Goal: Task Accomplishment & Management: Complete application form

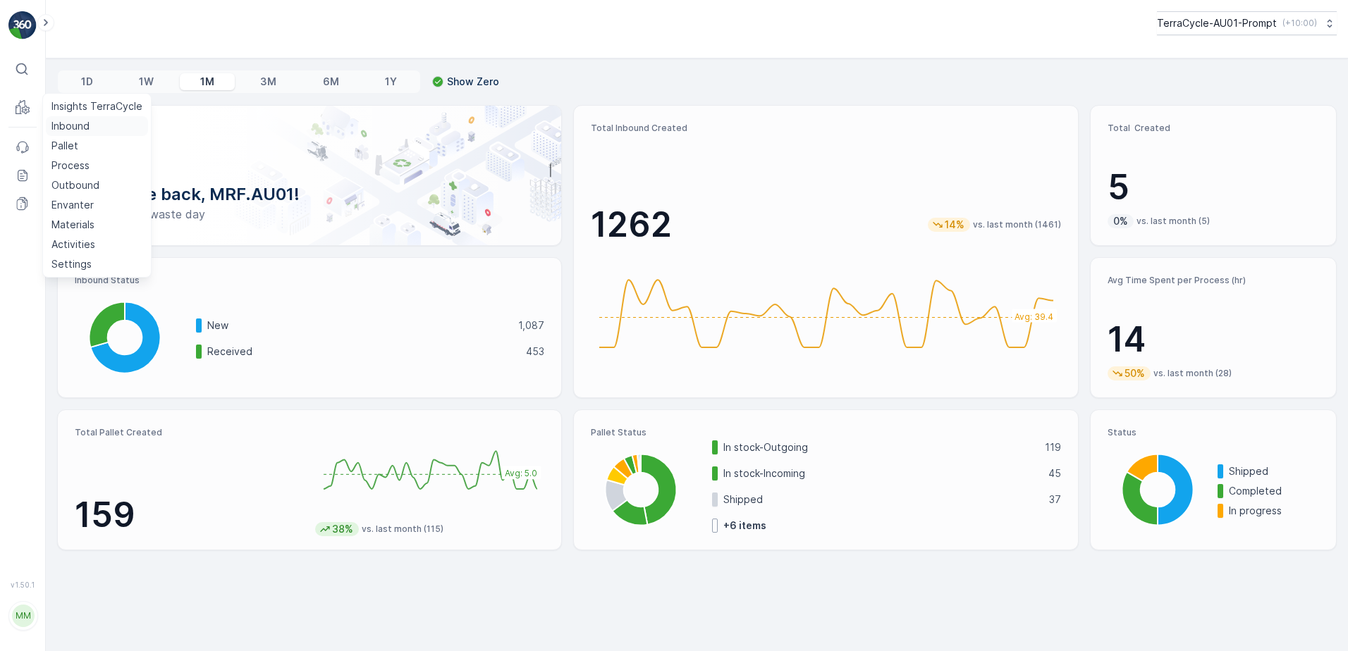
click at [92, 130] on link "Inbound" at bounding box center [97, 126] width 102 height 20
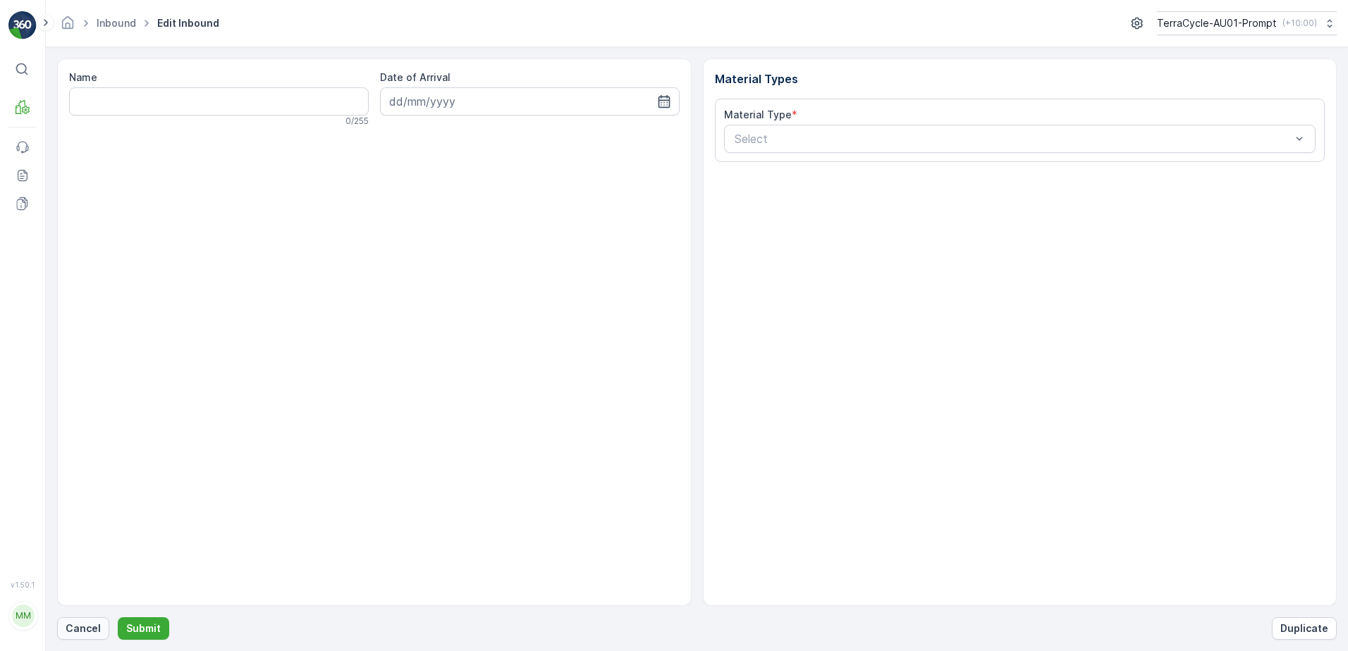
click at [75, 629] on p "Cancel" at bounding box center [83, 629] width 35 height 14
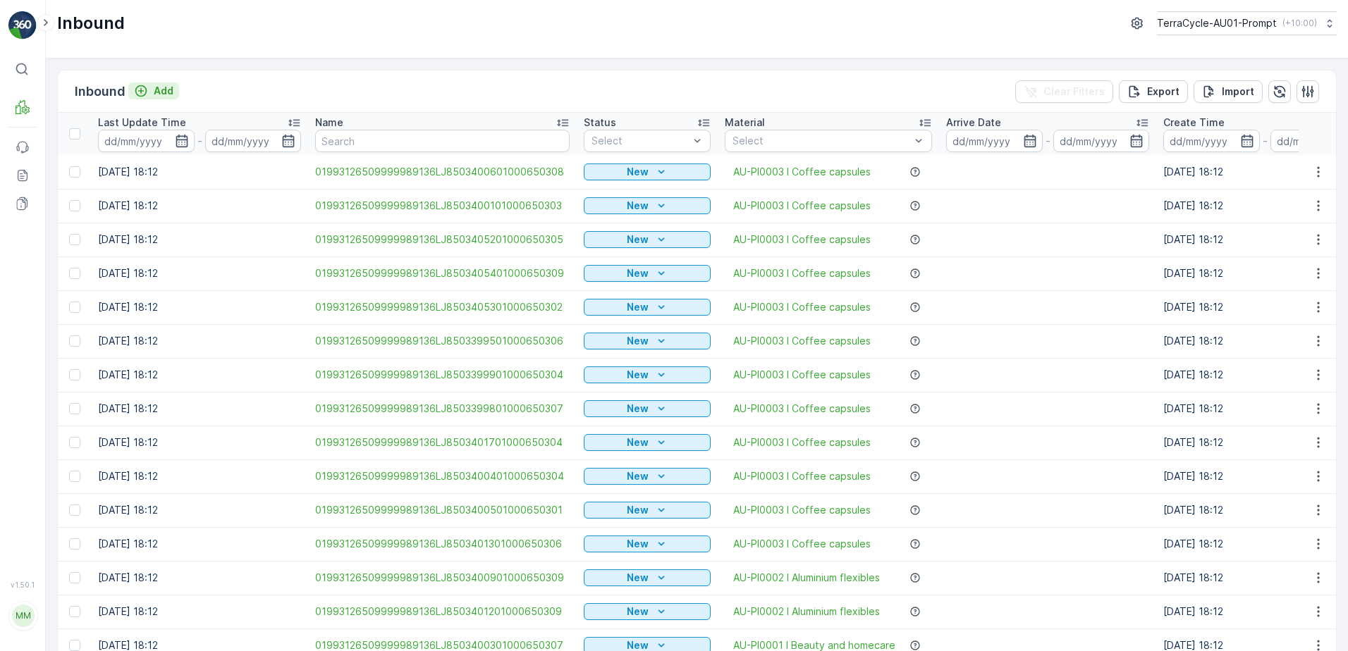
click at [164, 92] on p "Add" at bounding box center [164, 91] width 20 height 14
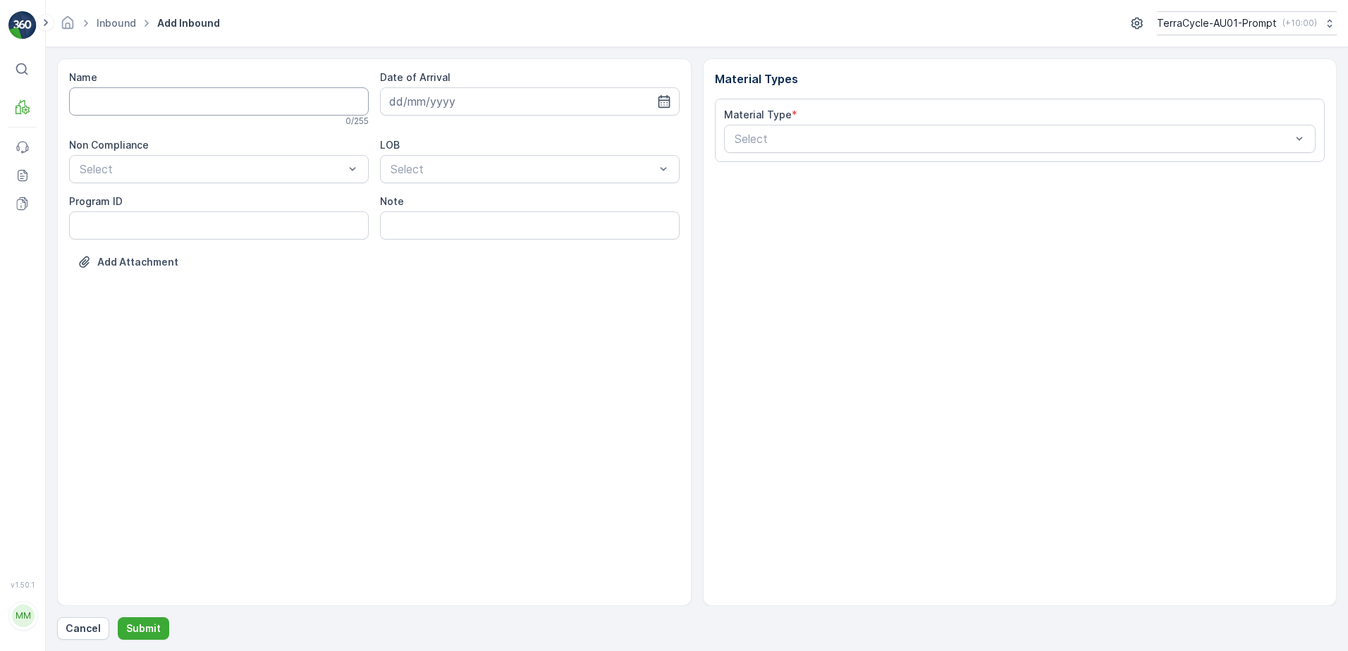
click at [141, 108] on input "Name" at bounding box center [219, 101] width 300 height 28
type input "01993126509999989136LJ8503405601000650303"
click at [118, 618] on button "Submit" at bounding box center [143, 629] width 51 height 23
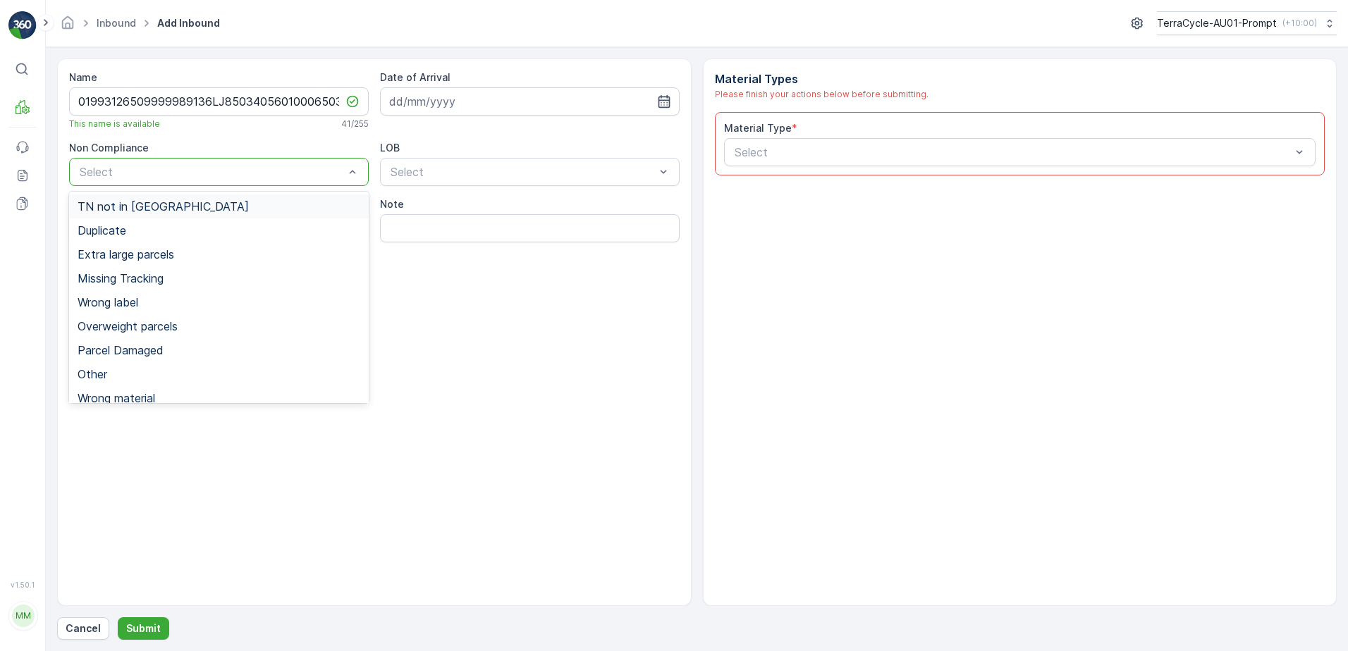
click at [146, 211] on span "TN not in Evreka" at bounding box center [163, 206] width 171 height 13
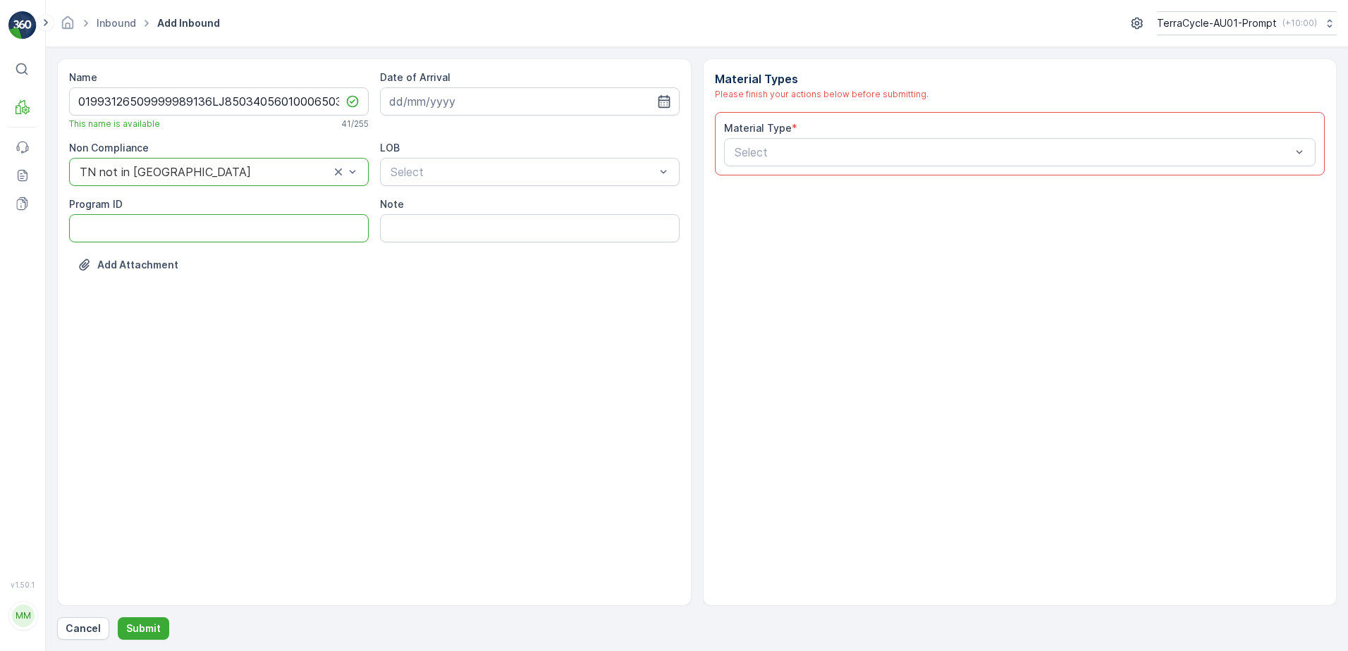
click at [124, 224] on ID "Program ID" at bounding box center [219, 228] width 300 height 28
type ID "1219"
click at [442, 106] on input at bounding box center [530, 101] width 300 height 28
click at [488, 215] on div "10" at bounding box center [480, 219] width 23 height 23
type input "10.09.2025"
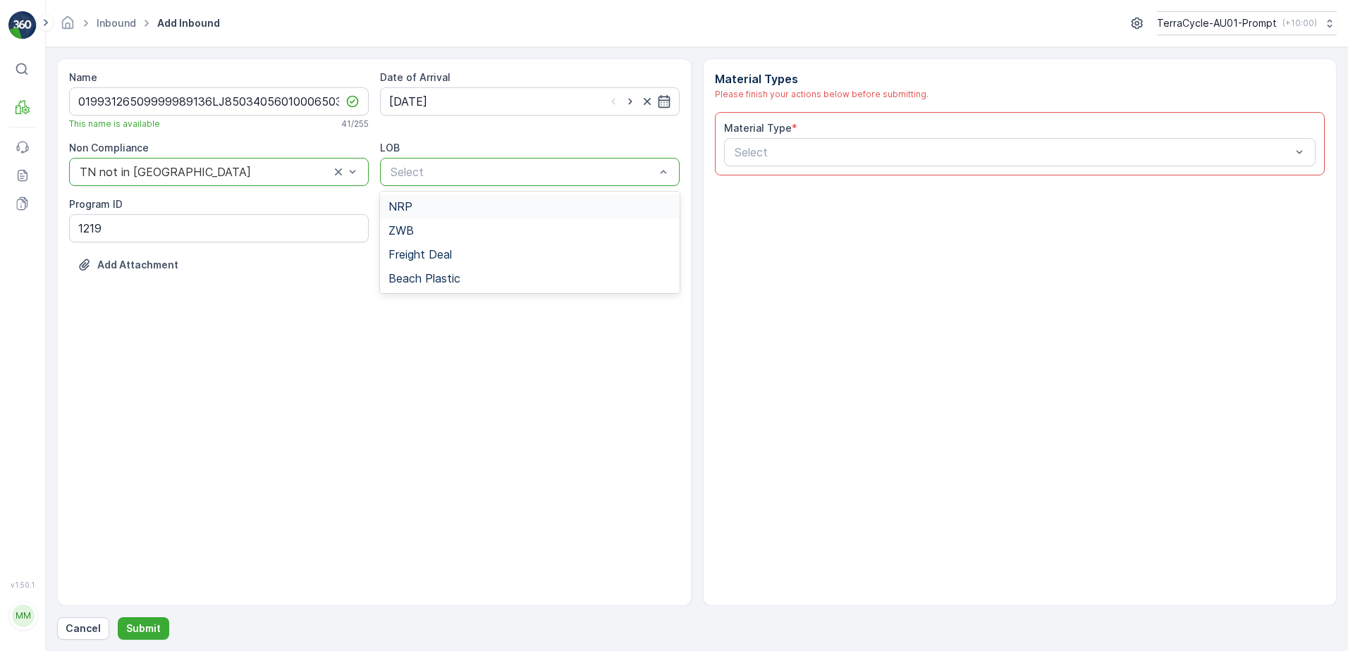
drag, startPoint x: 508, startPoint y: 171, endPoint x: 507, endPoint y: 183, distance: 12.7
drag, startPoint x: 487, startPoint y: 214, endPoint x: 537, endPoint y: 204, distance: 51.2
click at [489, 213] on div "NRP" at bounding box center [530, 207] width 300 height 24
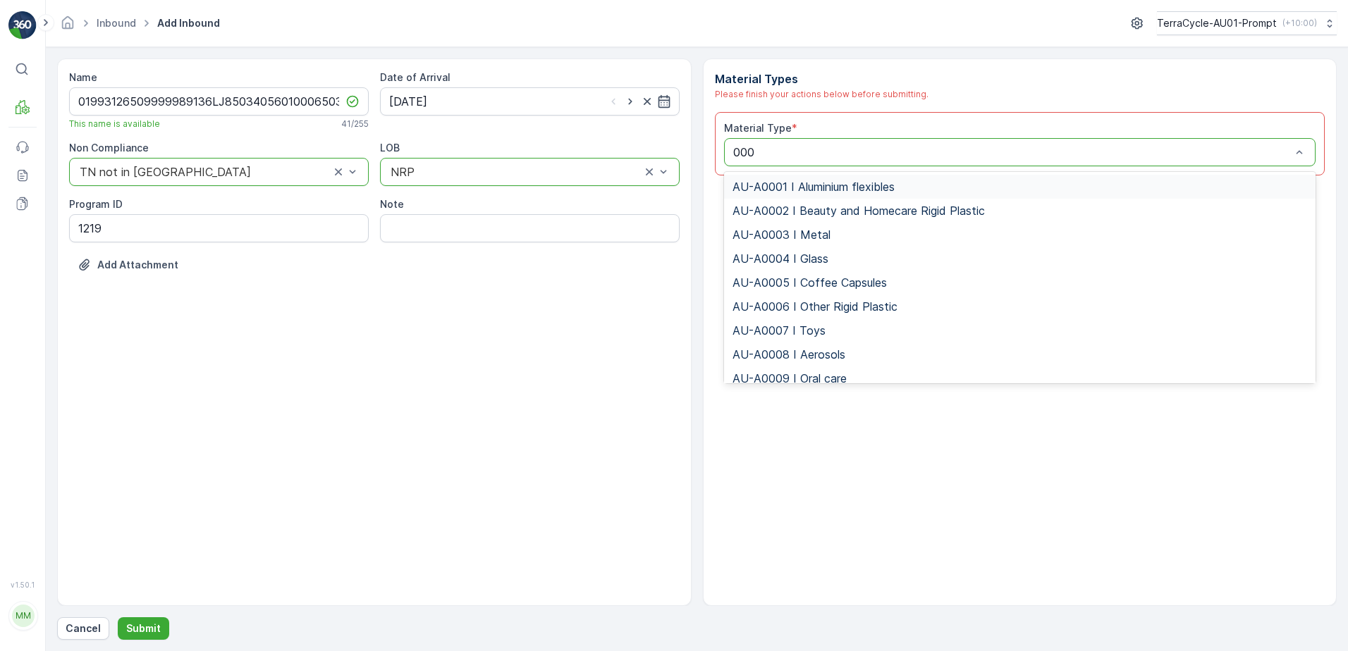
type input "0002"
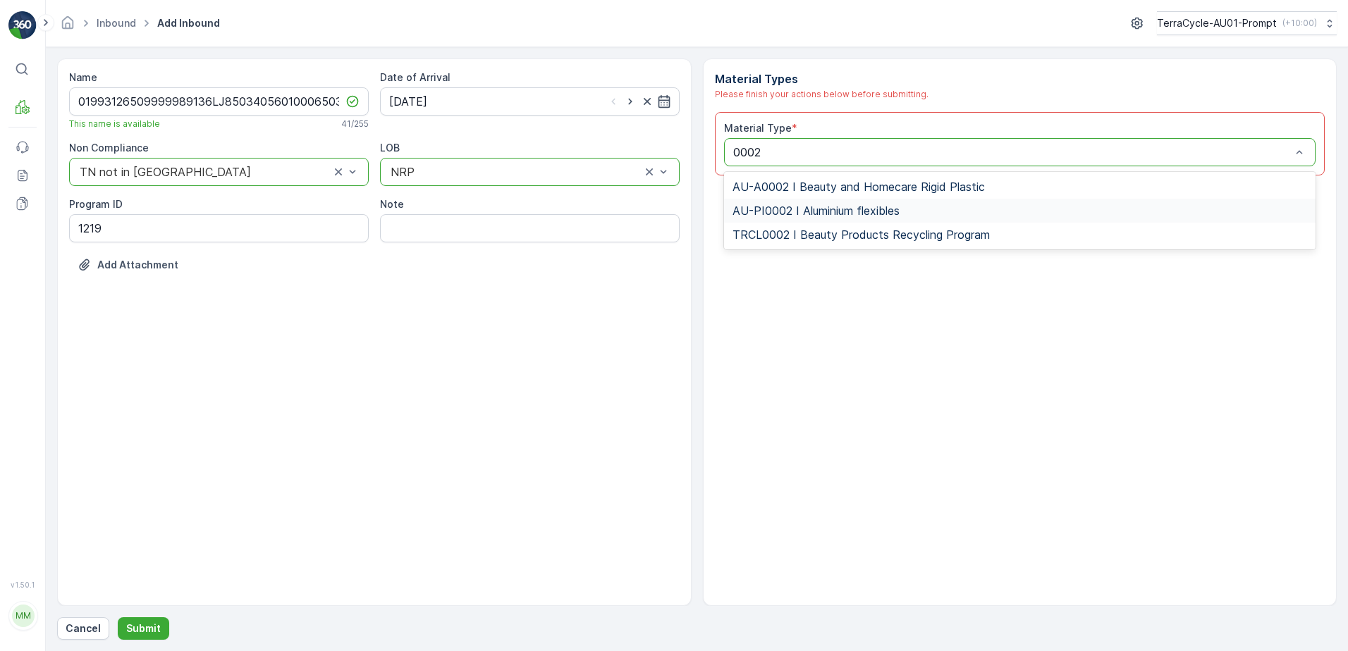
click at [861, 214] on span "AU-PI0002 I Aluminium flexibles" at bounding box center [816, 210] width 167 height 13
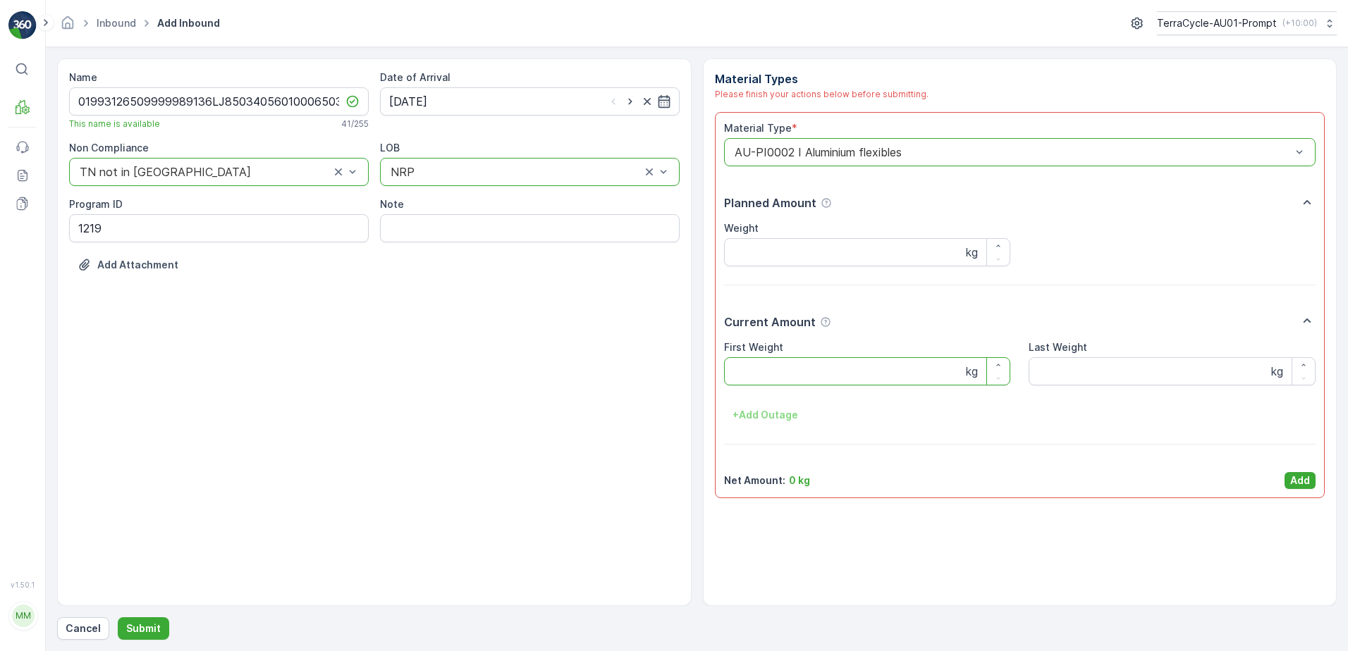
click at [806, 369] on Weight "First Weight" at bounding box center [867, 371] width 287 height 28
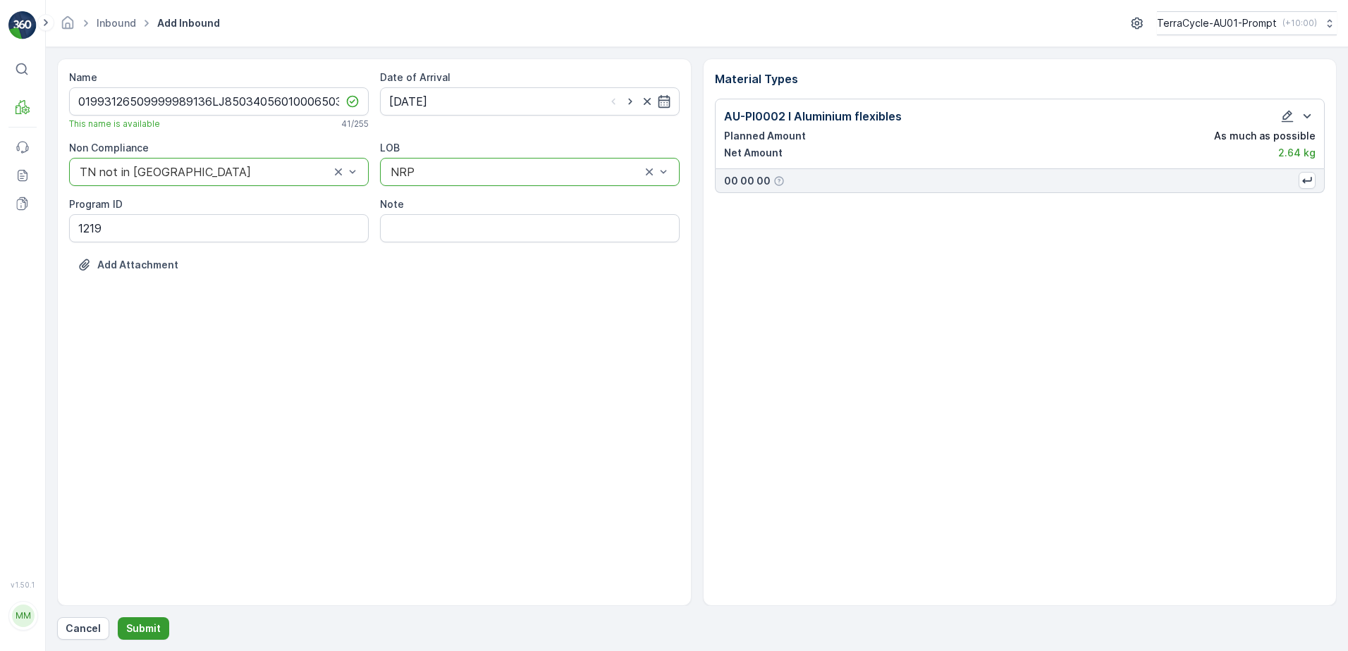
click at [152, 627] on p "Submit" at bounding box center [143, 629] width 35 height 14
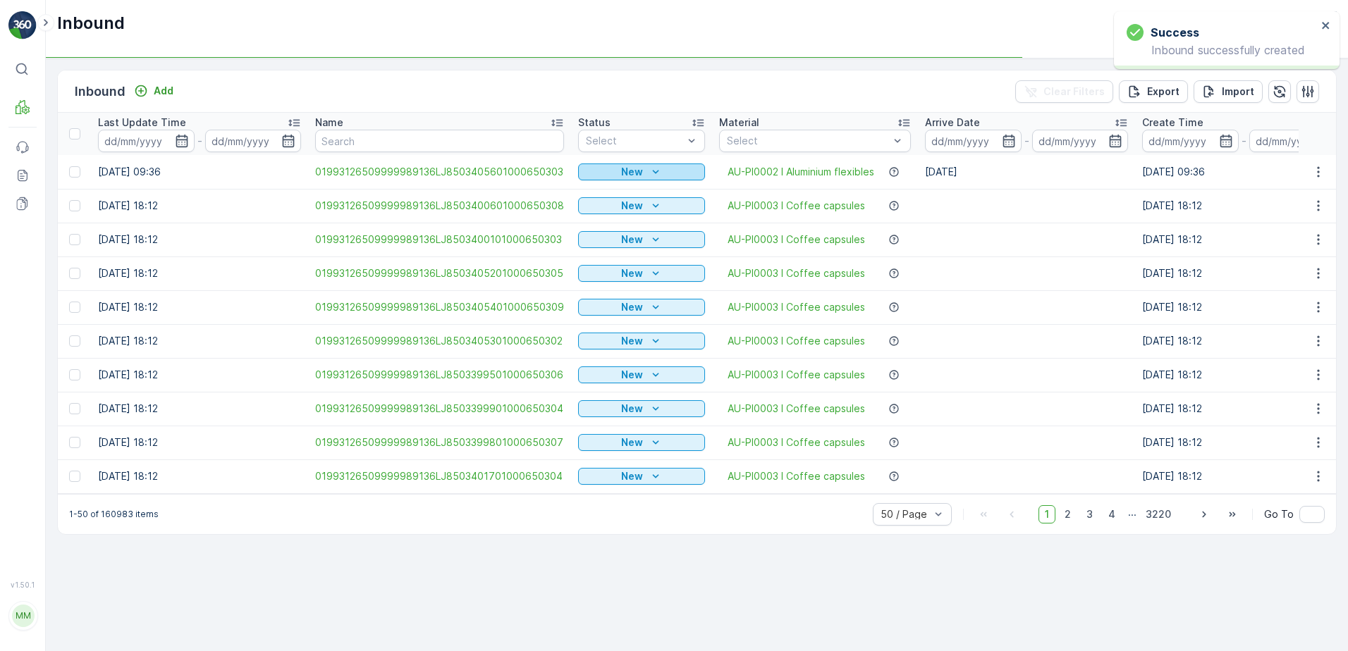
click at [605, 170] on div "New" at bounding box center [642, 172] width 116 height 14
drag, startPoint x: 601, startPoint y: 209, endPoint x: 663, endPoint y: 162, distance: 77.6
click at [602, 204] on div "Scanned" at bounding box center [605, 213] width 56 height 20
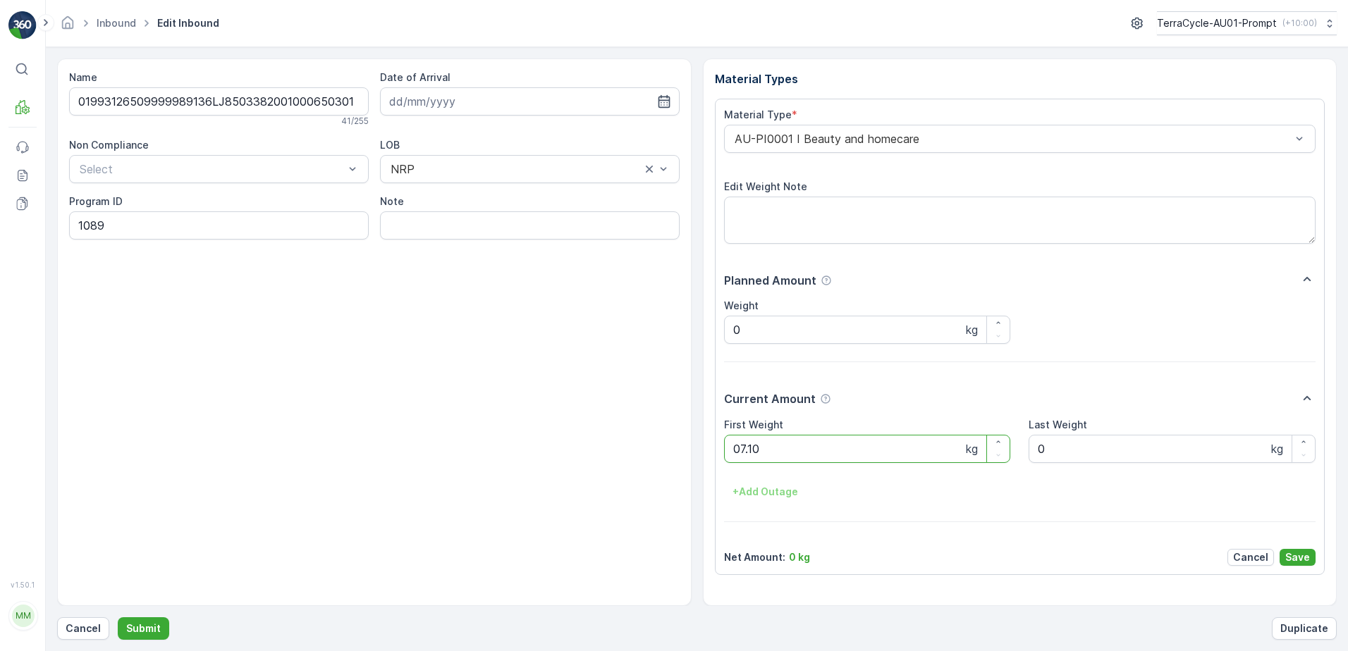
click at [118, 618] on button "Submit" at bounding box center [143, 629] width 51 height 23
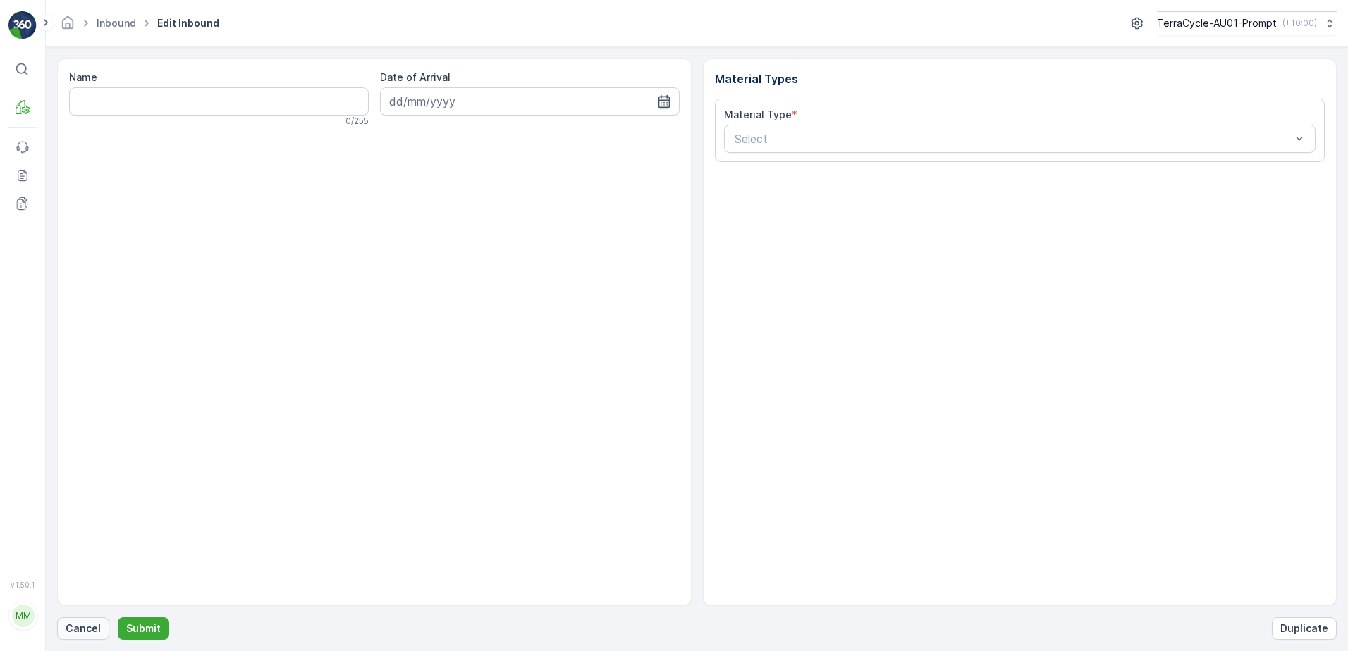
click at [74, 629] on p "Cancel" at bounding box center [83, 629] width 35 height 14
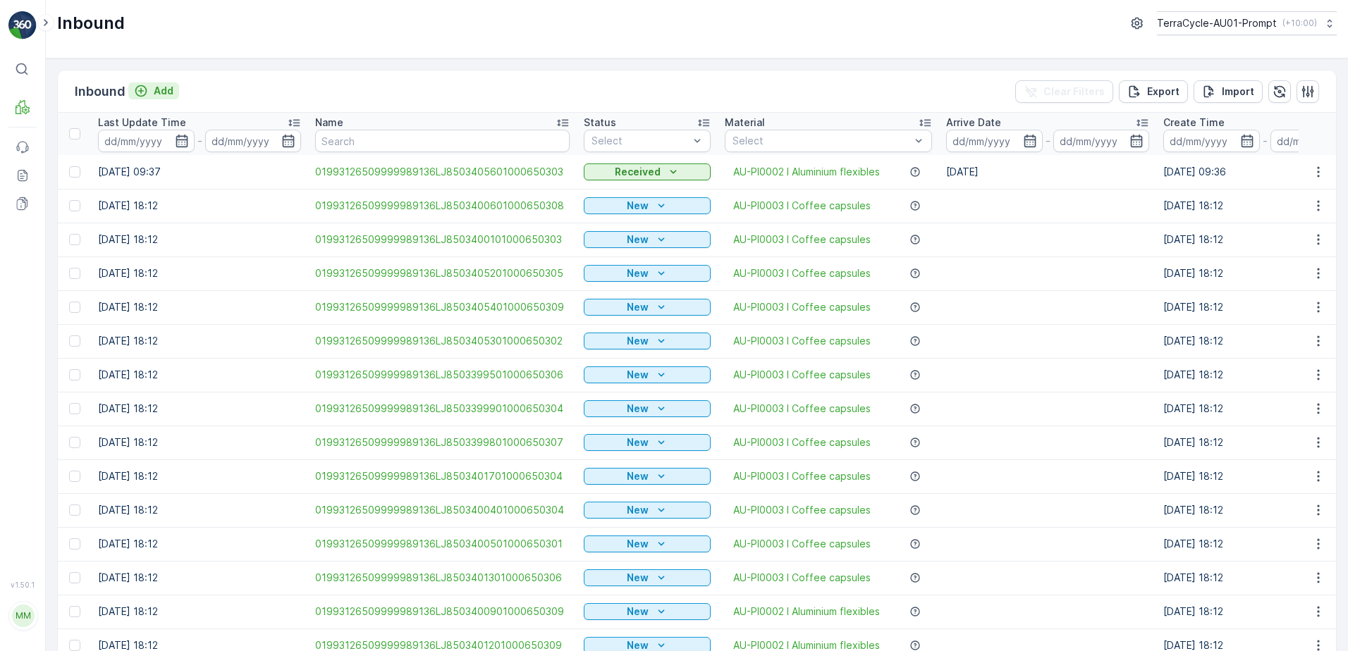
click at [160, 92] on p "Add" at bounding box center [164, 91] width 20 height 14
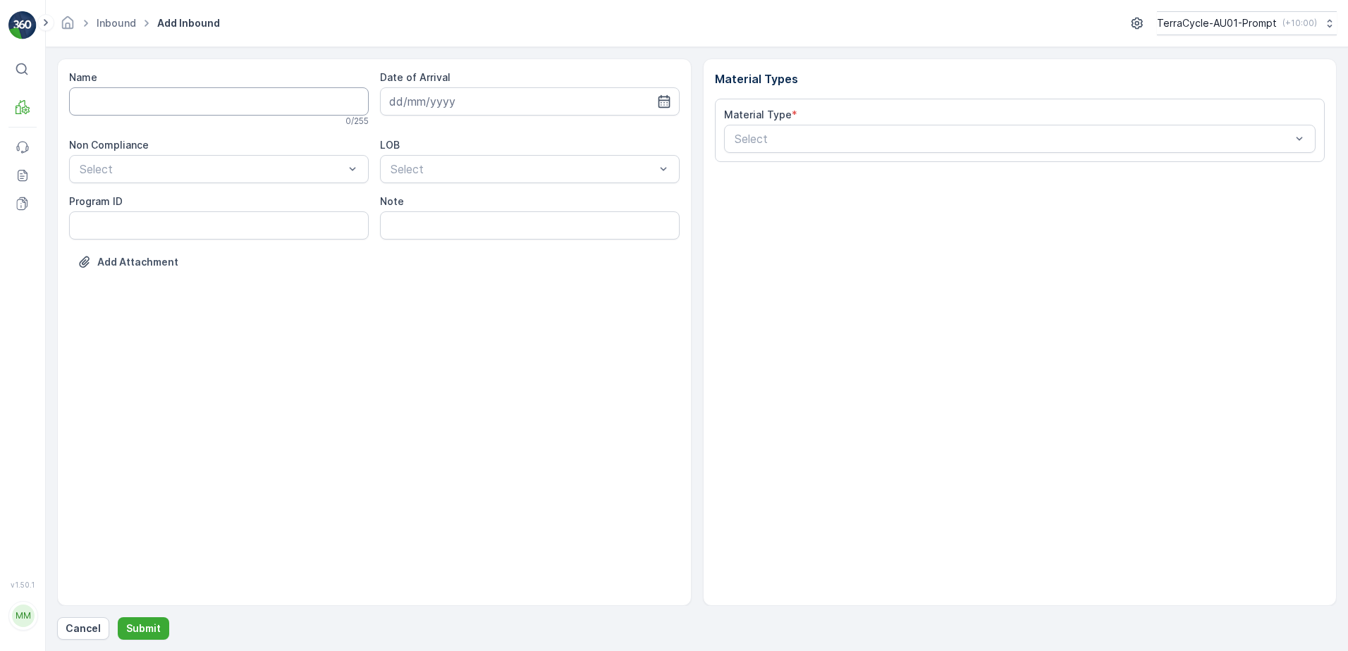
click at [167, 102] on input "Name" at bounding box center [219, 101] width 300 height 28
type input "01993126509999989136LJ8503407001000650309"
click at [118, 618] on button "Submit" at bounding box center [143, 629] width 51 height 23
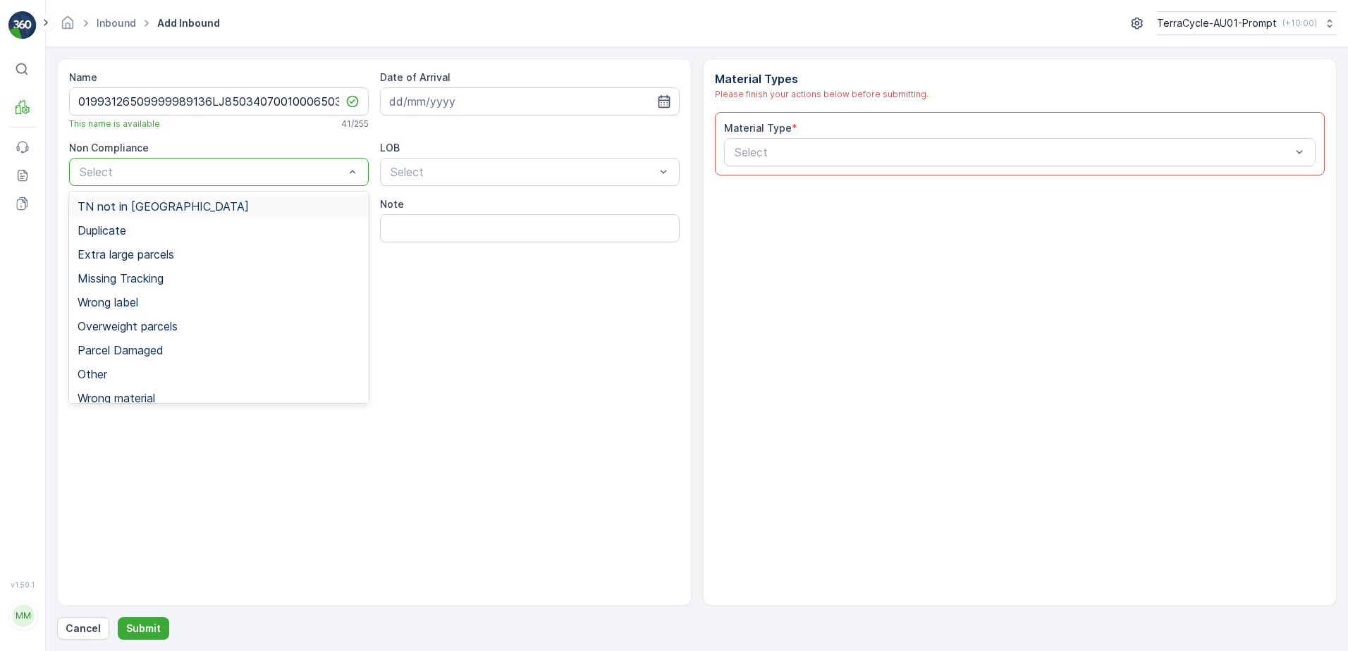
click at [235, 179] on div "Select" at bounding box center [219, 172] width 300 height 28
click at [97, 210] on span "TN not in Evreka" at bounding box center [163, 206] width 171 height 13
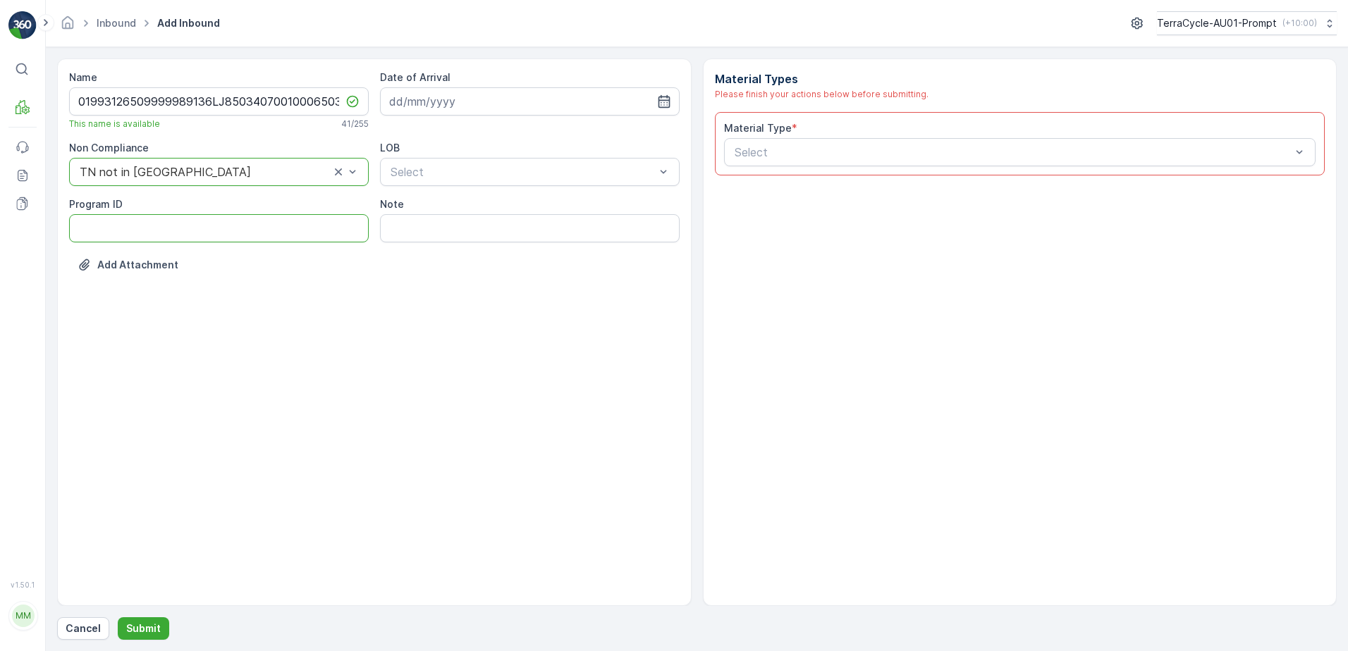
click at [94, 233] on ID "Program ID" at bounding box center [219, 228] width 300 height 28
type ID "1219"
drag, startPoint x: 407, startPoint y: 108, endPoint x: 427, endPoint y: 111, distance: 20.1
click at [408, 108] on input at bounding box center [530, 101] width 300 height 28
click at [478, 223] on div "10" at bounding box center [480, 219] width 23 height 23
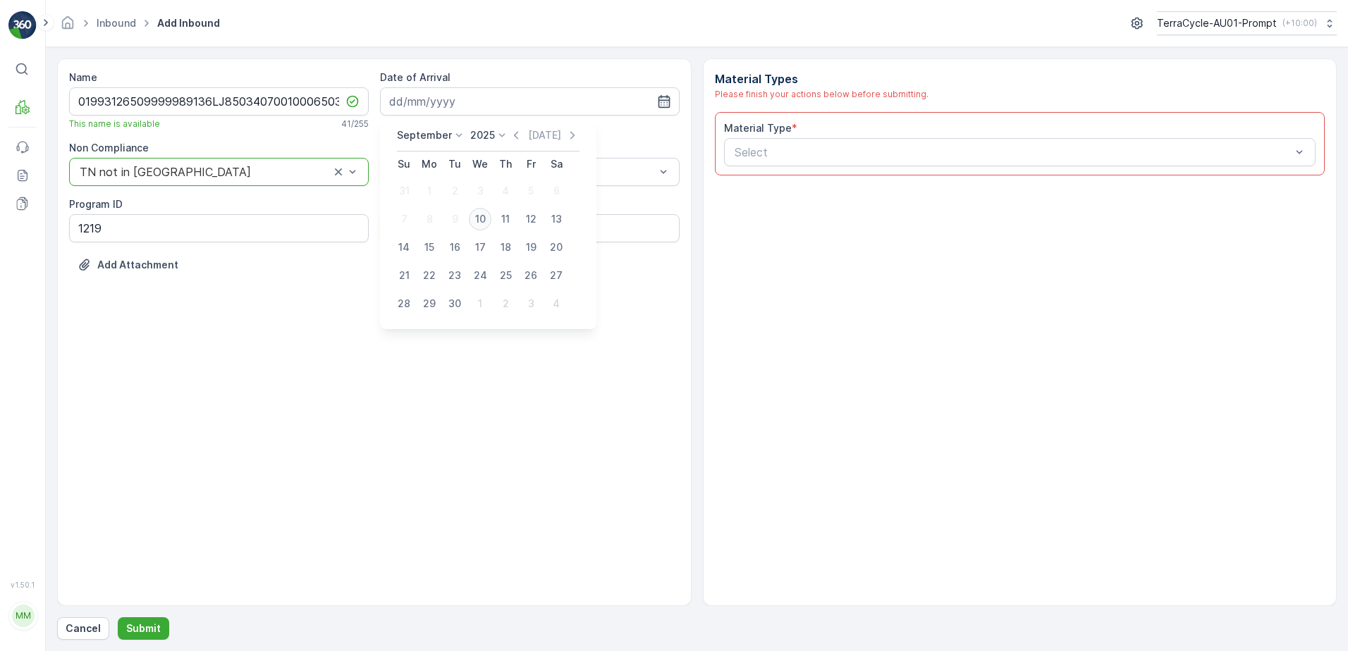
type input "10.09.2025"
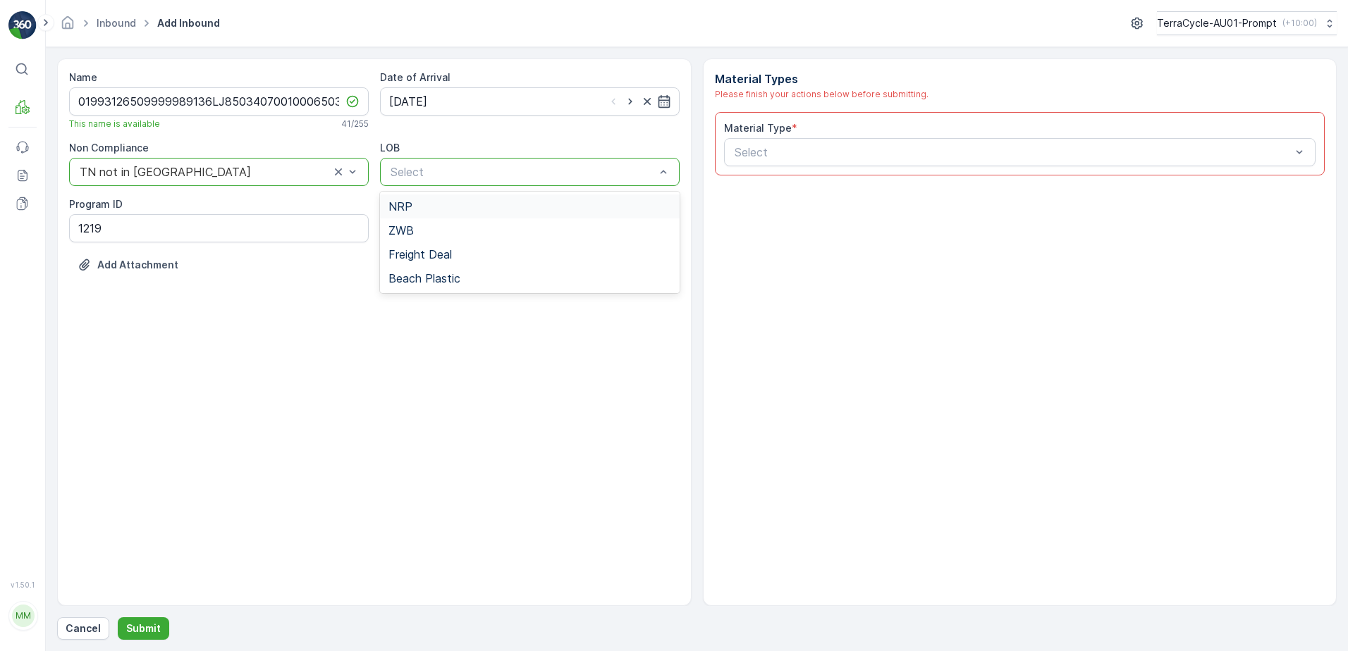
click at [494, 202] on div "NRP" at bounding box center [529, 206] width 283 height 13
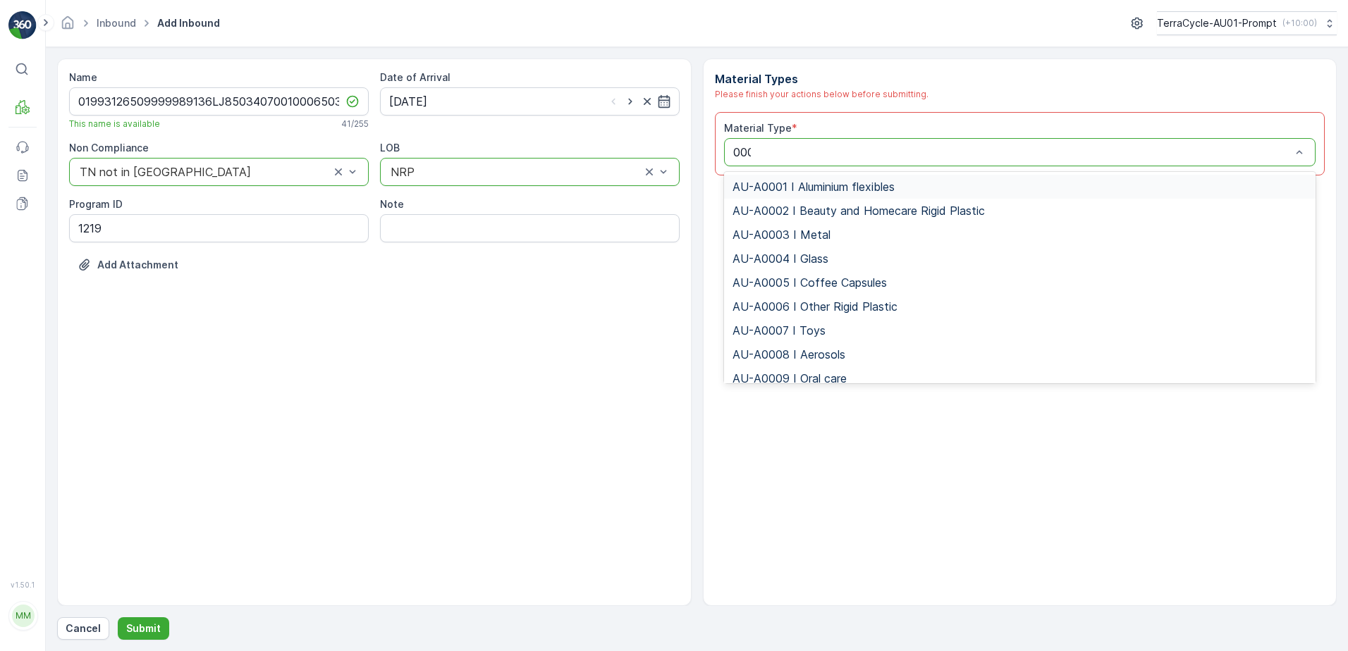
type input "0002"
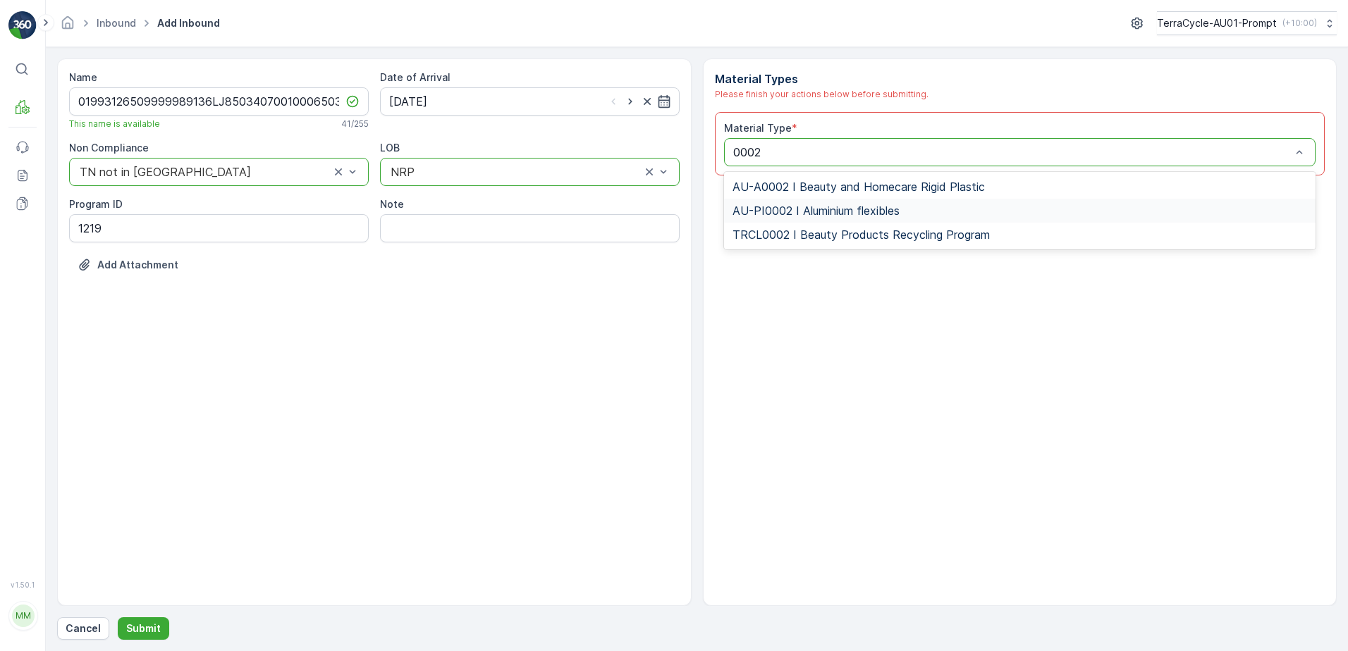
click at [800, 209] on span "AU-PI0002 I Aluminium flexibles" at bounding box center [816, 210] width 167 height 13
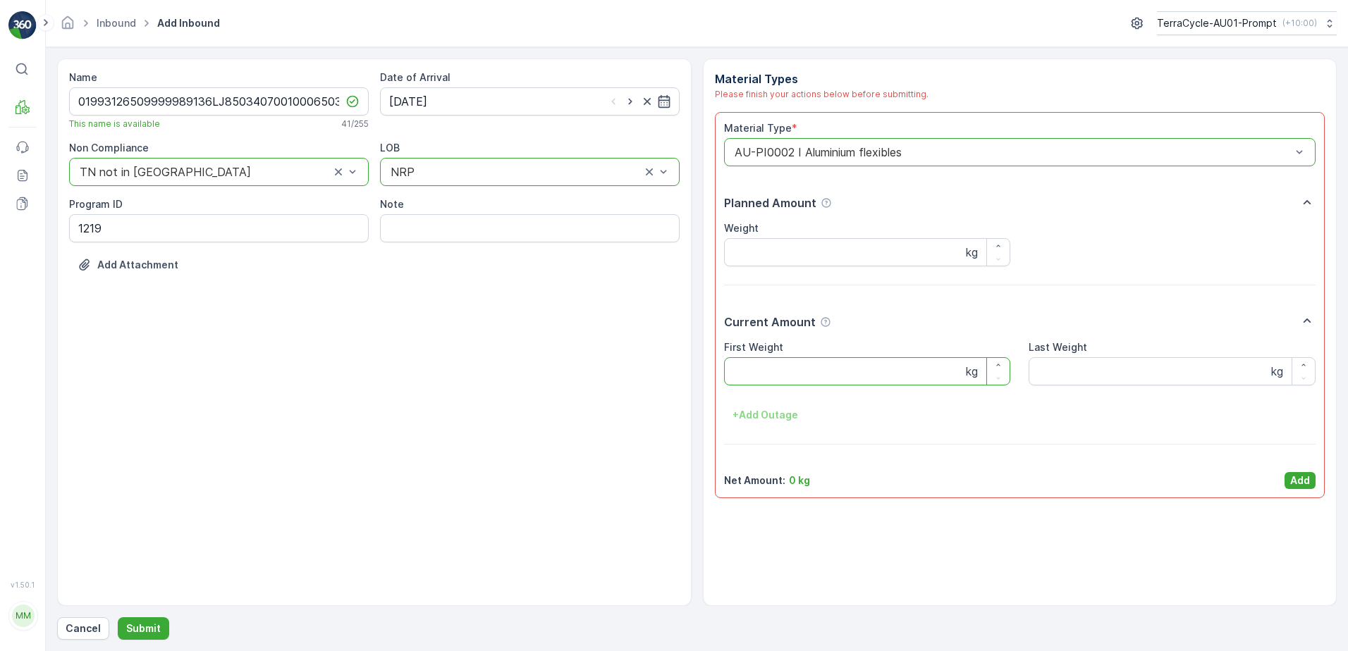
click at [853, 372] on Weight "First Weight" at bounding box center [867, 371] width 287 height 28
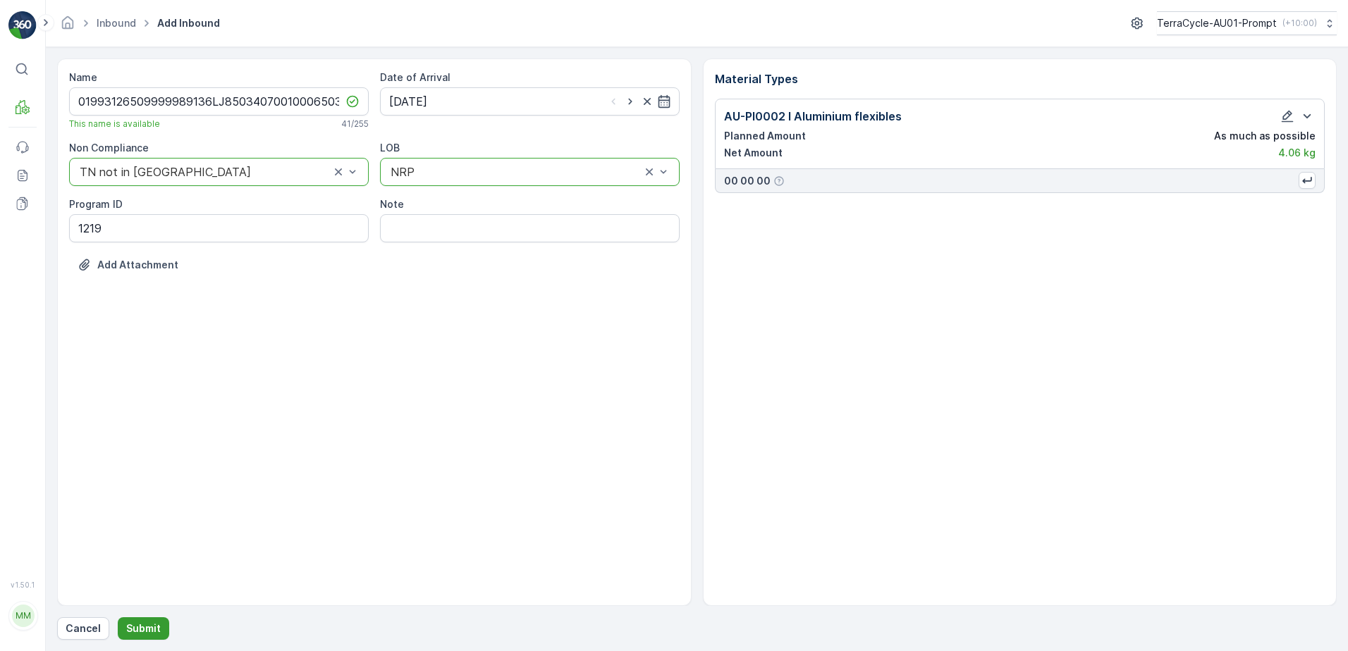
click at [137, 627] on p "Submit" at bounding box center [143, 629] width 35 height 14
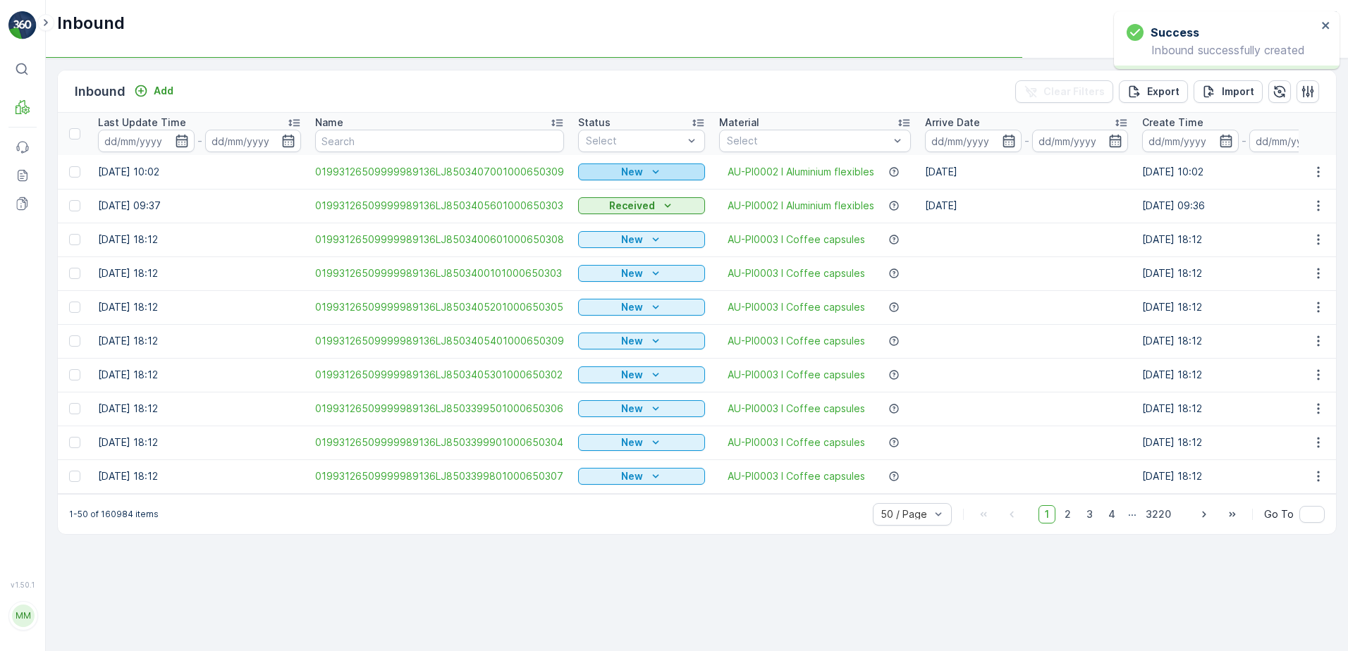
click at [656, 164] on button "New" at bounding box center [641, 172] width 127 height 17
click at [597, 212] on span "Scanned" at bounding box center [603, 213] width 42 height 14
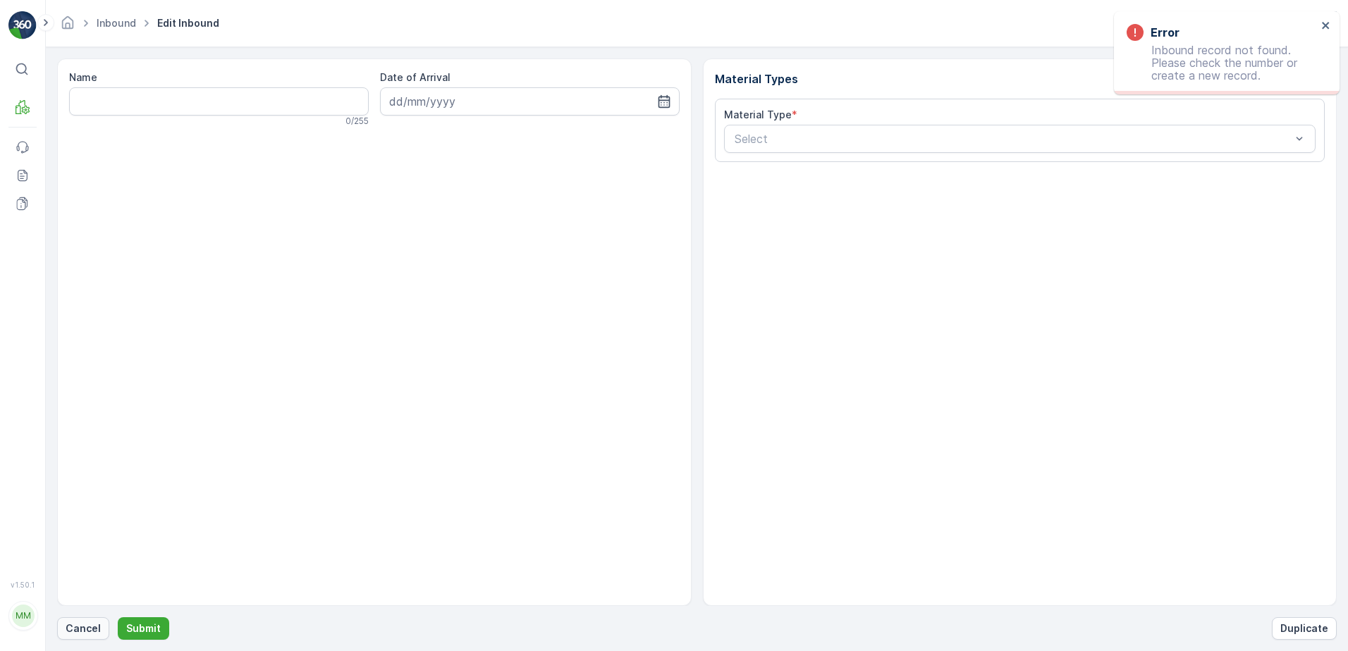
click at [85, 626] on p "Cancel" at bounding box center [83, 629] width 35 height 14
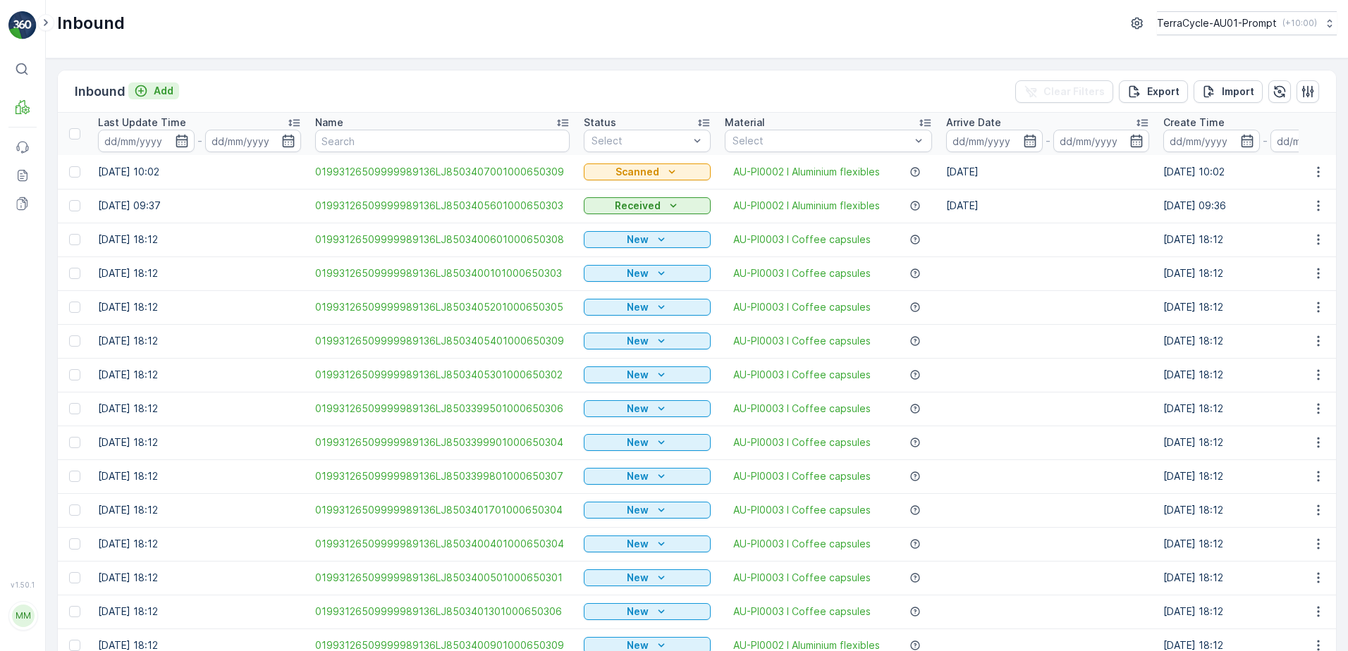
click at [164, 94] on p "Add" at bounding box center [164, 91] width 20 height 14
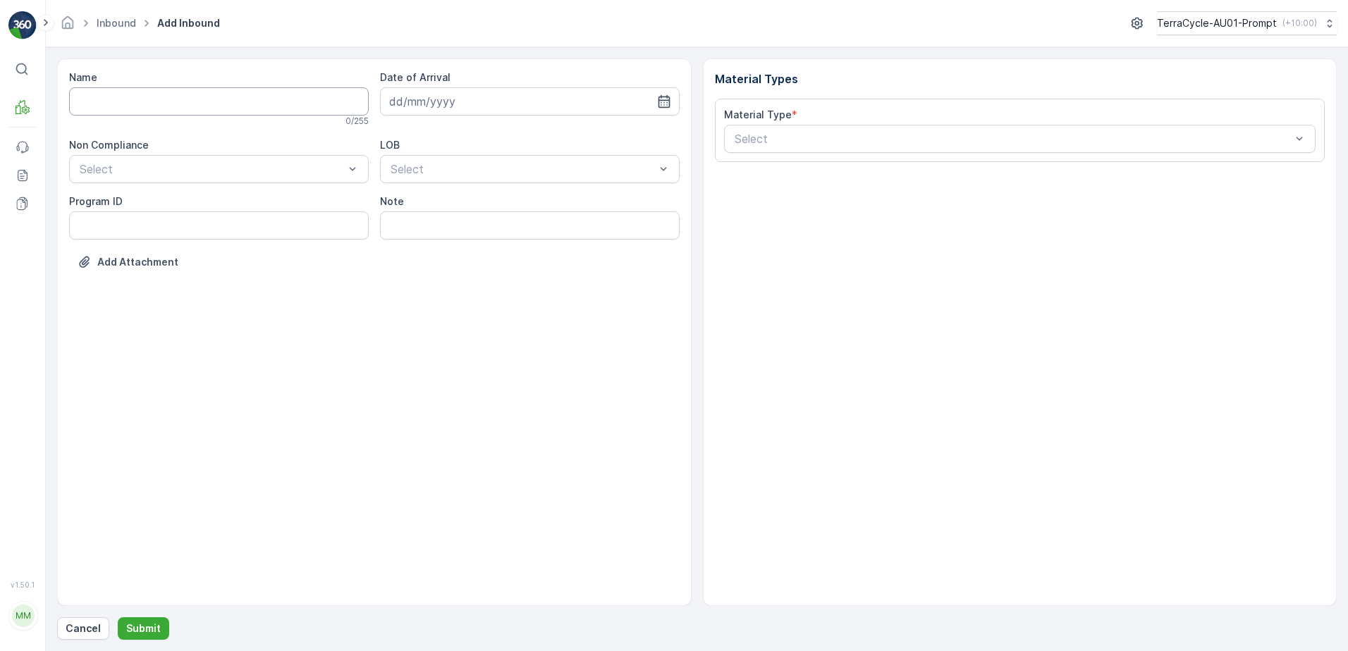
click at [159, 104] on input "Name" at bounding box center [219, 101] width 300 height 28
type input "01993126509999989136LJ8503406901000650303"
click at [118, 618] on button "Submit" at bounding box center [143, 629] width 51 height 23
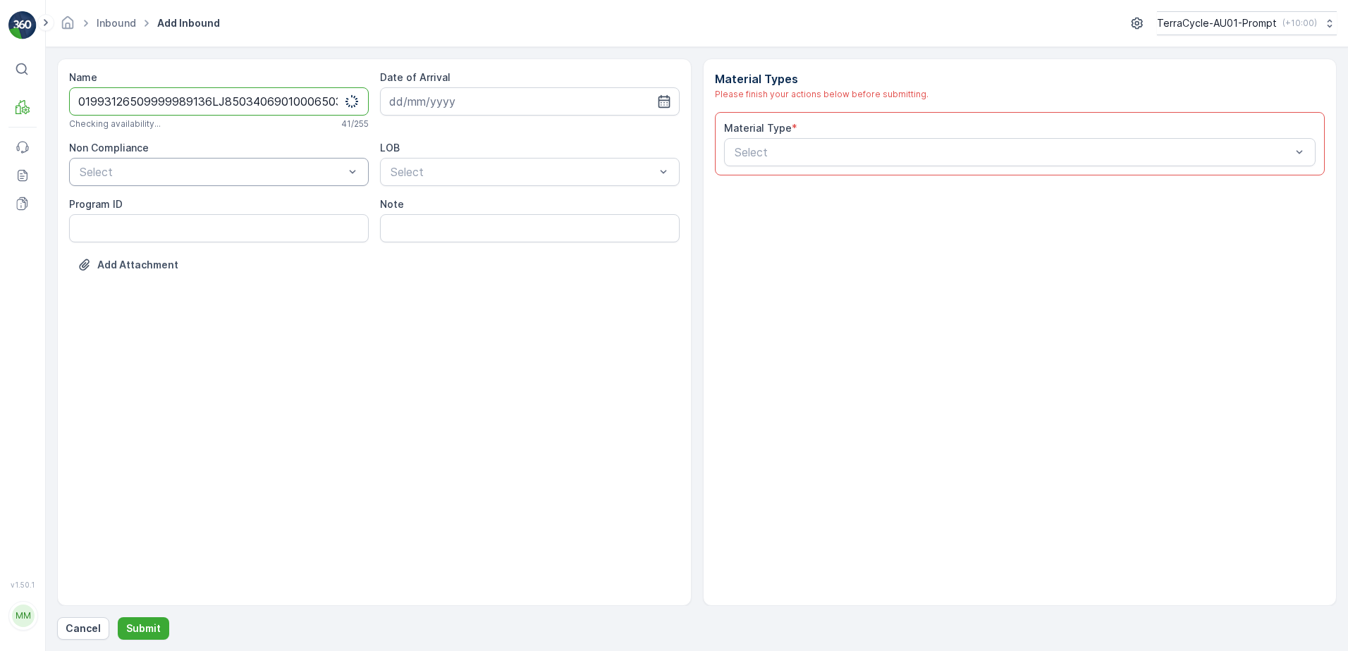
click at [227, 161] on div "Select" at bounding box center [219, 172] width 300 height 28
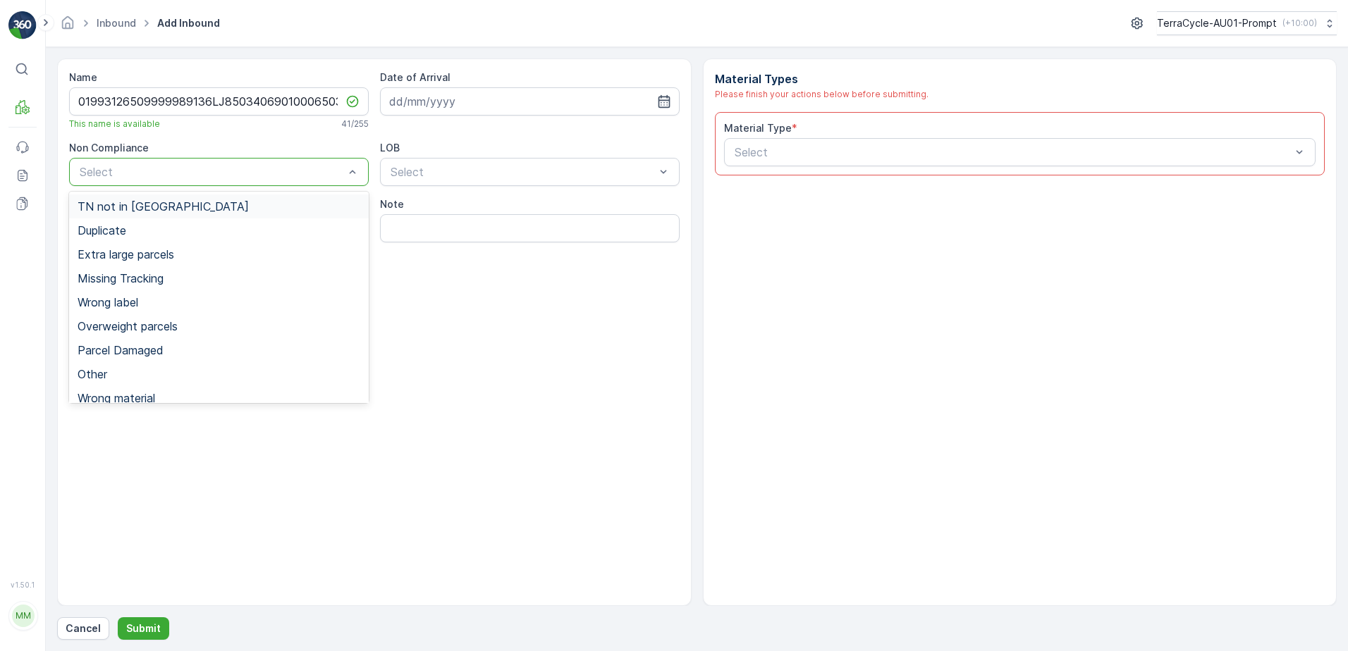
click at [185, 213] on div "TN not in Evreka" at bounding box center [219, 207] width 300 height 24
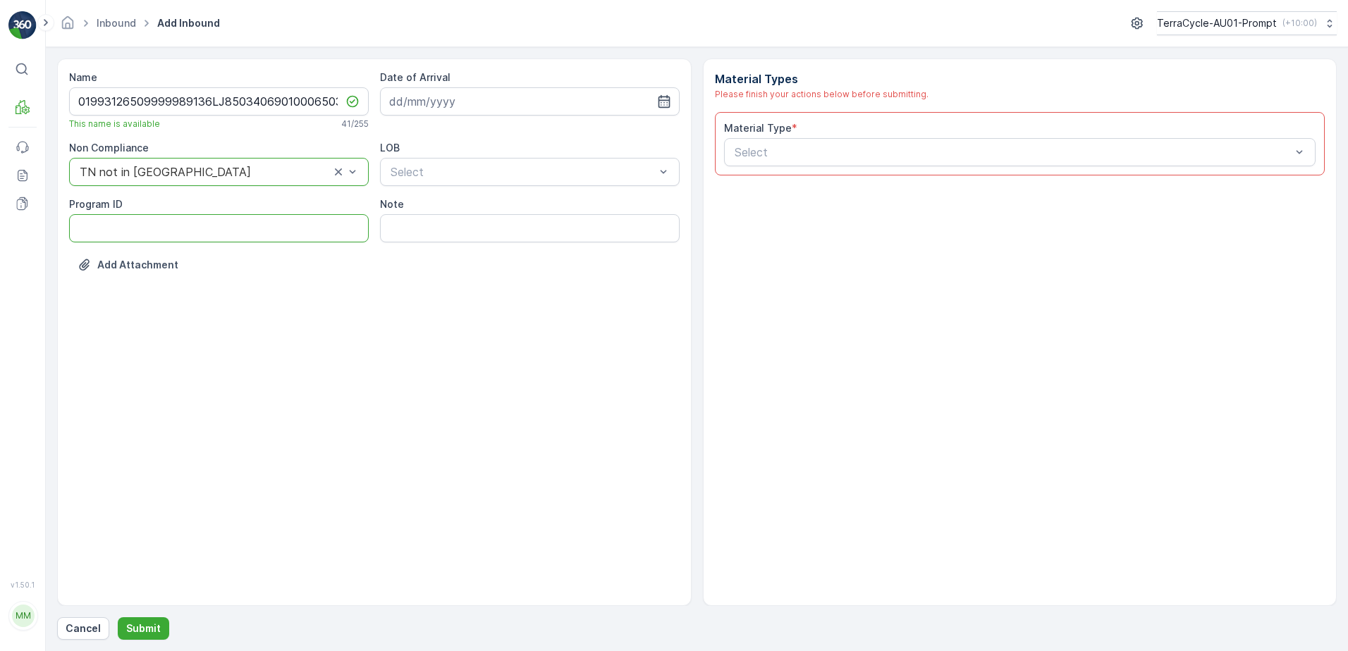
click at [143, 230] on ID "Program ID" at bounding box center [219, 228] width 300 height 28
type ID "1219"
drag, startPoint x: 527, startPoint y: 98, endPoint x: 555, endPoint y: 105, distance: 28.4
click at [532, 98] on input at bounding box center [530, 101] width 300 height 28
click at [486, 216] on div "10" at bounding box center [480, 219] width 23 height 23
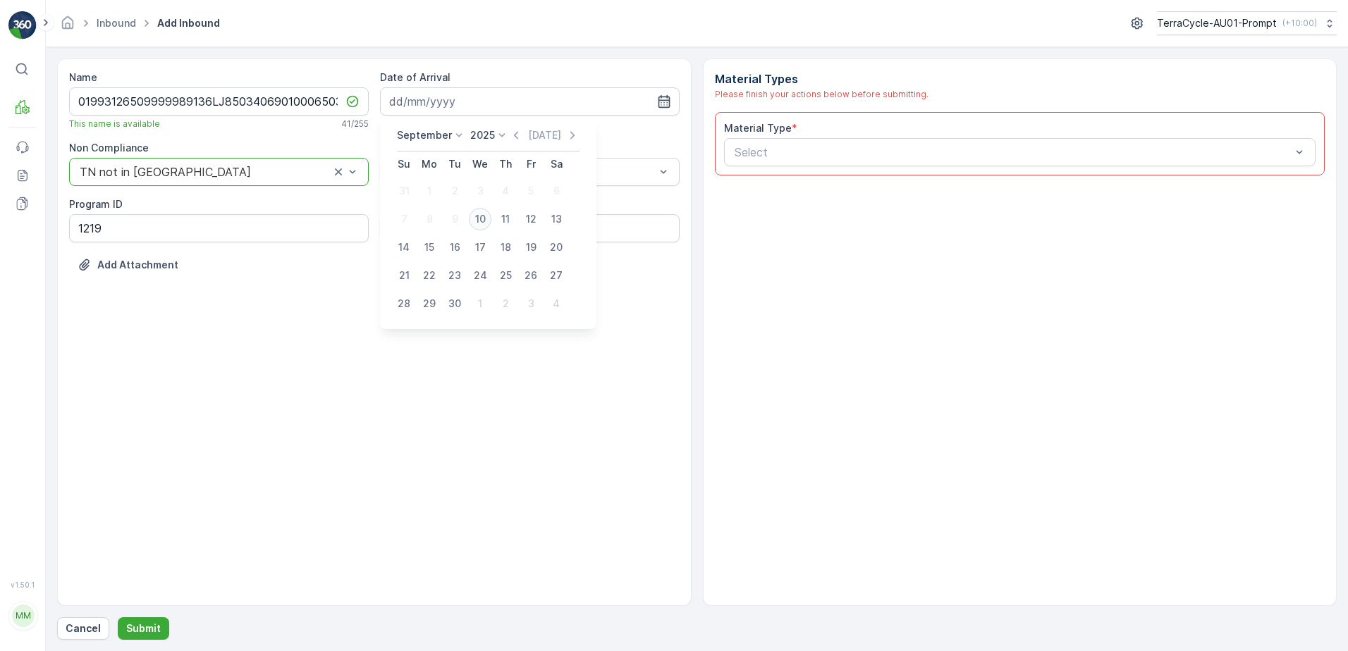
type input "10.09.2025"
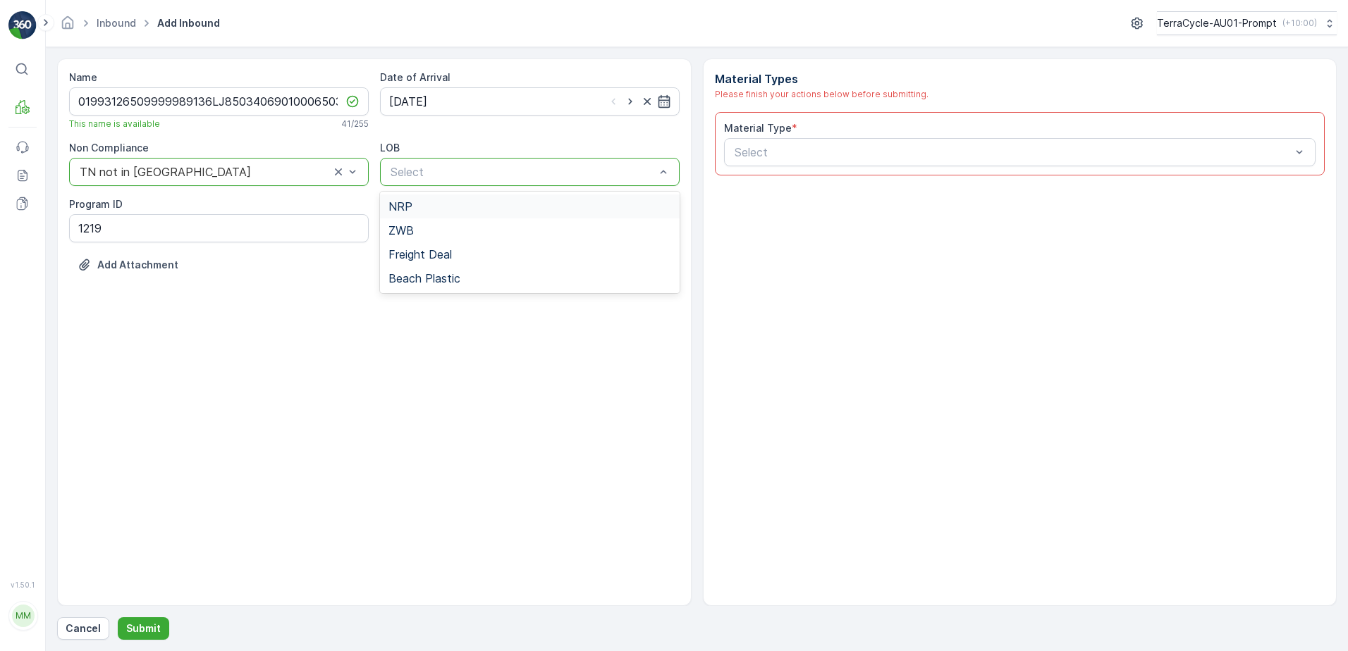
click at [482, 214] on div "NRP" at bounding box center [530, 207] width 300 height 24
click at [766, 162] on div "Select" at bounding box center [1020, 152] width 592 height 28
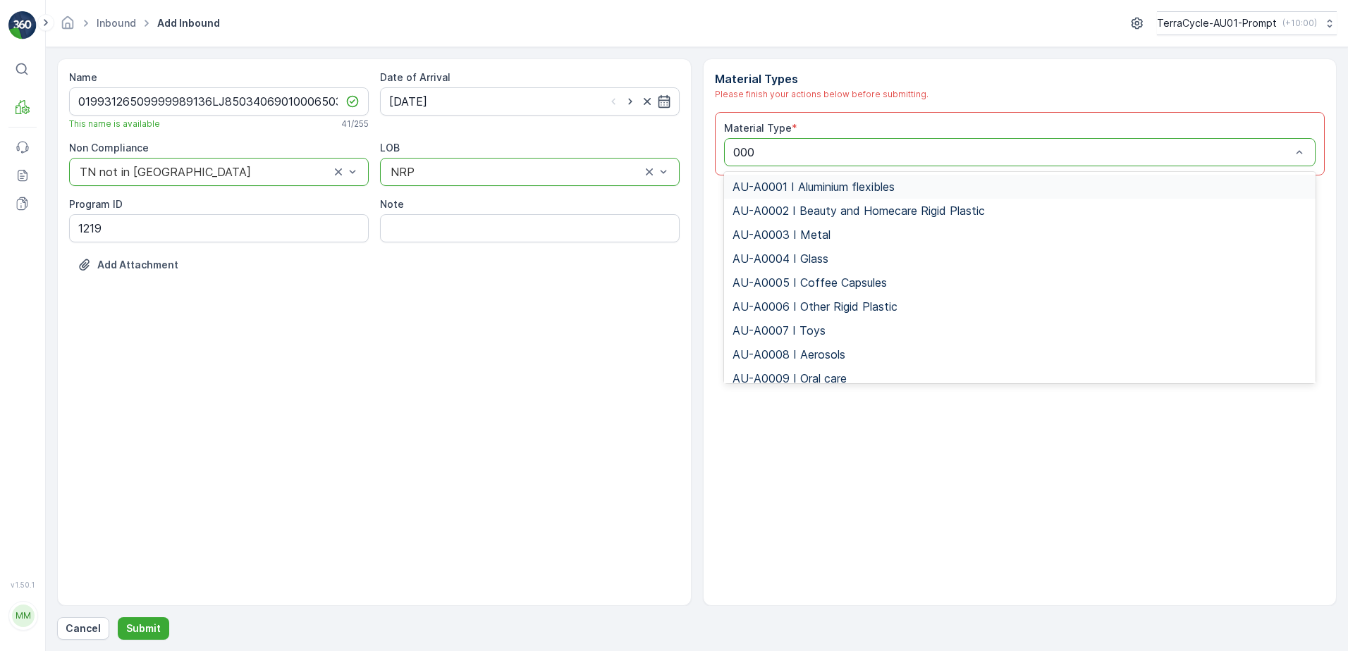
type input "0002"
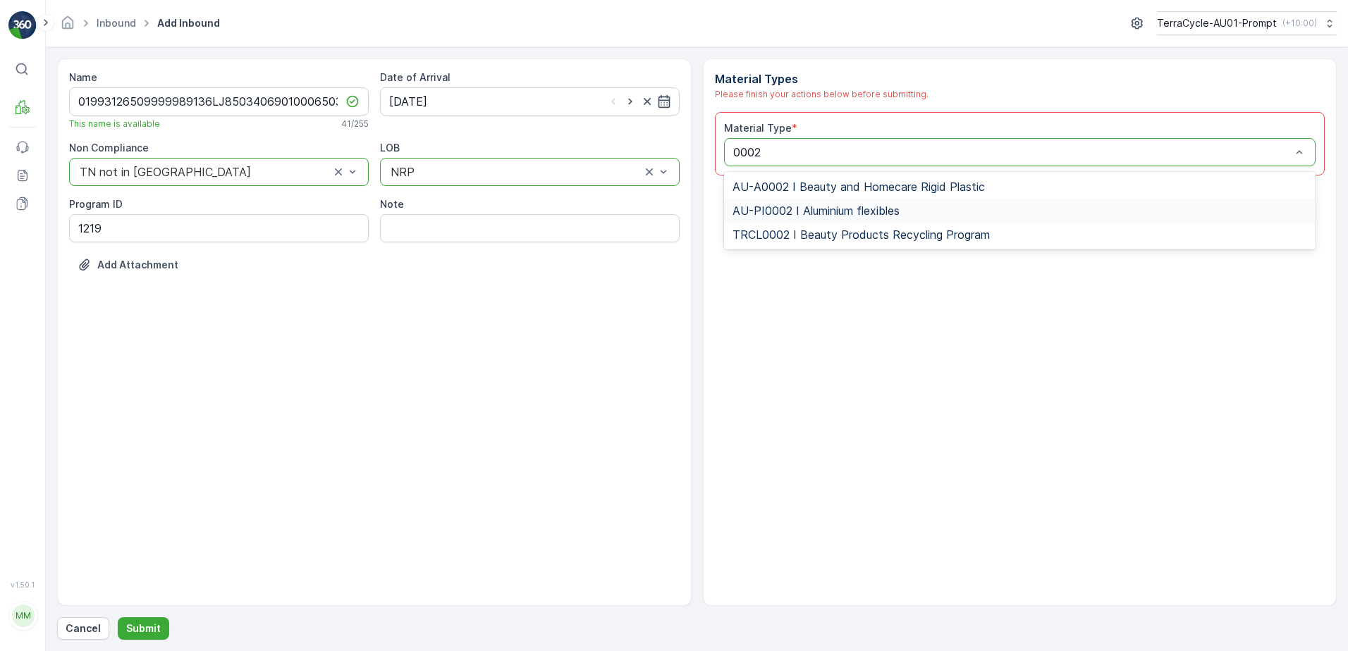
click at [865, 217] on span "AU-PI0002 I Aluminium flexibles" at bounding box center [816, 210] width 167 height 13
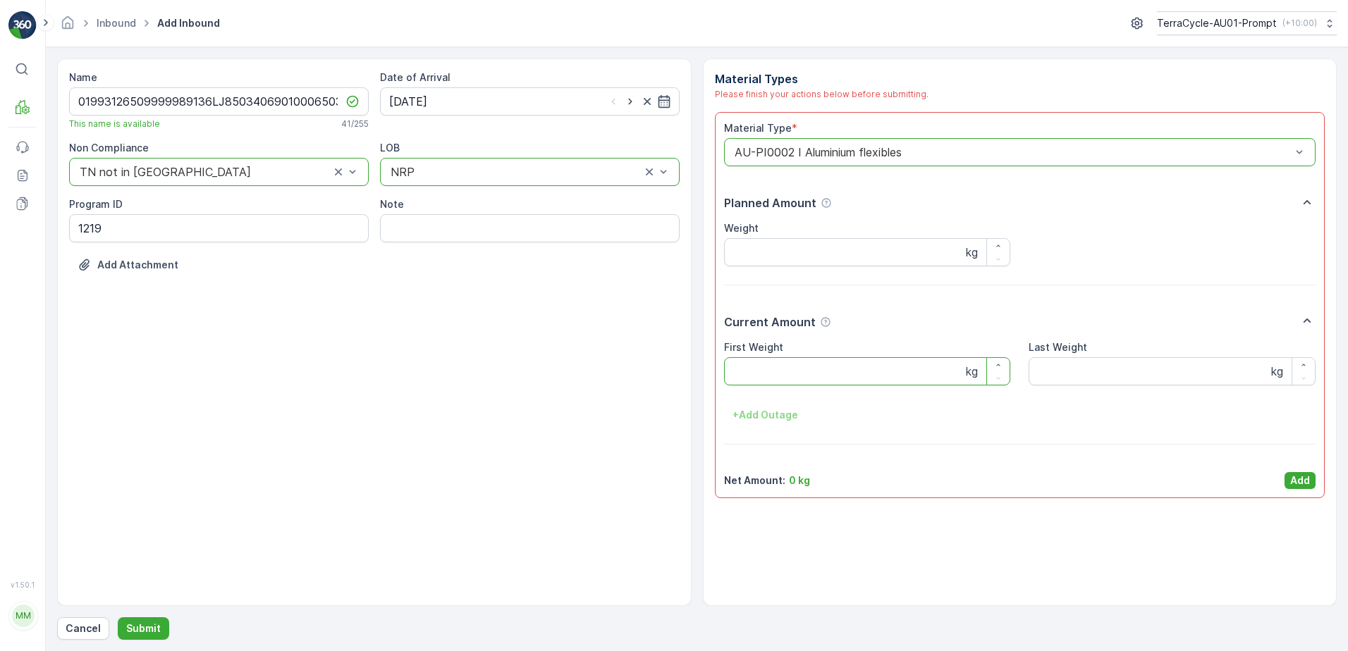
click at [812, 367] on Weight "First Weight" at bounding box center [867, 371] width 287 height 28
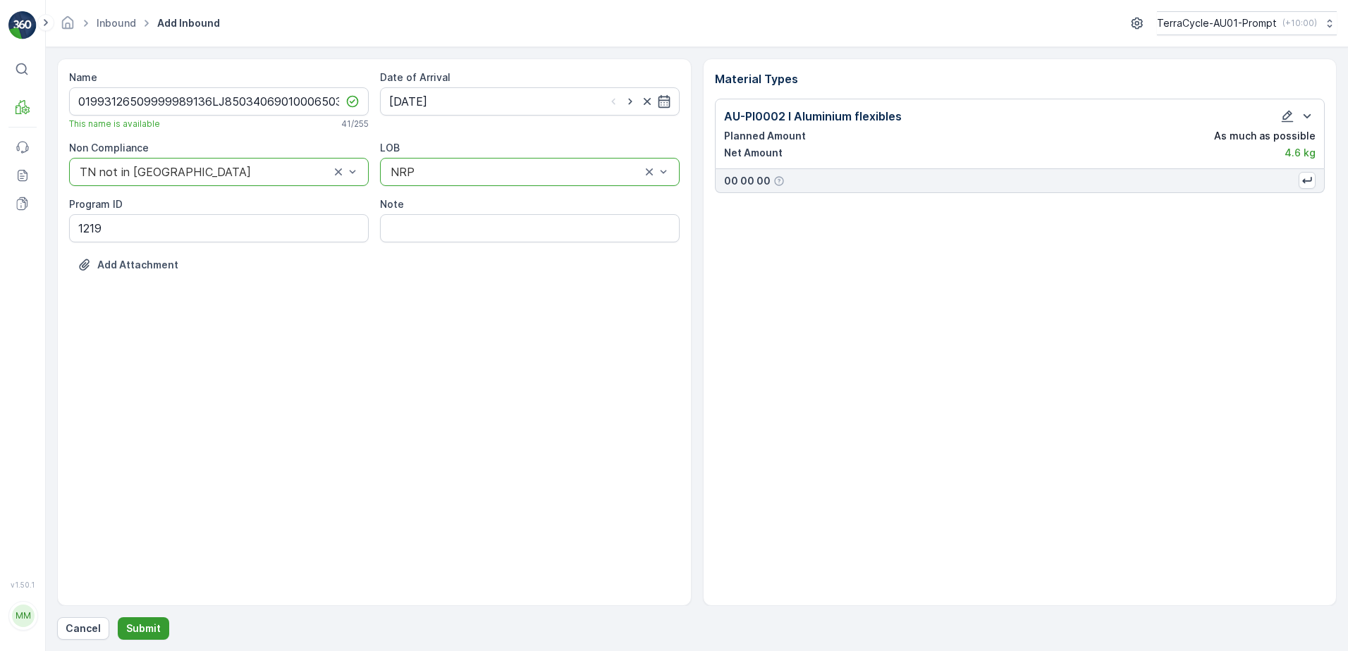
click at [159, 629] on button "Submit" at bounding box center [143, 629] width 51 height 23
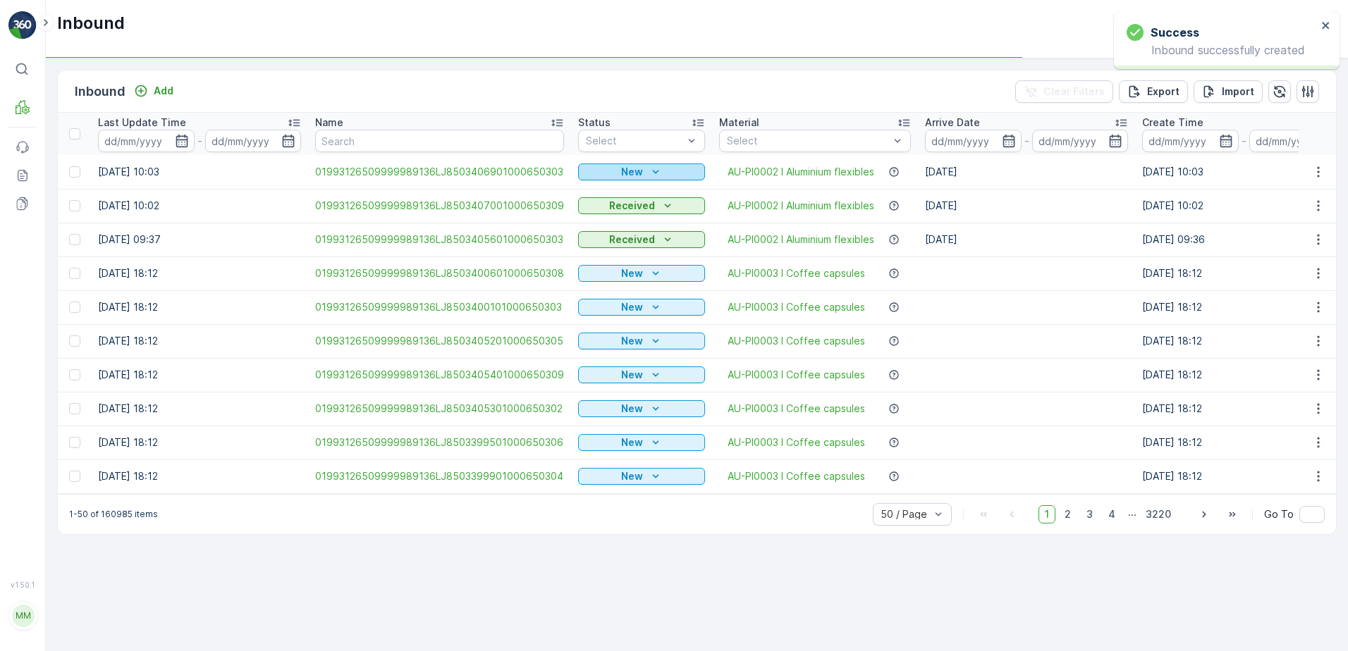
click at [626, 169] on p "New" at bounding box center [632, 172] width 22 height 14
drag, startPoint x: 612, startPoint y: 212, endPoint x: 706, endPoint y: 125, distance: 127.7
click at [612, 212] on span "Scanned" at bounding box center [603, 213] width 42 height 14
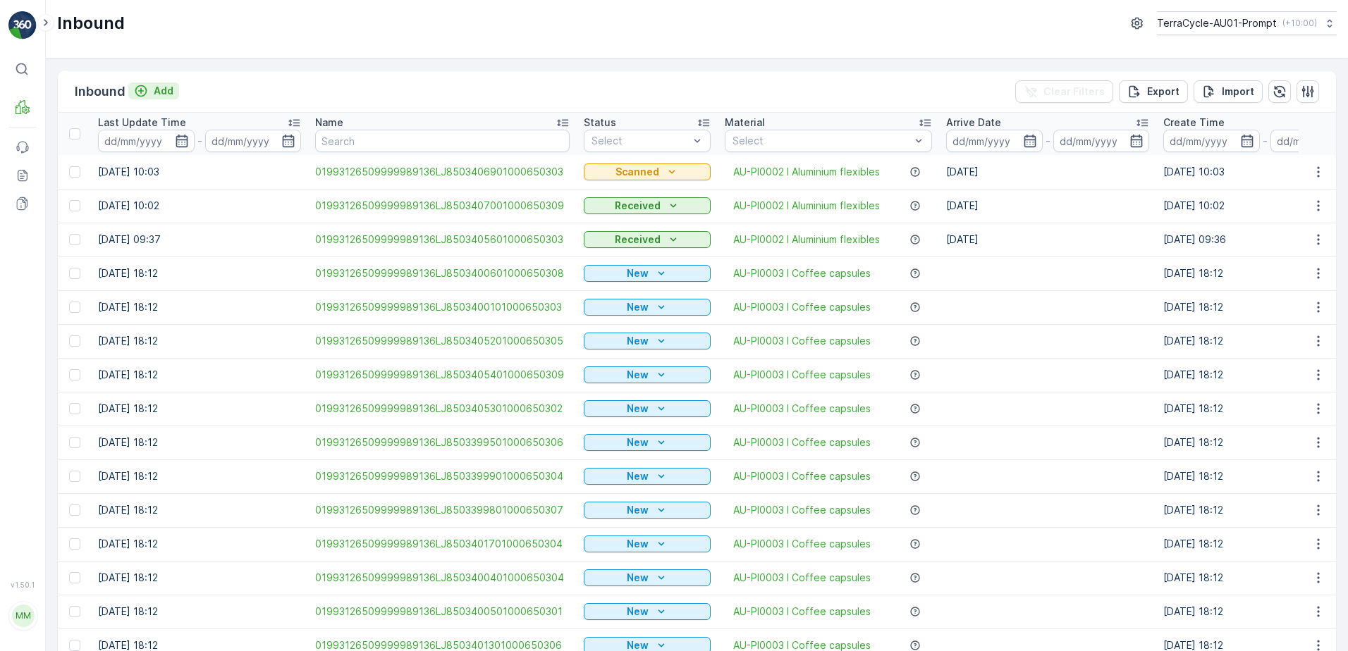
click at [169, 92] on p "Add" at bounding box center [164, 91] width 20 height 14
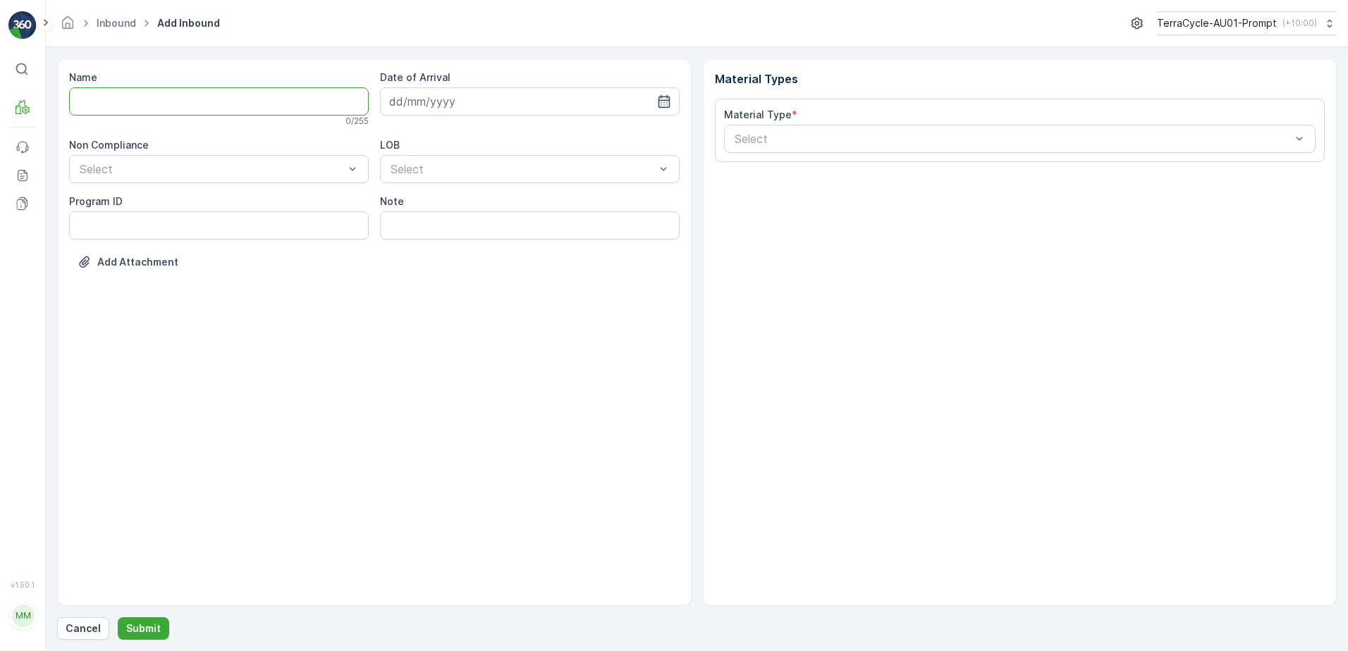
click at [168, 99] on input "Name" at bounding box center [219, 101] width 300 height 28
type input "01993126509999989136LJ8503405701000650300"
click at [118, 618] on button "Submit" at bounding box center [143, 629] width 51 height 23
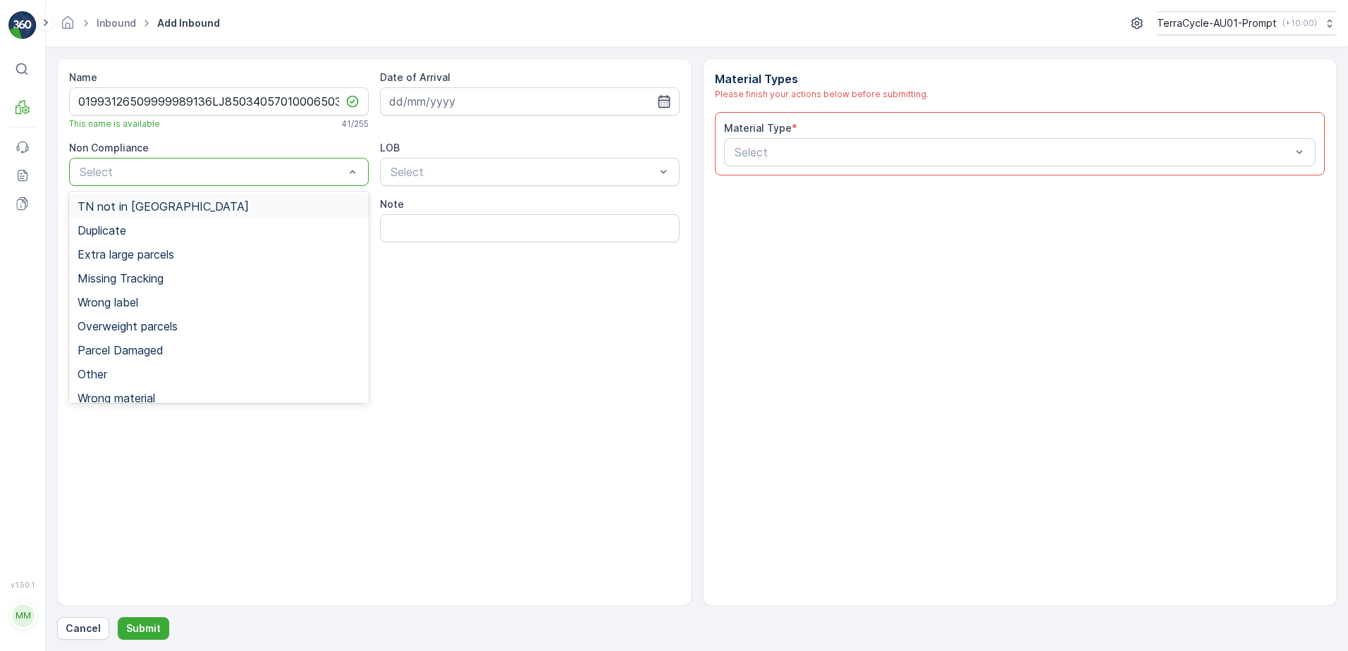
click at [170, 208] on div "TN not in Evreka" at bounding box center [219, 206] width 283 height 13
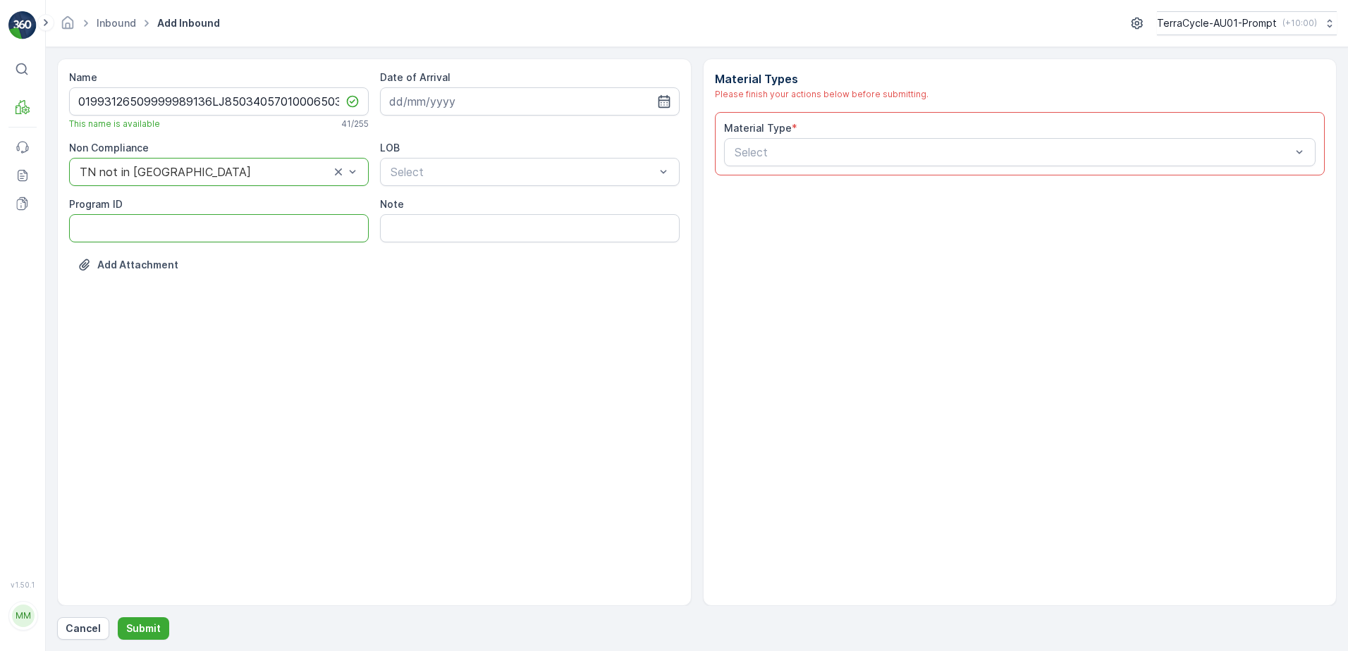
click at [153, 227] on ID "Program ID" at bounding box center [219, 228] width 300 height 28
type ID "1219"
click at [556, 93] on input at bounding box center [530, 101] width 300 height 28
click at [483, 215] on div "10" at bounding box center [480, 219] width 23 height 23
type input "10.09.2025"
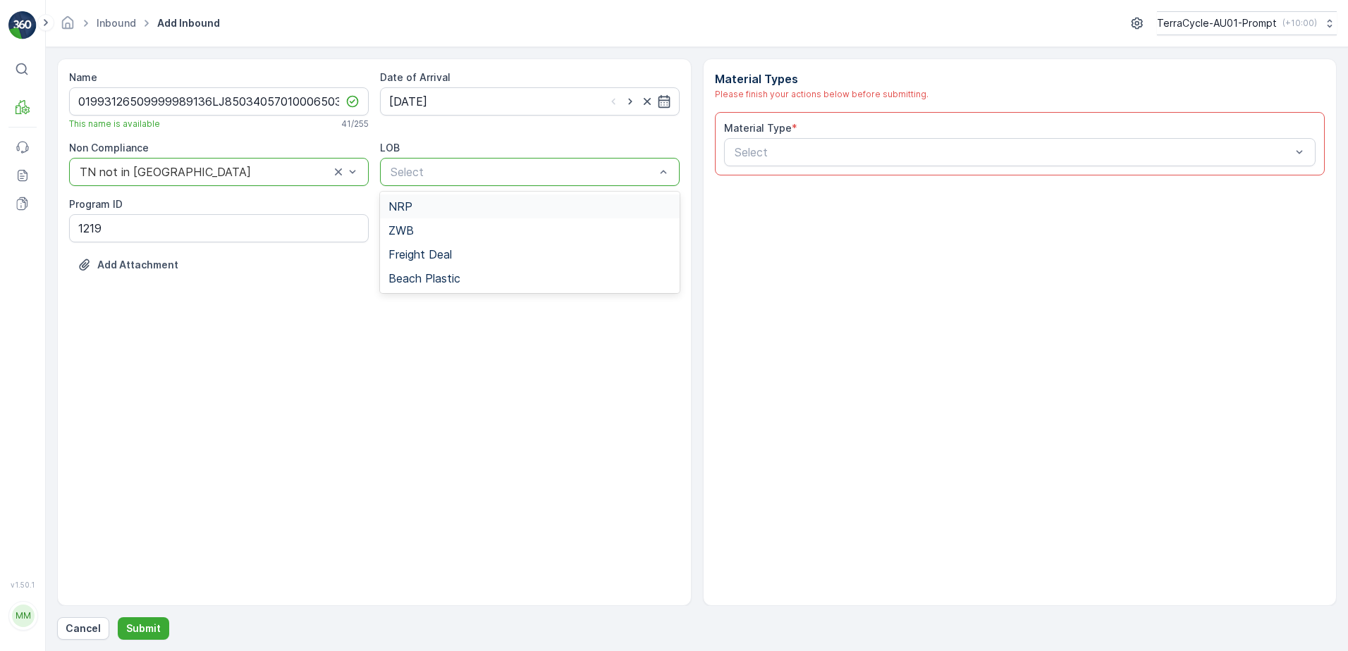
click at [482, 212] on div "NRP" at bounding box center [529, 206] width 283 height 13
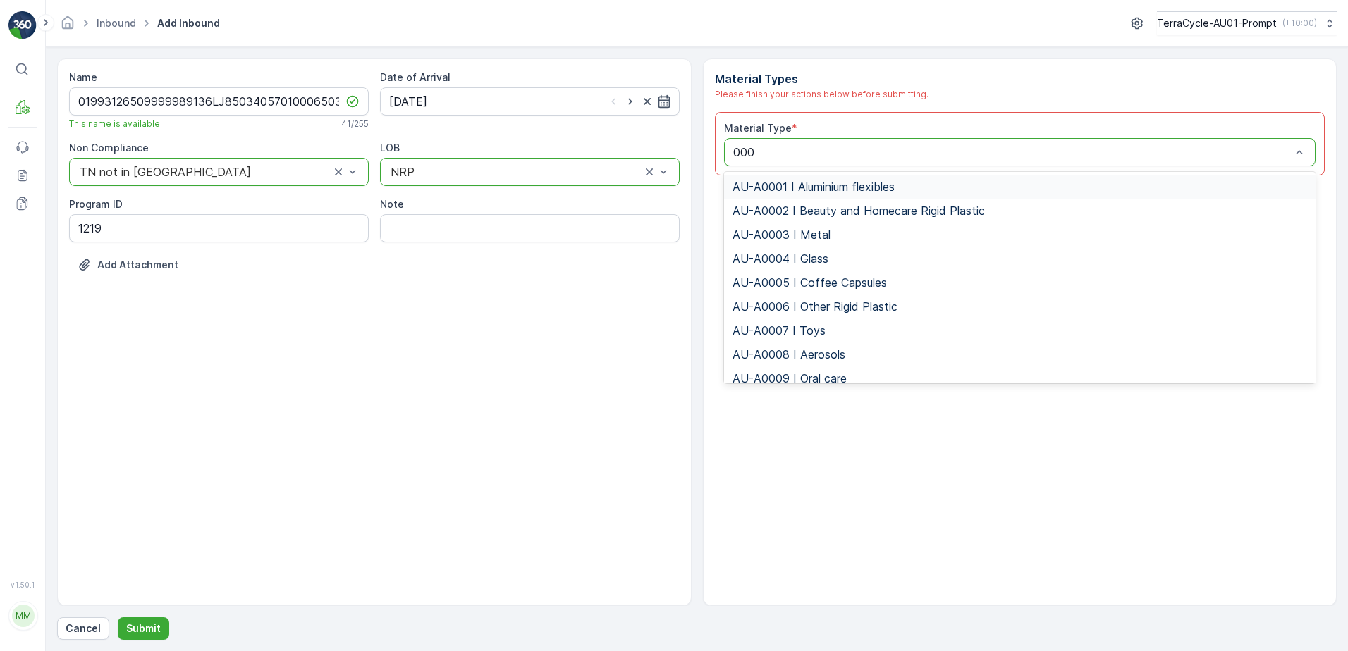
type input "0002"
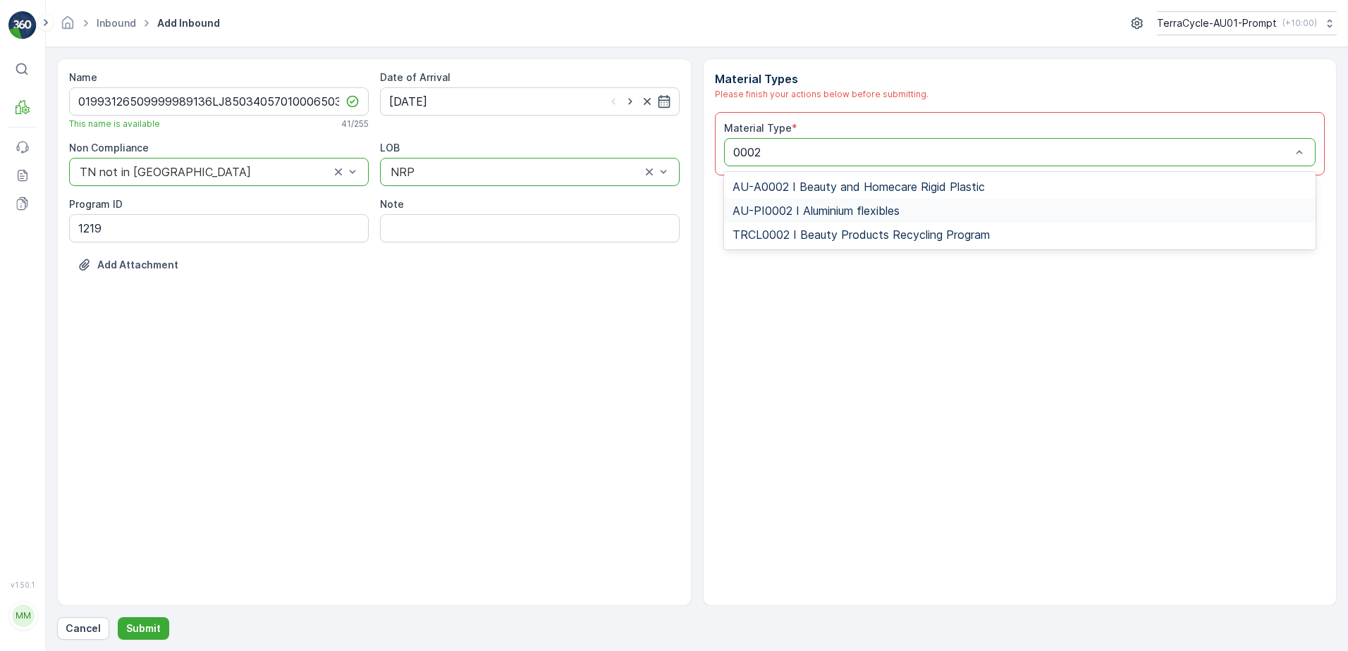
click at [833, 211] on span "AU-PI0002 I Aluminium flexibles" at bounding box center [816, 210] width 167 height 13
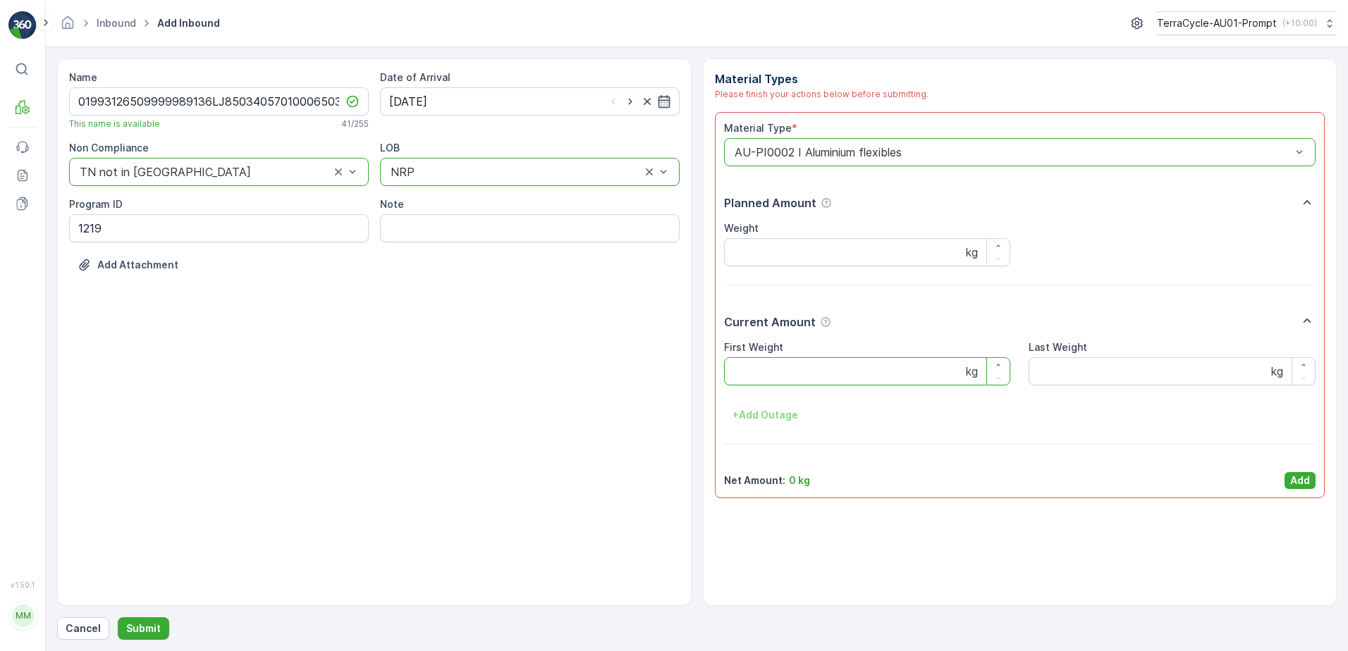
click at [785, 370] on Weight "First Weight" at bounding box center [867, 371] width 287 height 28
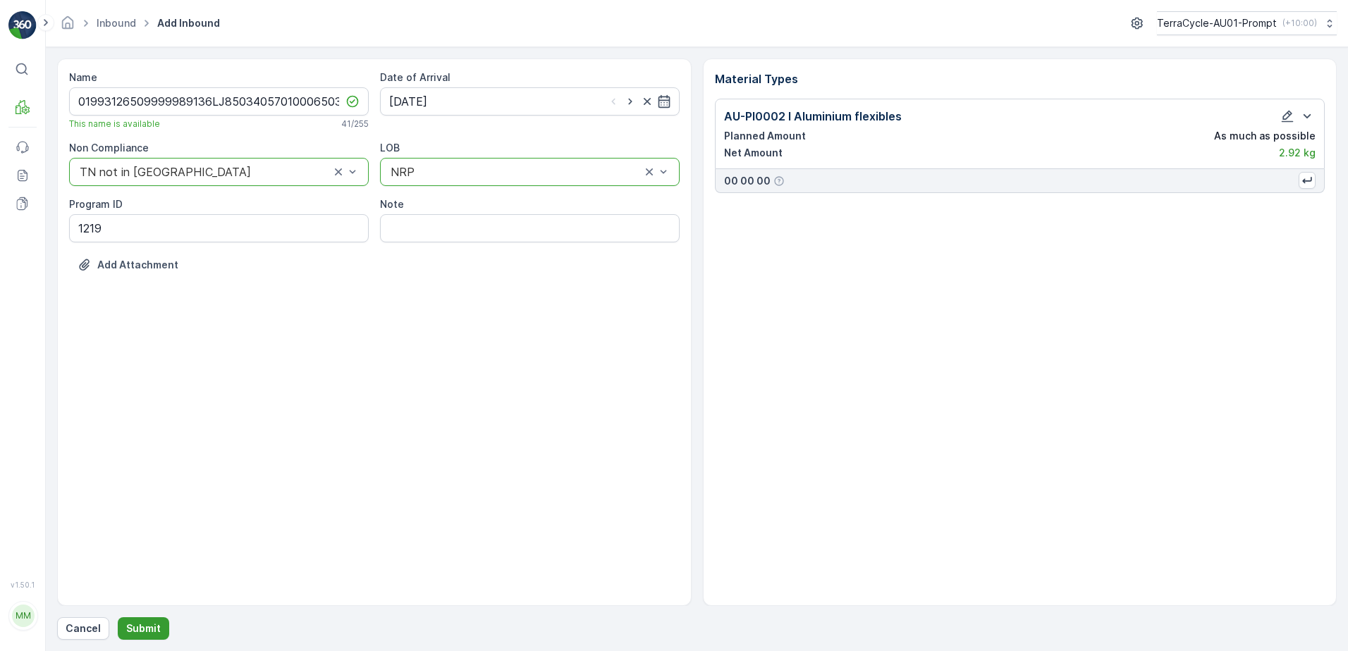
click at [153, 625] on p "Submit" at bounding box center [143, 629] width 35 height 14
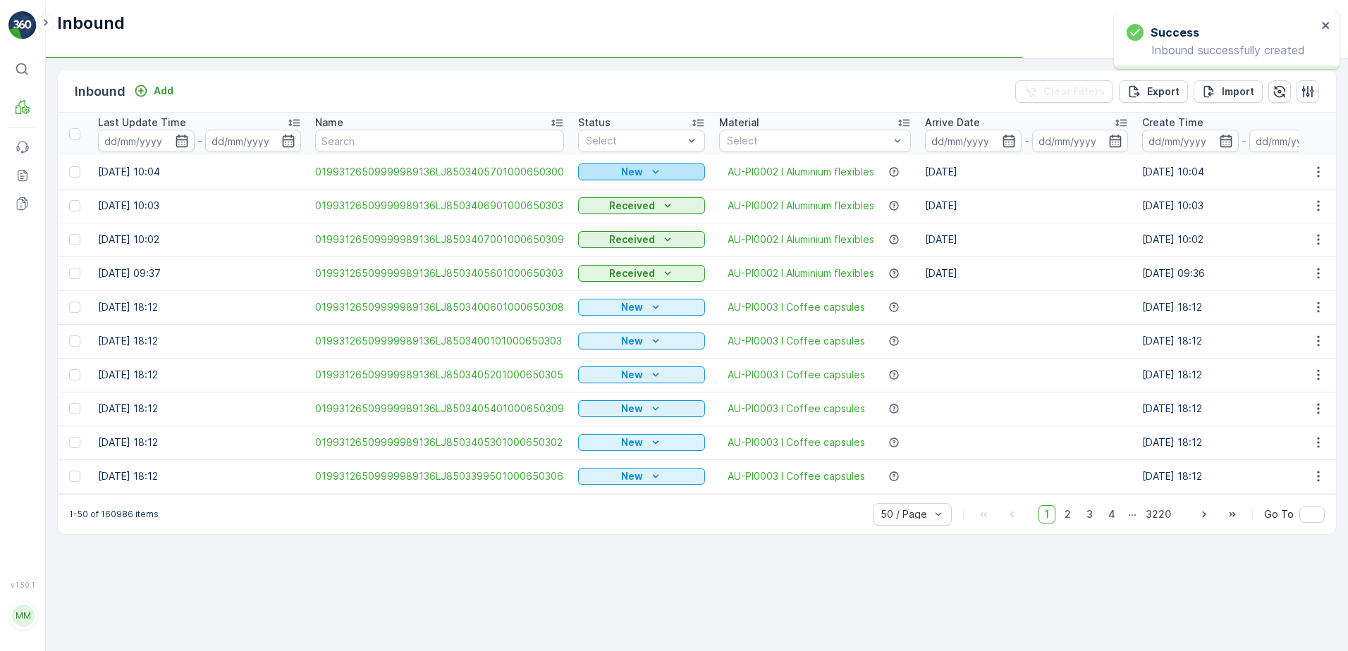
click at [632, 171] on p "New" at bounding box center [632, 172] width 22 height 14
click at [611, 207] on span "Scanned" at bounding box center [603, 213] width 42 height 14
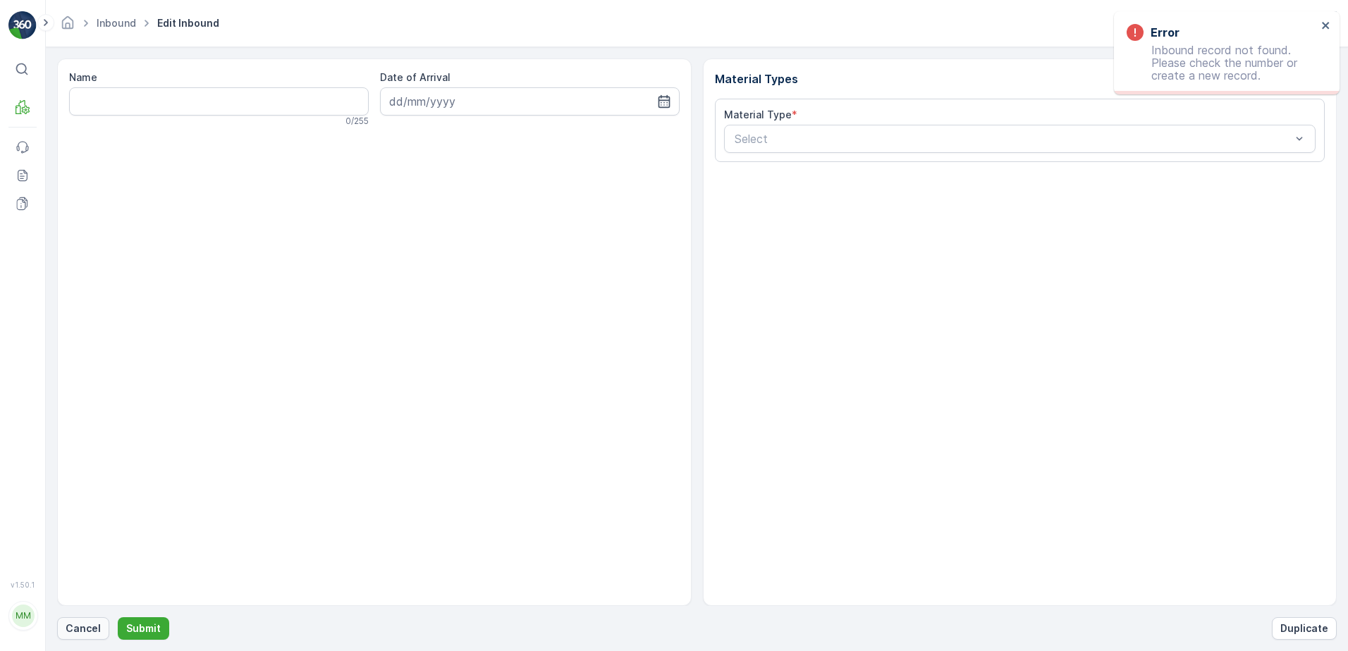
click at [78, 625] on p "Cancel" at bounding box center [83, 629] width 35 height 14
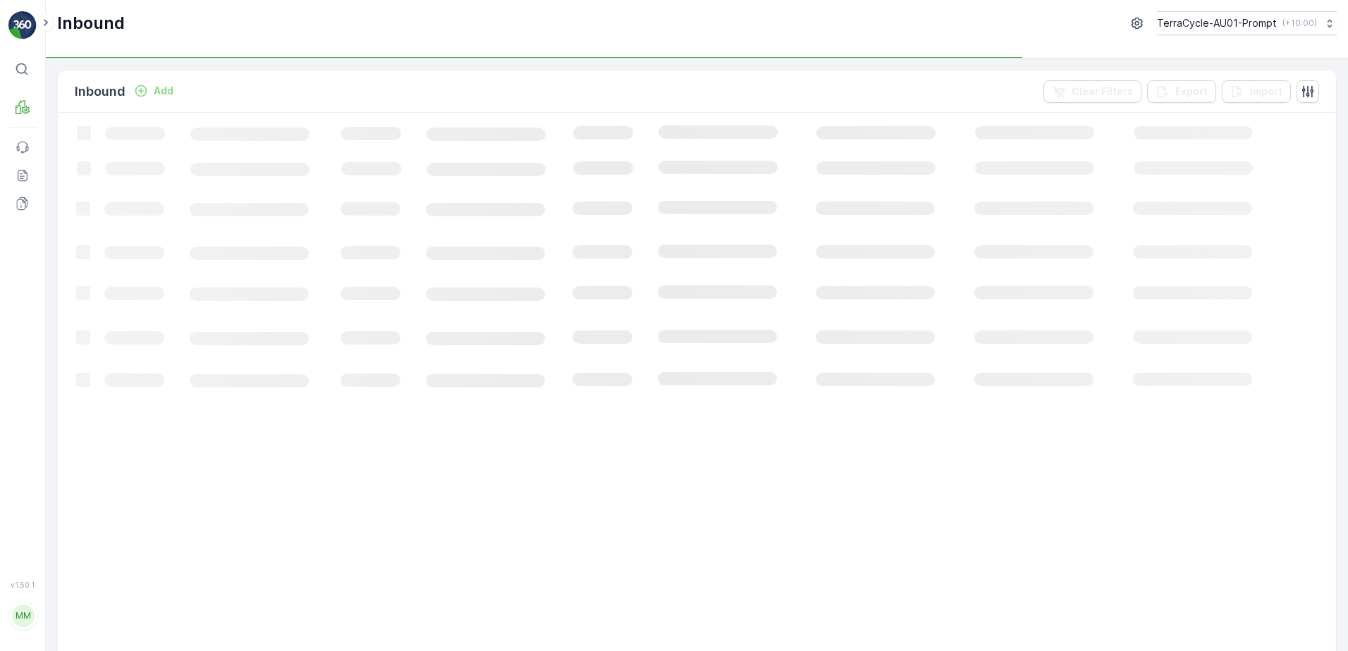
click at [169, 90] on p "Add" at bounding box center [164, 91] width 20 height 14
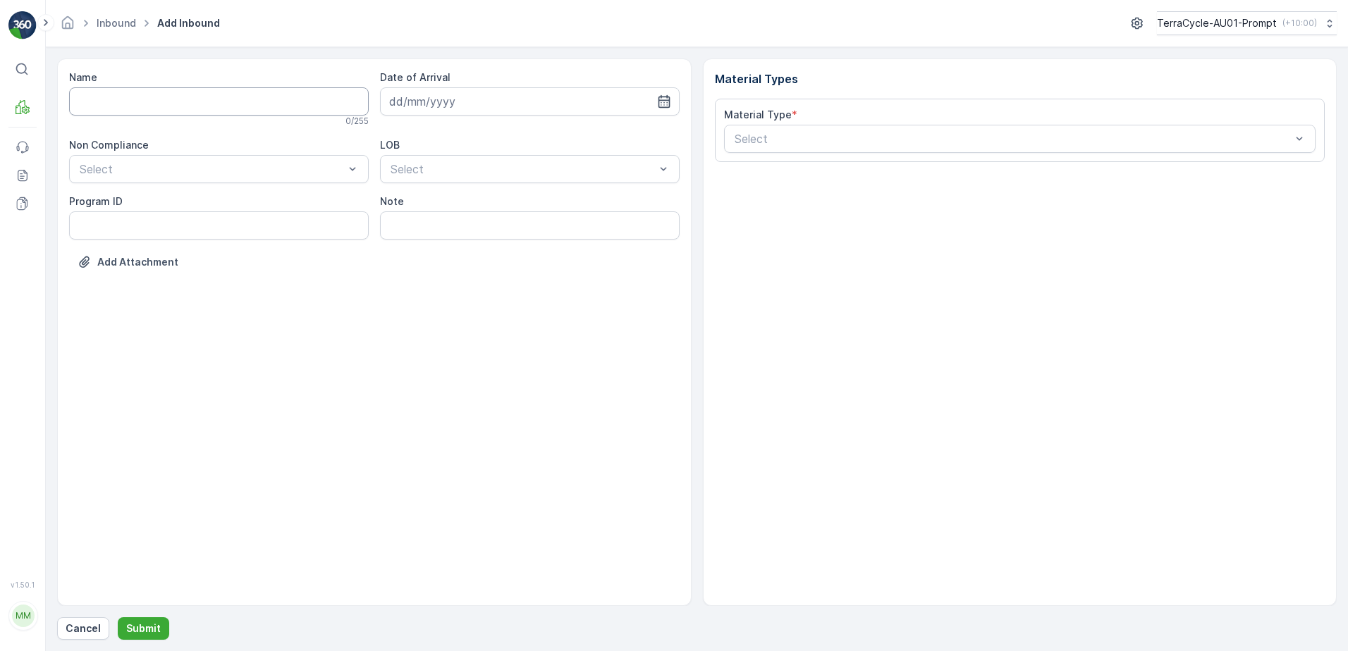
click at [169, 97] on input "Name" at bounding box center [219, 101] width 300 height 28
type input "01993126509999989136LJ8503405801000650307"
click at [118, 618] on button "Submit" at bounding box center [143, 629] width 51 height 23
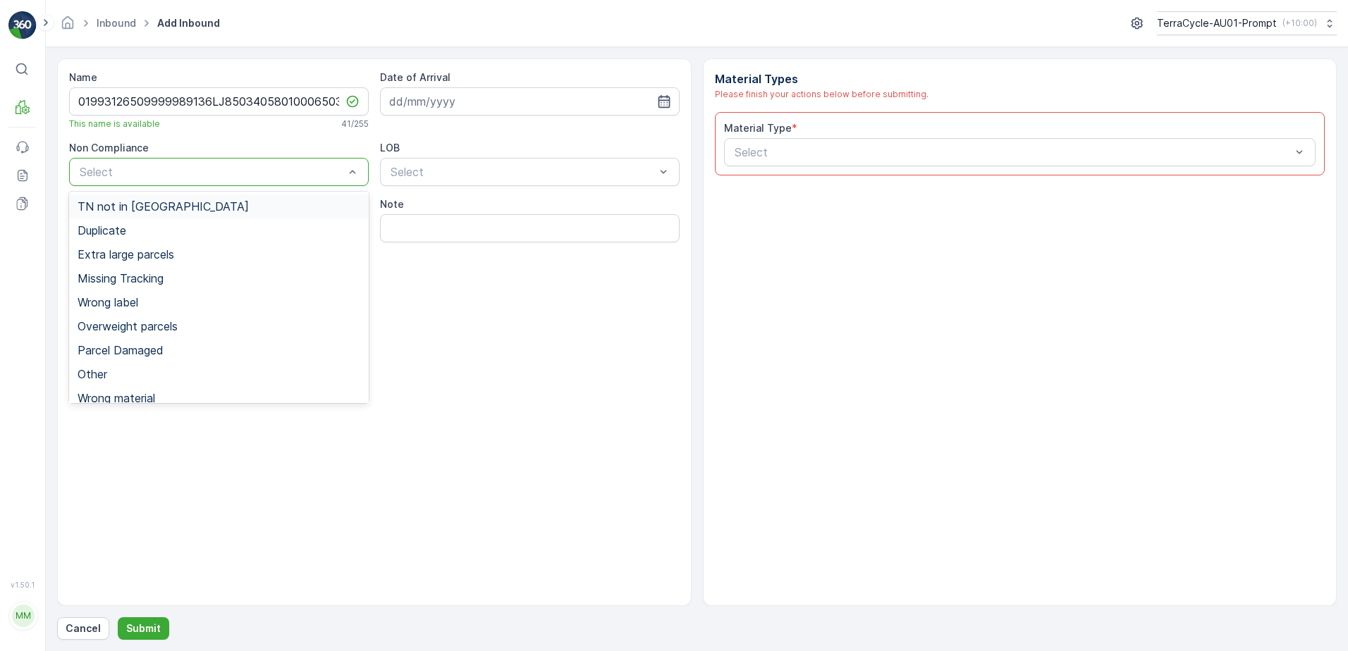
click at [183, 206] on div "TN not in Evreka" at bounding box center [219, 206] width 283 height 13
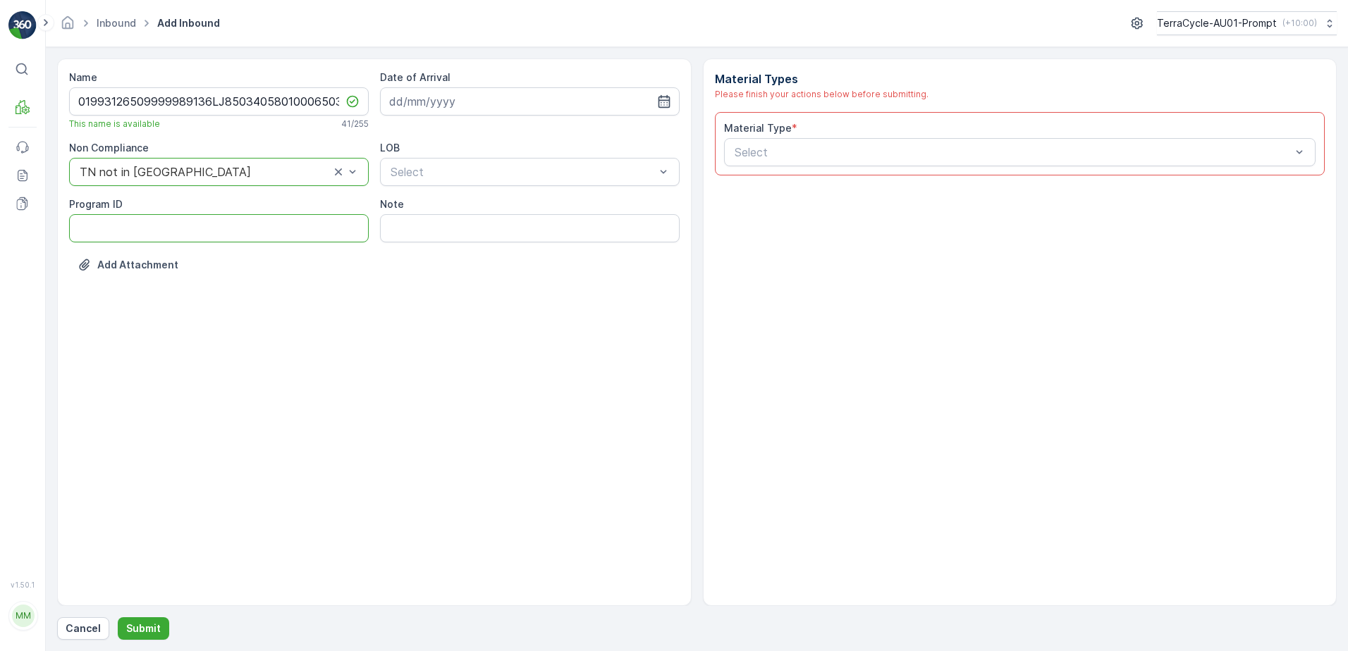
click at [149, 226] on ID "Program ID" at bounding box center [219, 228] width 300 height 28
type ID "1219"
click at [503, 99] on input at bounding box center [530, 101] width 300 height 28
click at [479, 221] on div "10" at bounding box center [480, 219] width 23 height 23
type input "10.09.2025"
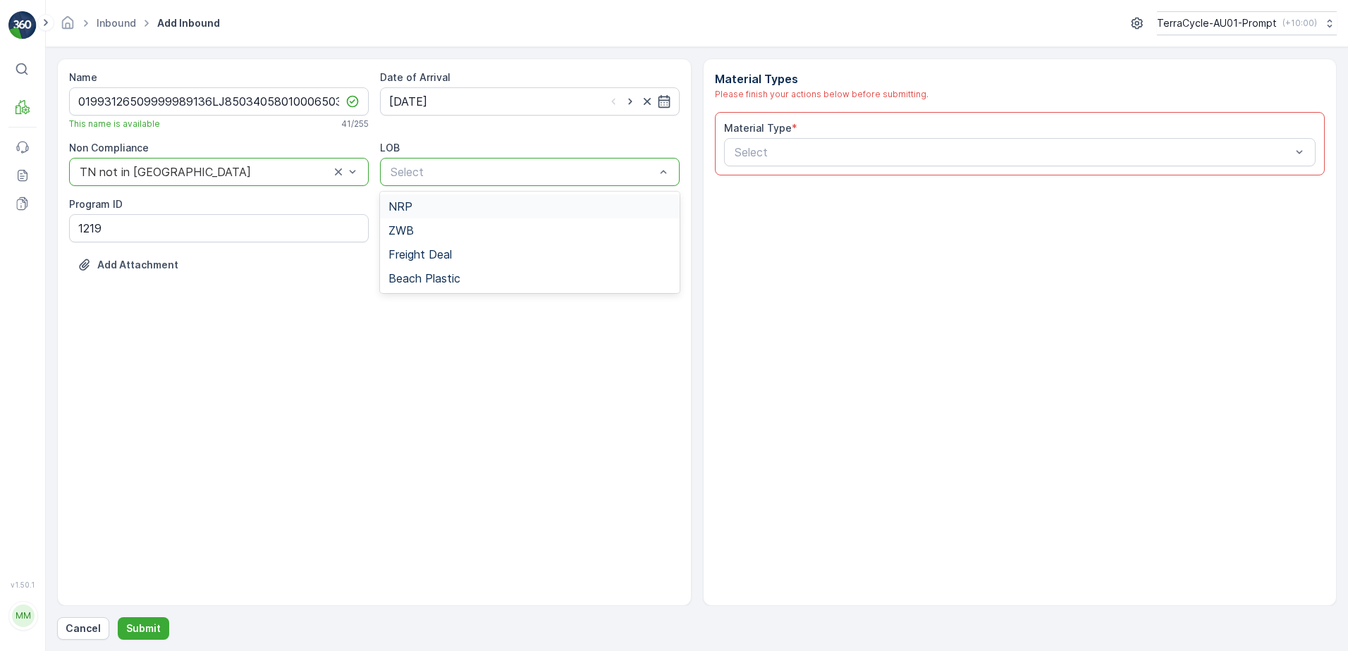
click at [477, 204] on div "NRP" at bounding box center [529, 206] width 283 height 13
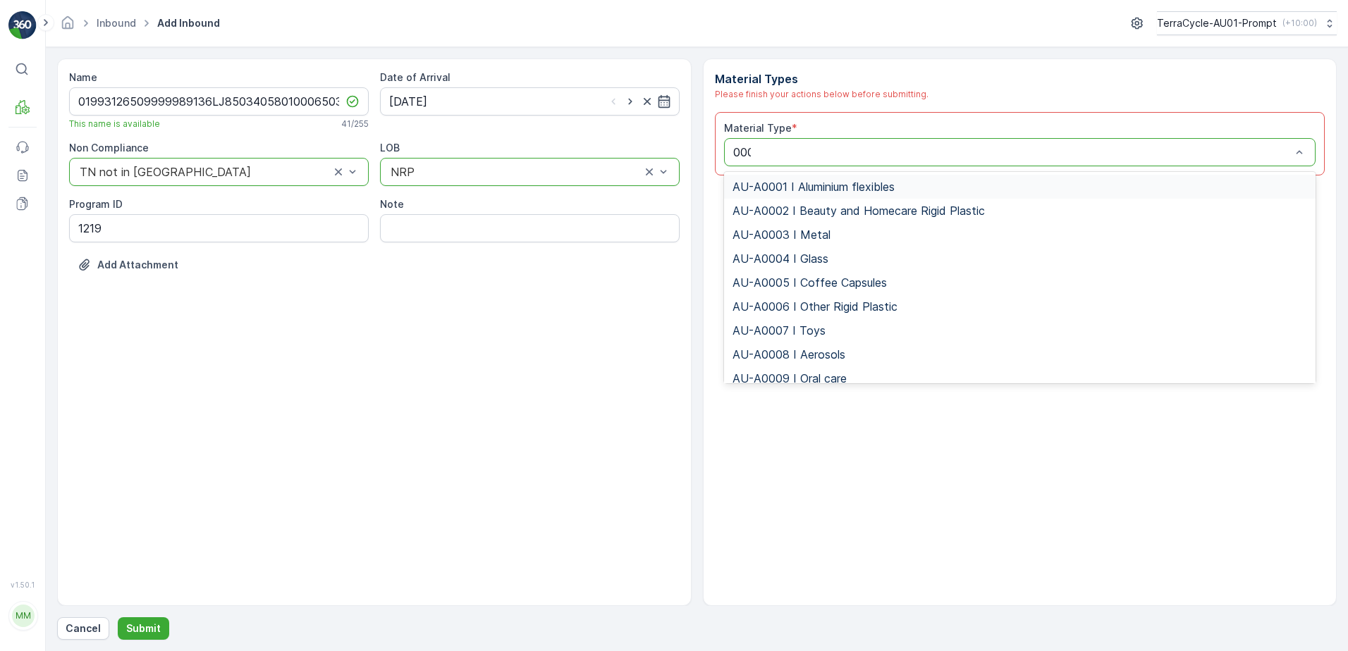
type input "0002"
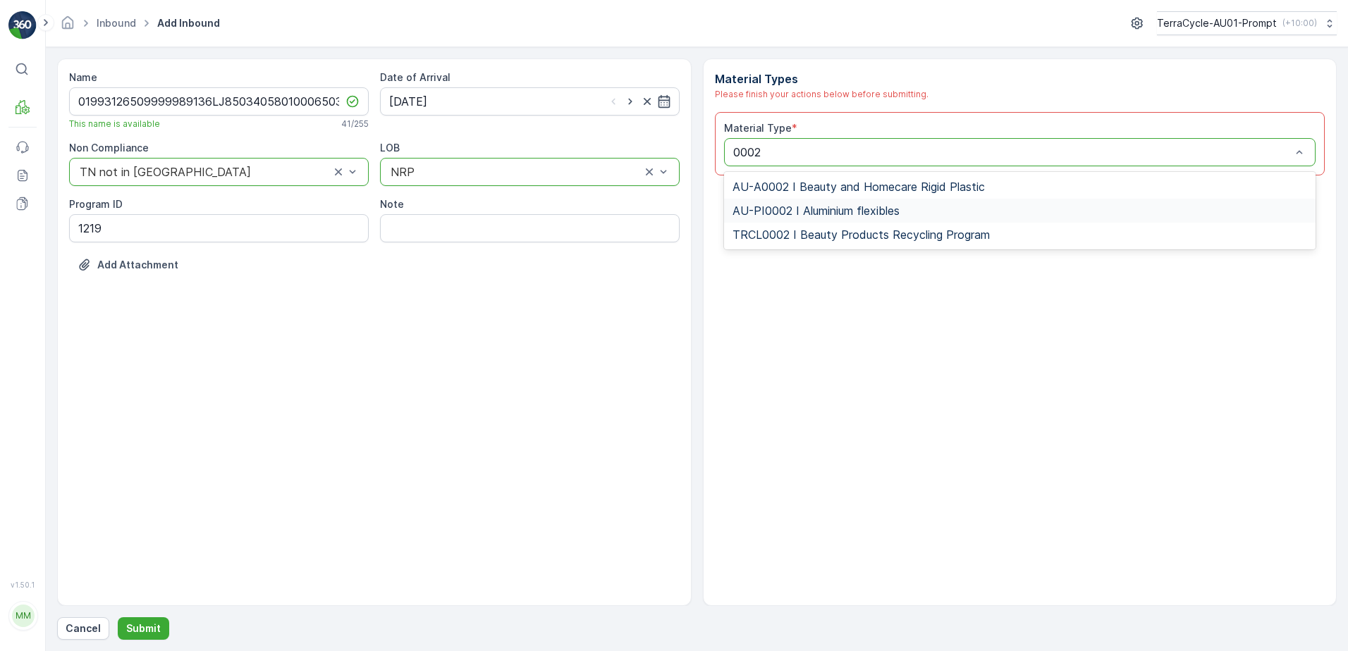
click at [856, 208] on span "AU-PI0002 I Aluminium flexibles" at bounding box center [816, 210] width 167 height 13
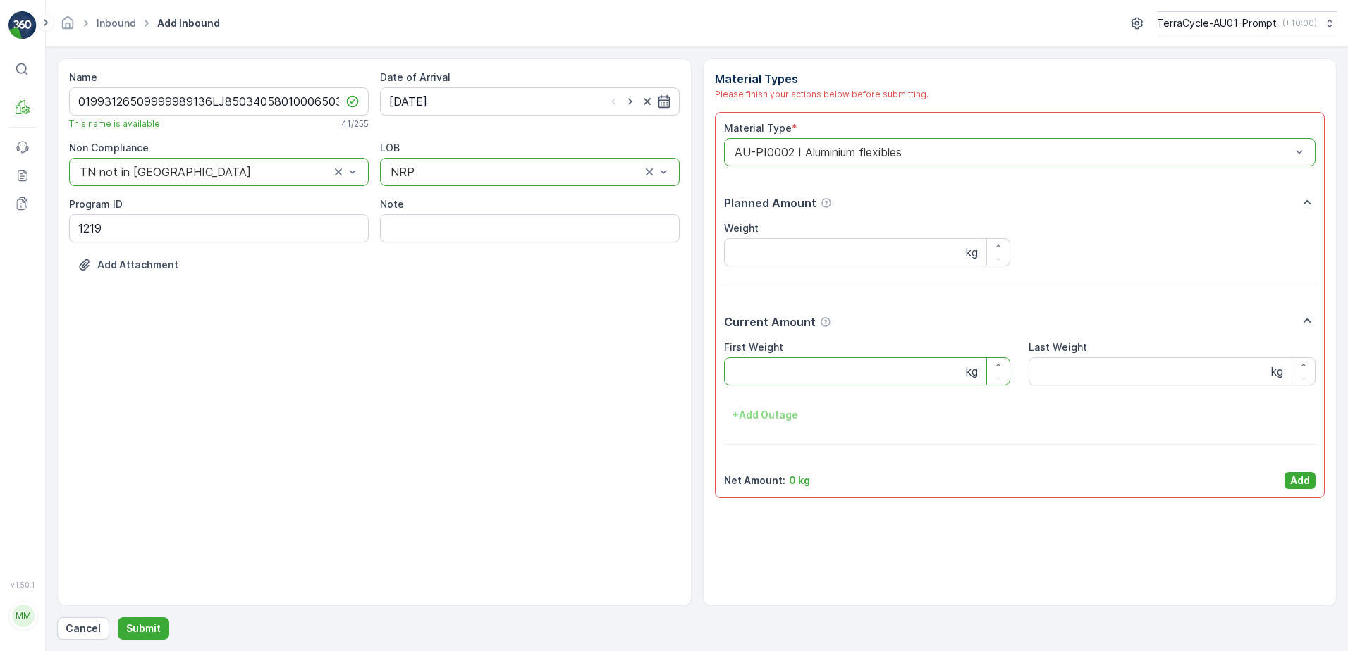
click at [826, 372] on Weight "First Weight" at bounding box center [867, 371] width 287 height 28
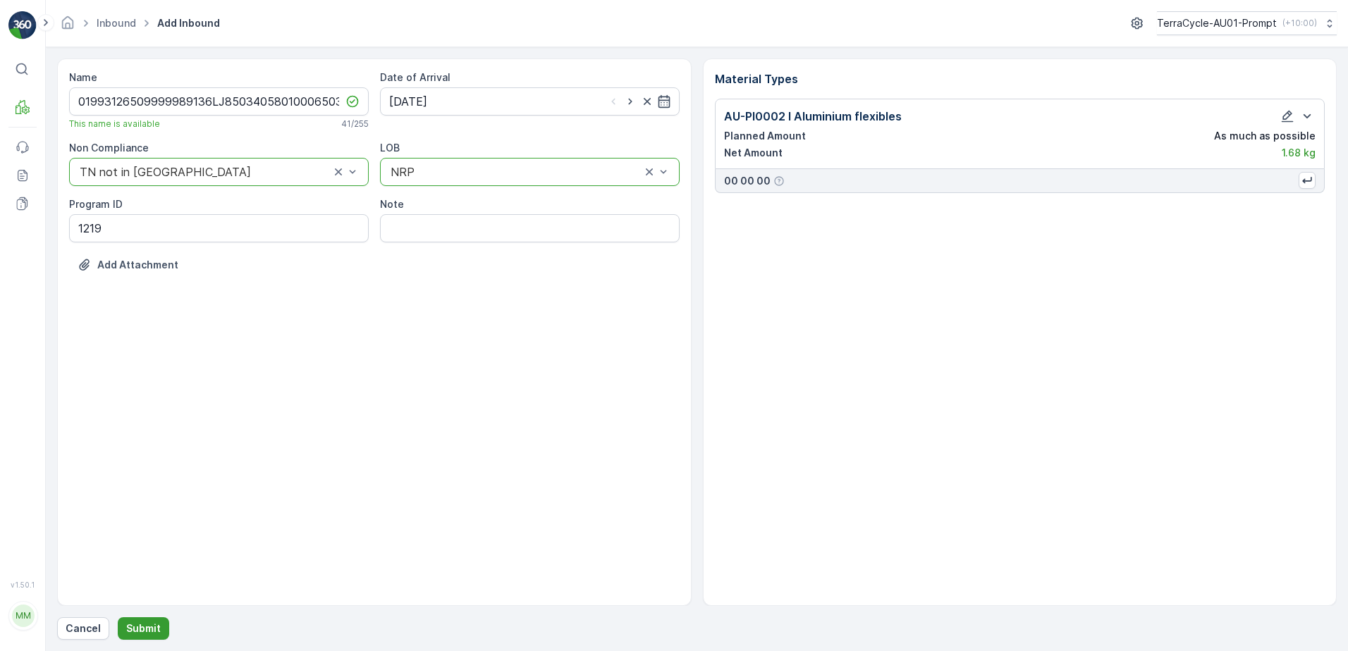
click at [154, 629] on p "Submit" at bounding box center [143, 629] width 35 height 14
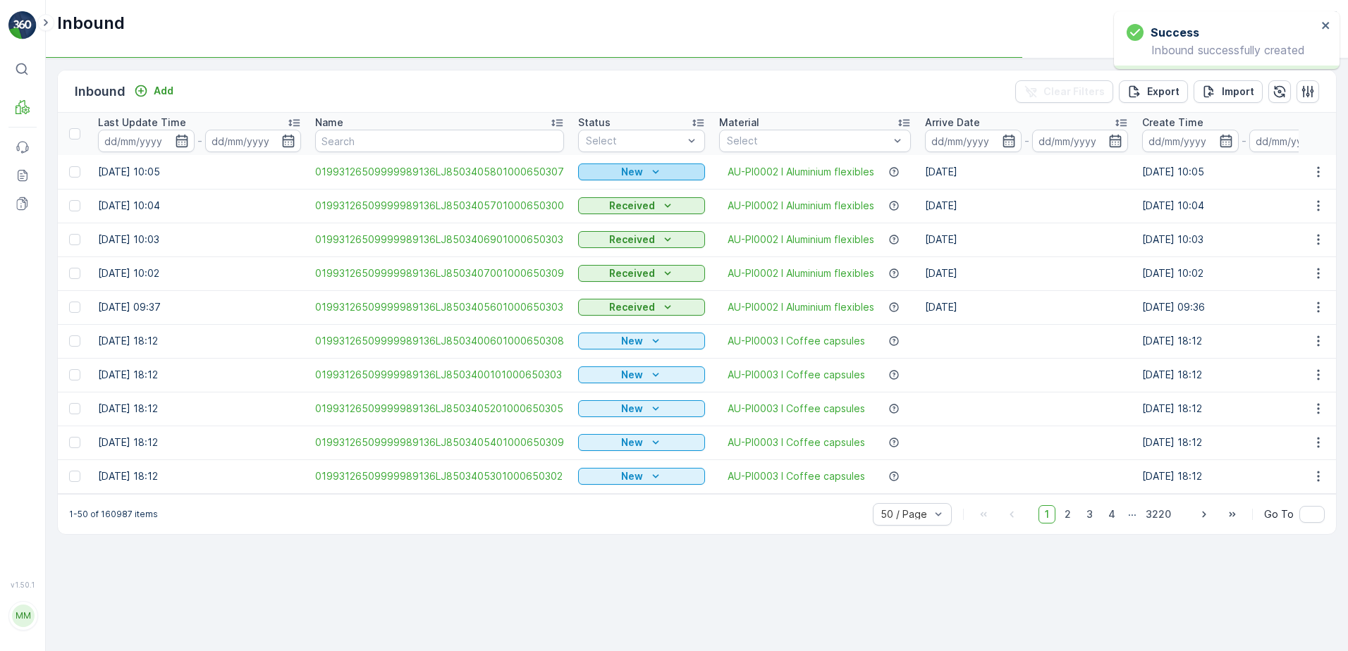
click at [636, 171] on p "New" at bounding box center [632, 172] width 22 height 14
click at [616, 211] on span "Scanned" at bounding box center [603, 213] width 42 height 14
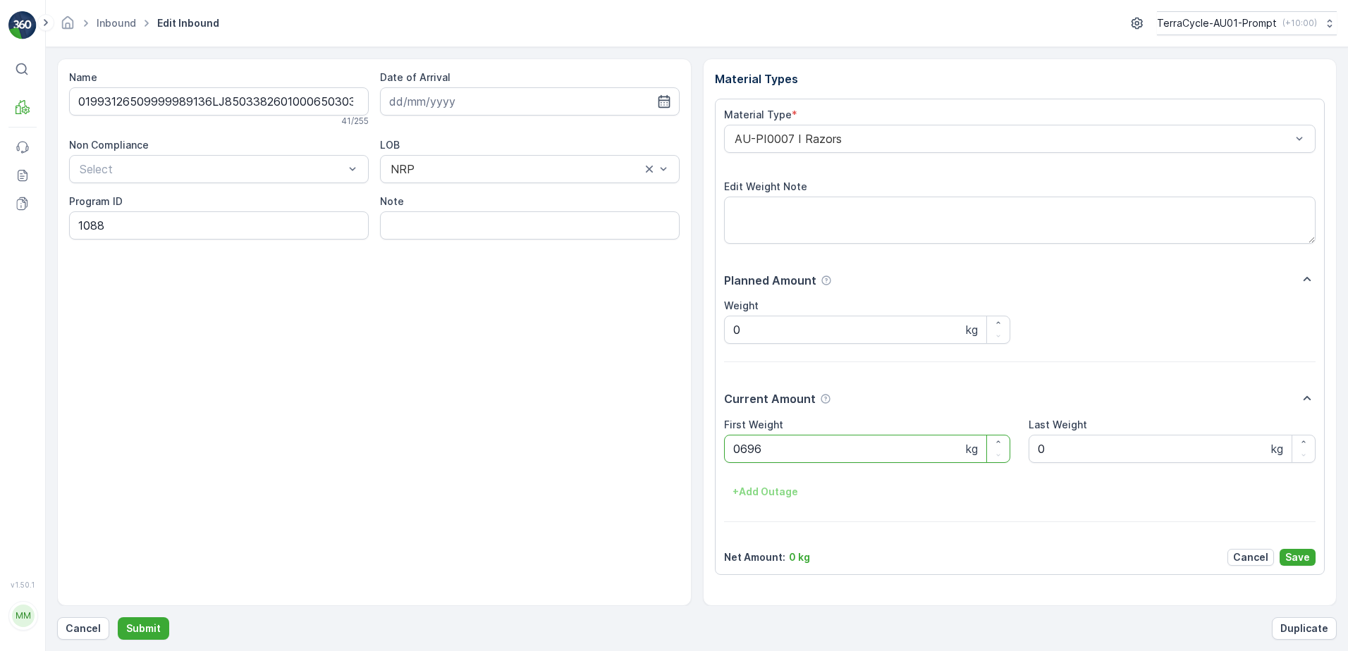
click at [118, 618] on button "Submit" at bounding box center [143, 629] width 51 height 23
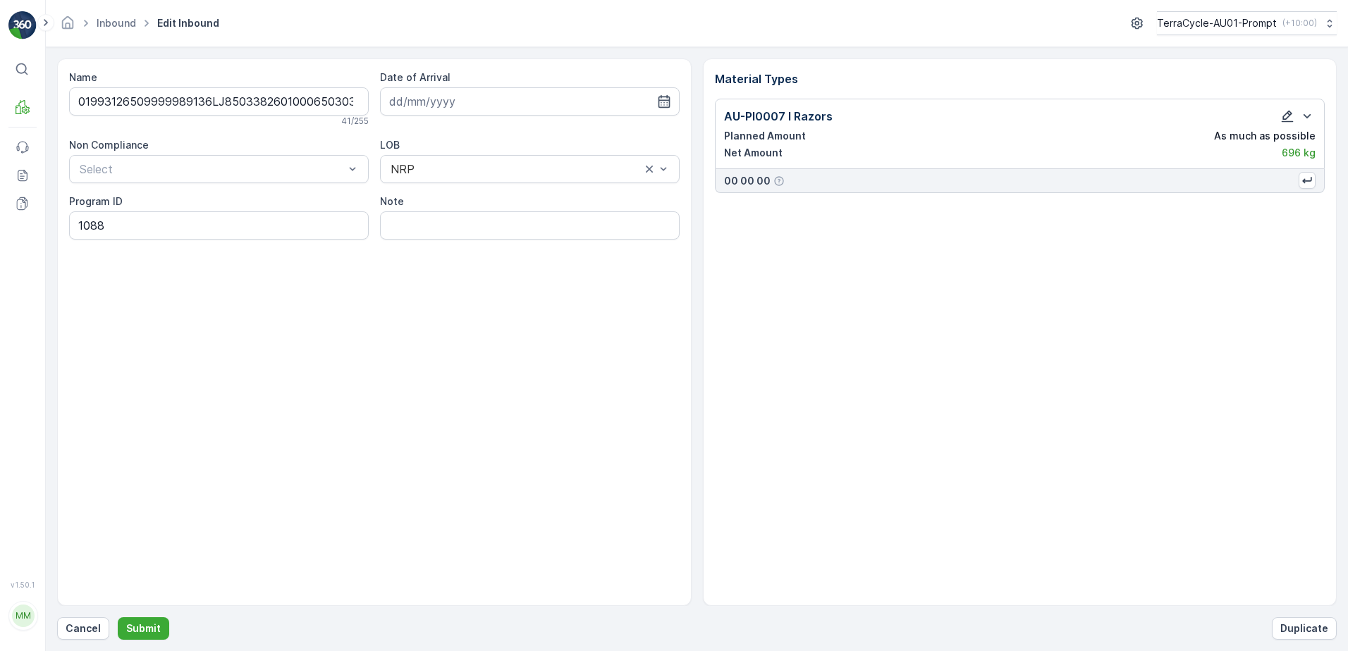
click at [1280, 123] on icon "button" at bounding box center [1287, 116] width 14 height 14
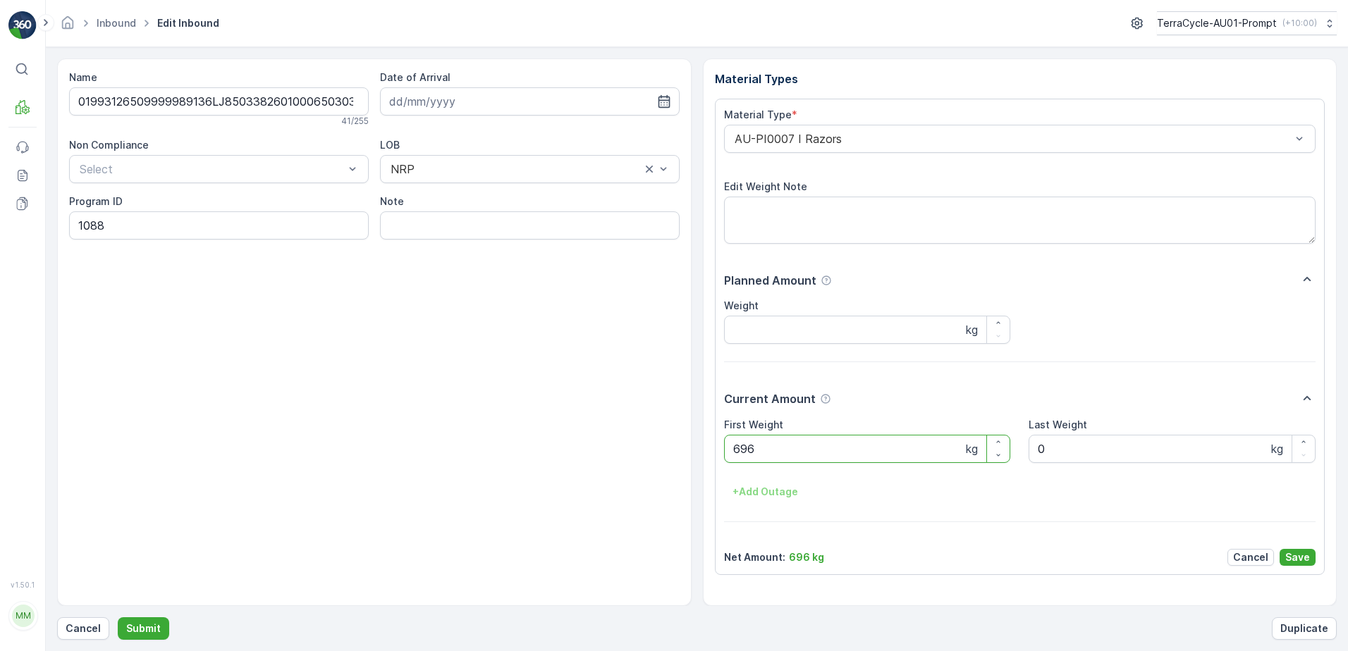
click at [738, 450] on Weight "696" at bounding box center [867, 449] width 287 height 28
type Weight "6.96"
click at [1304, 558] on p "Save" at bounding box center [1297, 558] width 25 height 14
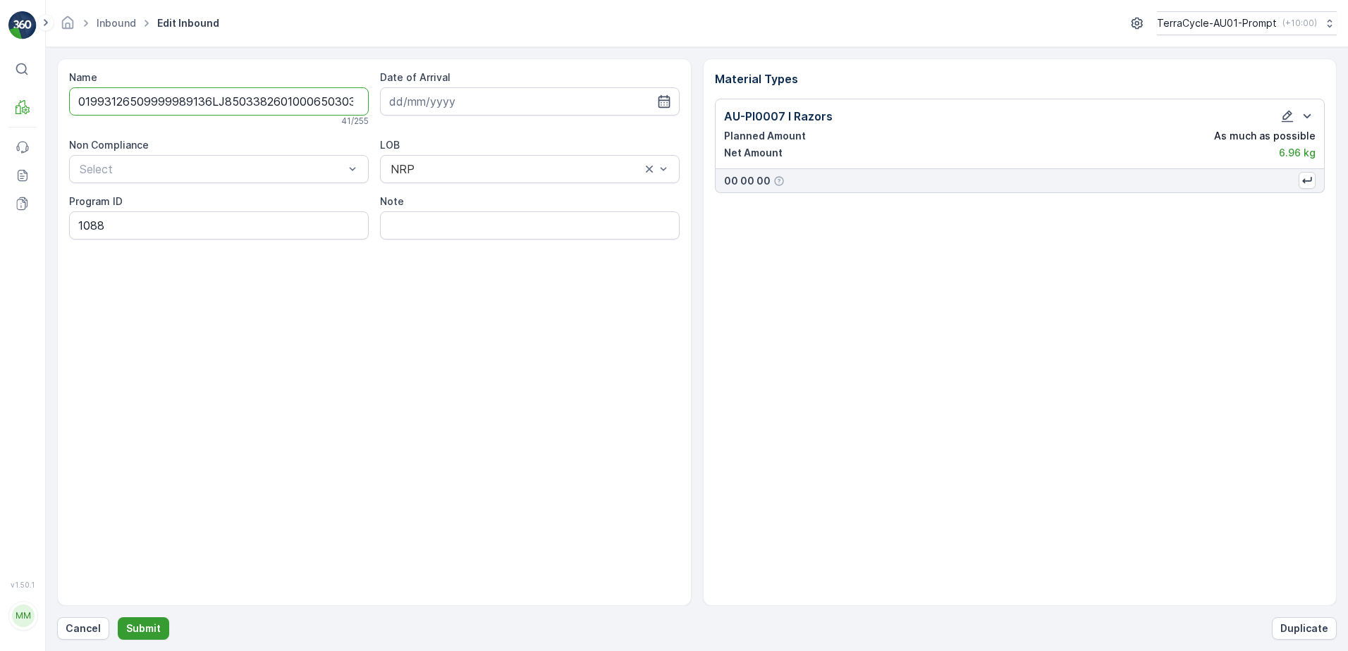
click at [135, 632] on p "Submit" at bounding box center [143, 629] width 35 height 14
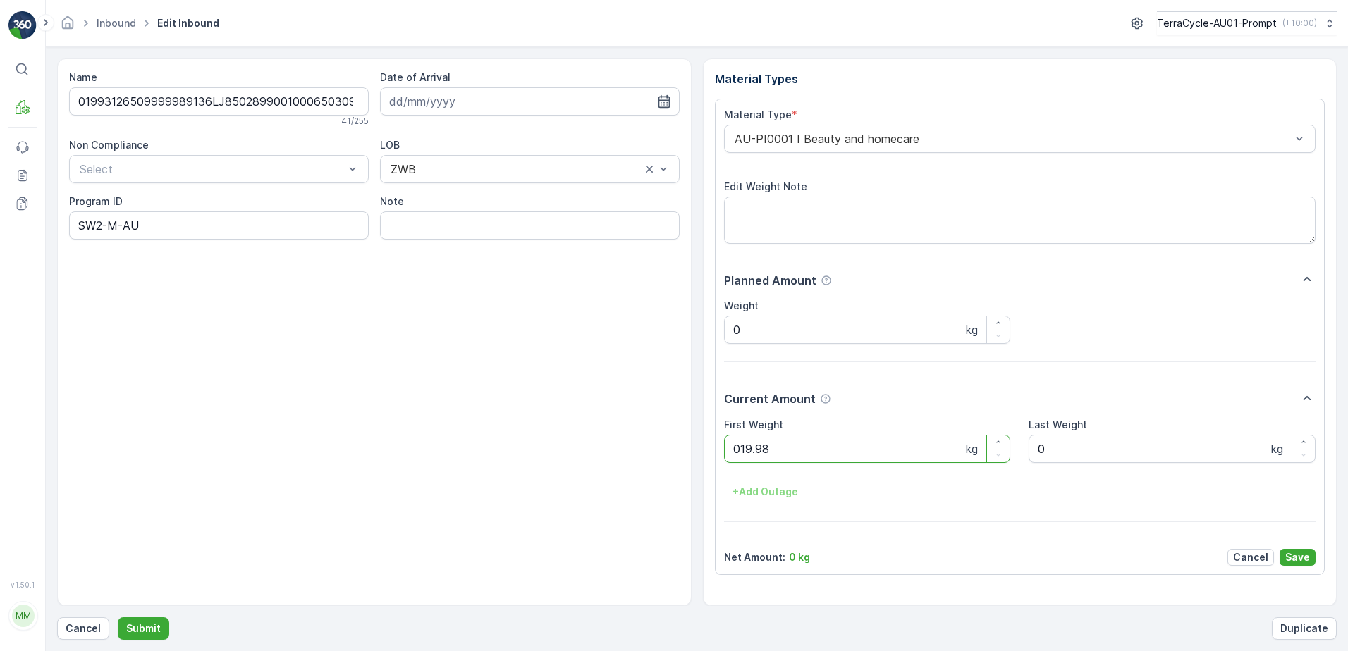
click at [118, 618] on button "Submit" at bounding box center [143, 629] width 51 height 23
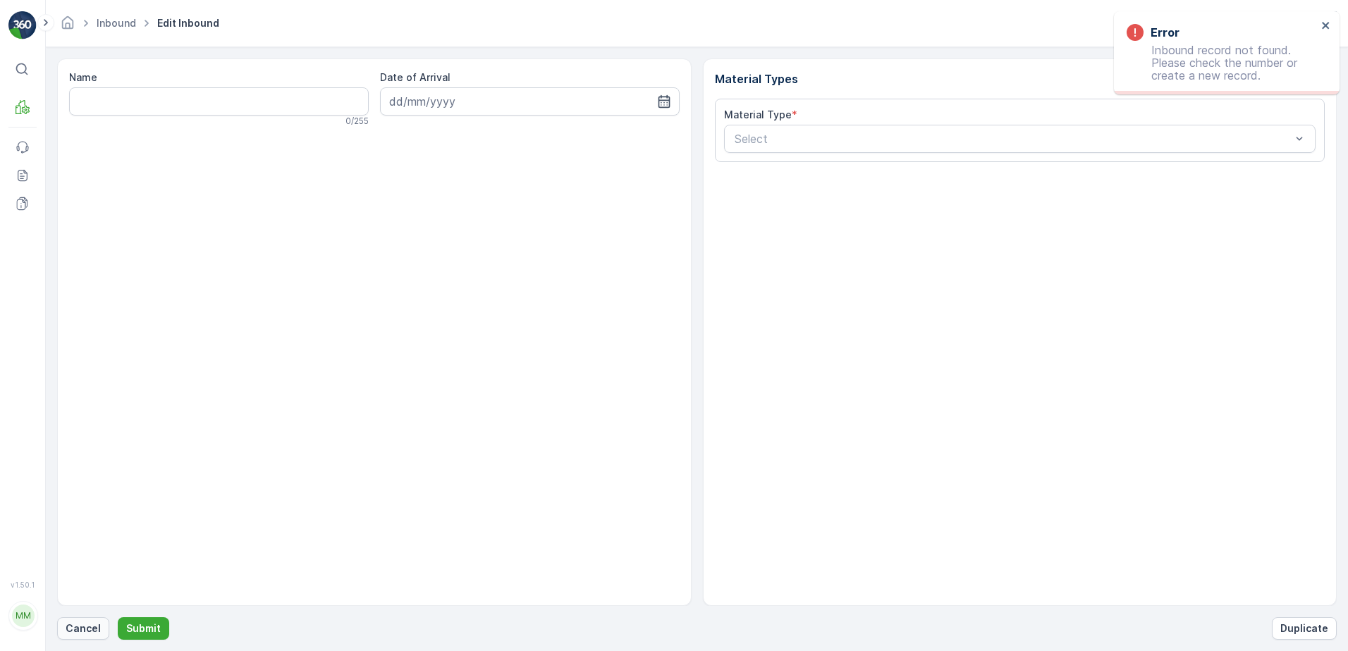
click at [90, 627] on p "Cancel" at bounding box center [83, 629] width 35 height 14
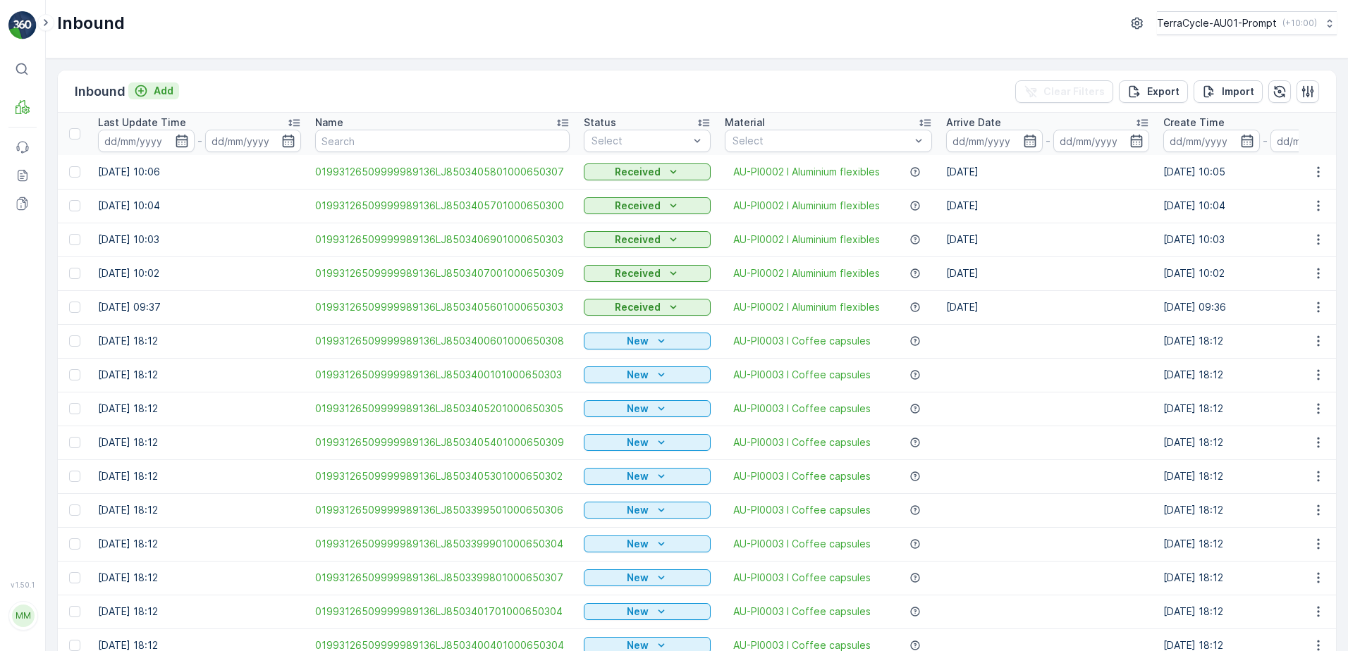
click at [164, 88] on p "Add" at bounding box center [164, 91] width 20 height 14
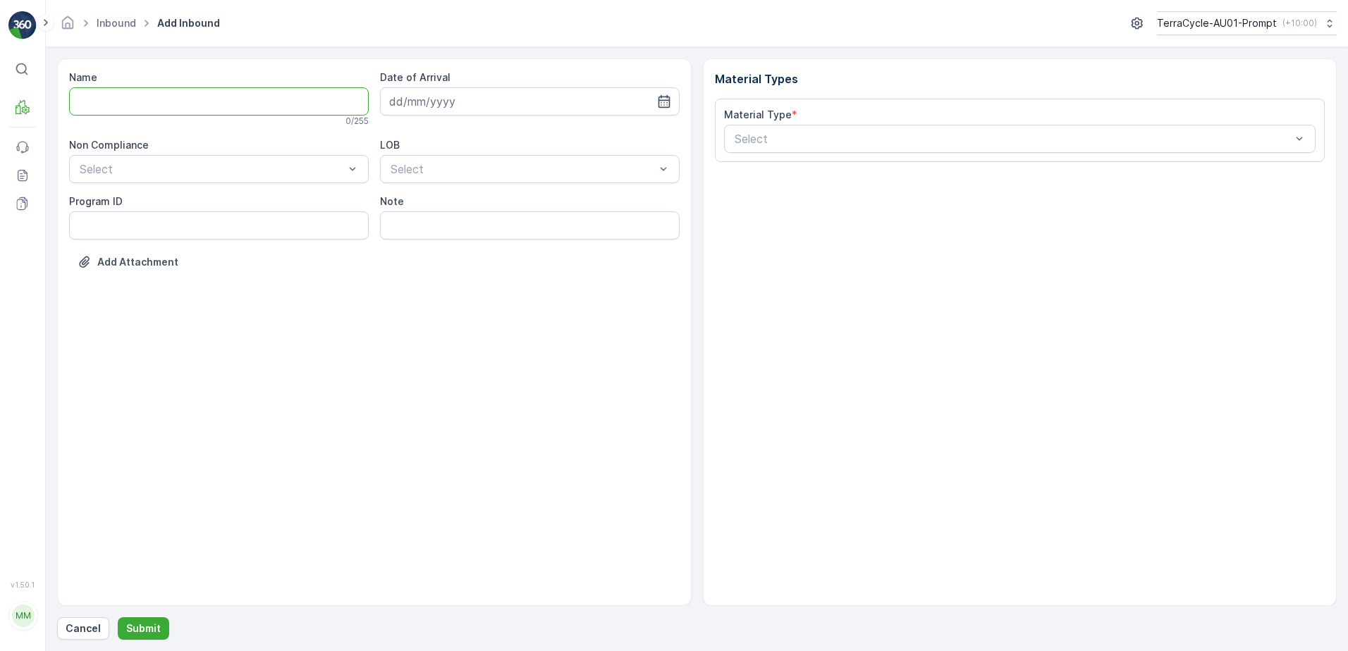
click at [157, 97] on input "Name" at bounding box center [219, 101] width 300 height 28
type input "019931265099999891ZX2001479301000650804"
click at [118, 618] on button "Submit" at bounding box center [143, 629] width 51 height 23
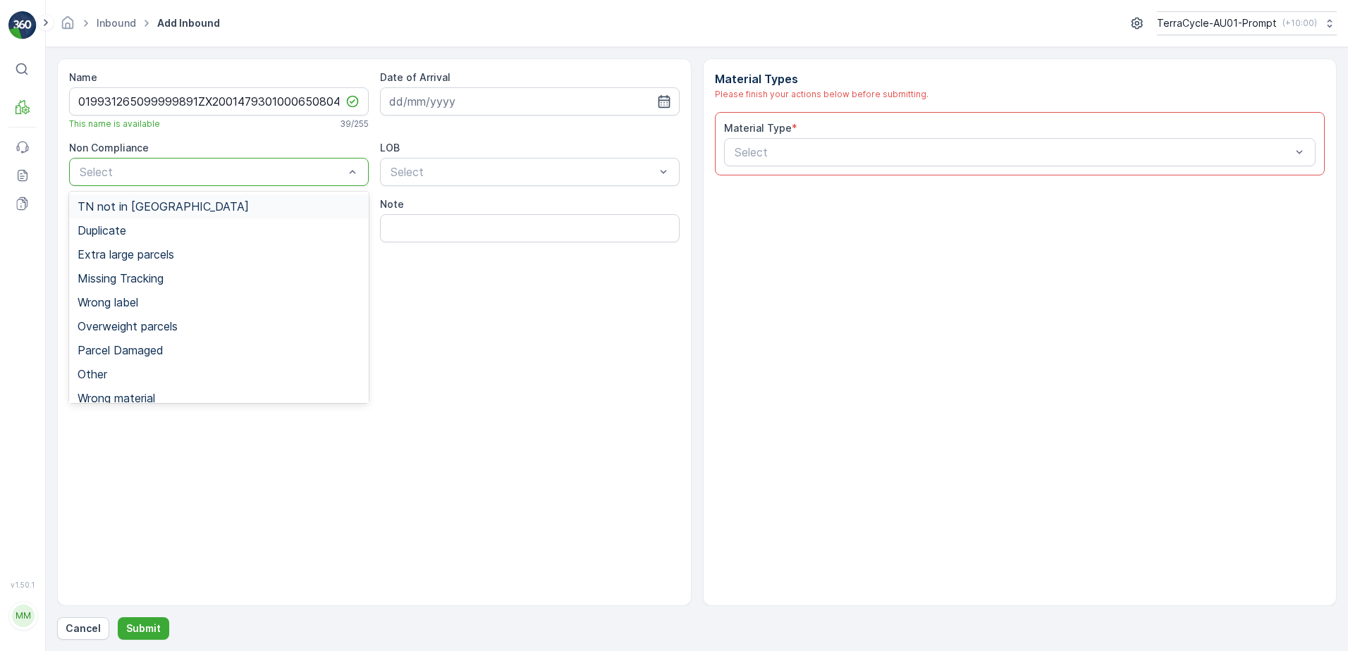
click at [145, 209] on span "TN not in Evreka" at bounding box center [163, 206] width 171 height 13
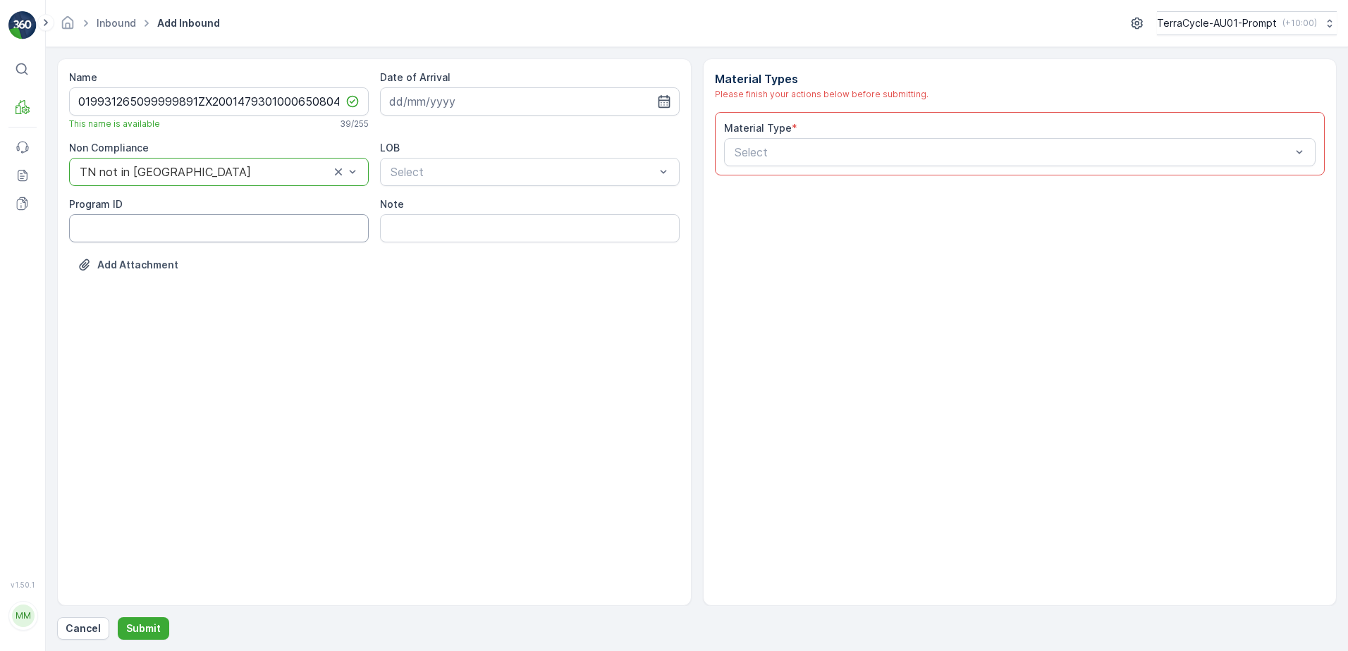
click at [128, 235] on ID "Program ID" at bounding box center [219, 228] width 300 height 28
click at [513, 102] on input at bounding box center [530, 101] width 300 height 28
click at [135, 228] on ID "cs83-m" at bounding box center [219, 228] width 300 height 28
type ID "CS83-M"
drag, startPoint x: 458, startPoint y: 102, endPoint x: 472, endPoint y: 102, distance: 14.1
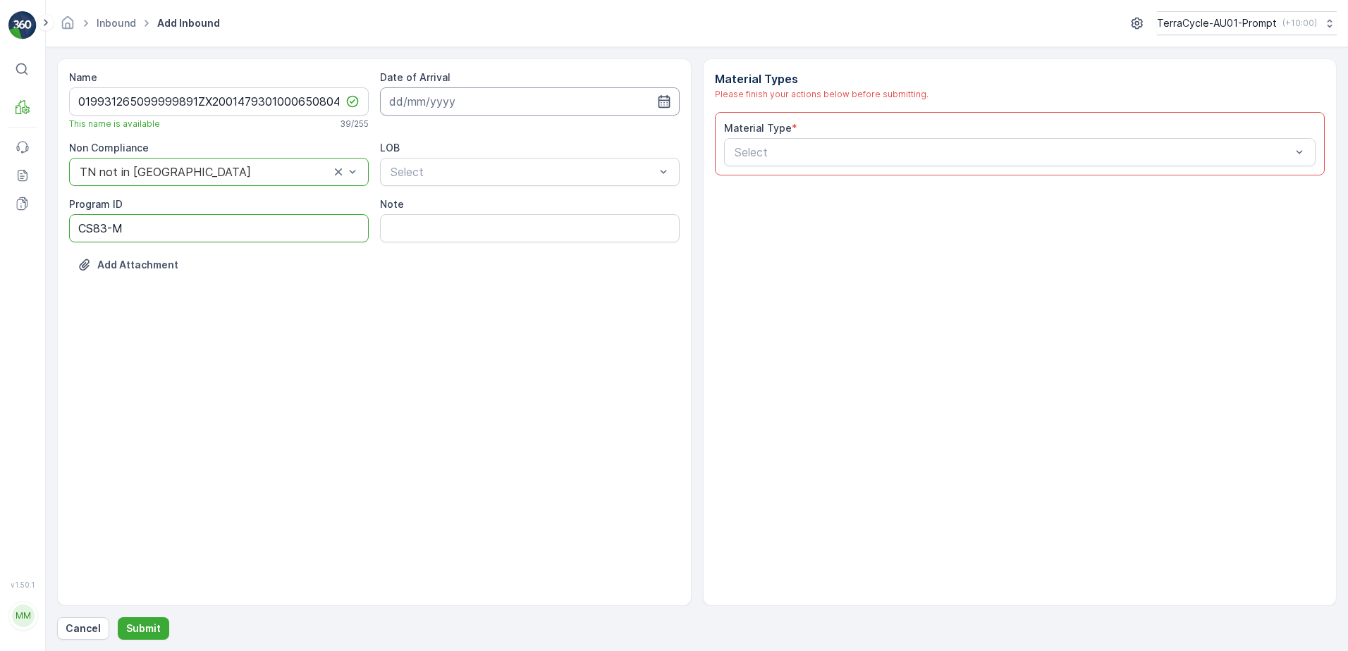
click at [460, 101] on input at bounding box center [530, 101] width 300 height 28
click at [480, 221] on div "10" at bounding box center [480, 219] width 23 height 23
type input "10.09.2025"
click at [476, 228] on div "ZWB" at bounding box center [529, 230] width 283 height 13
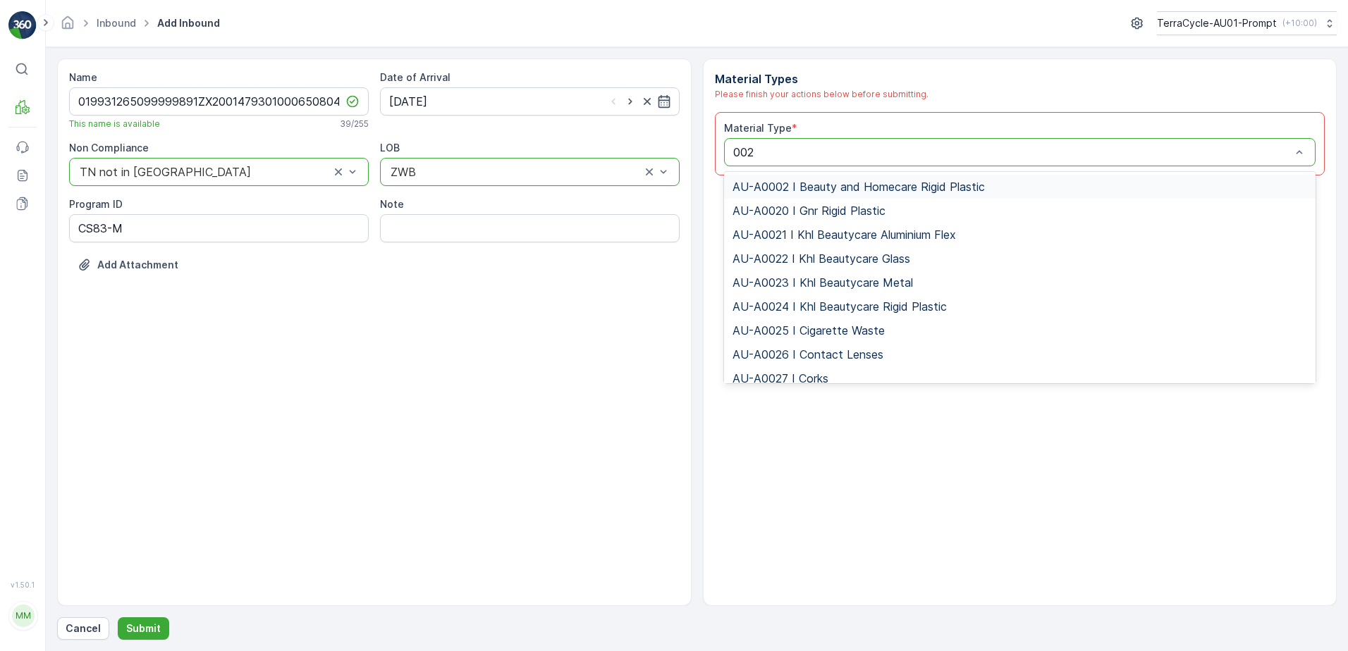
type input "0023"
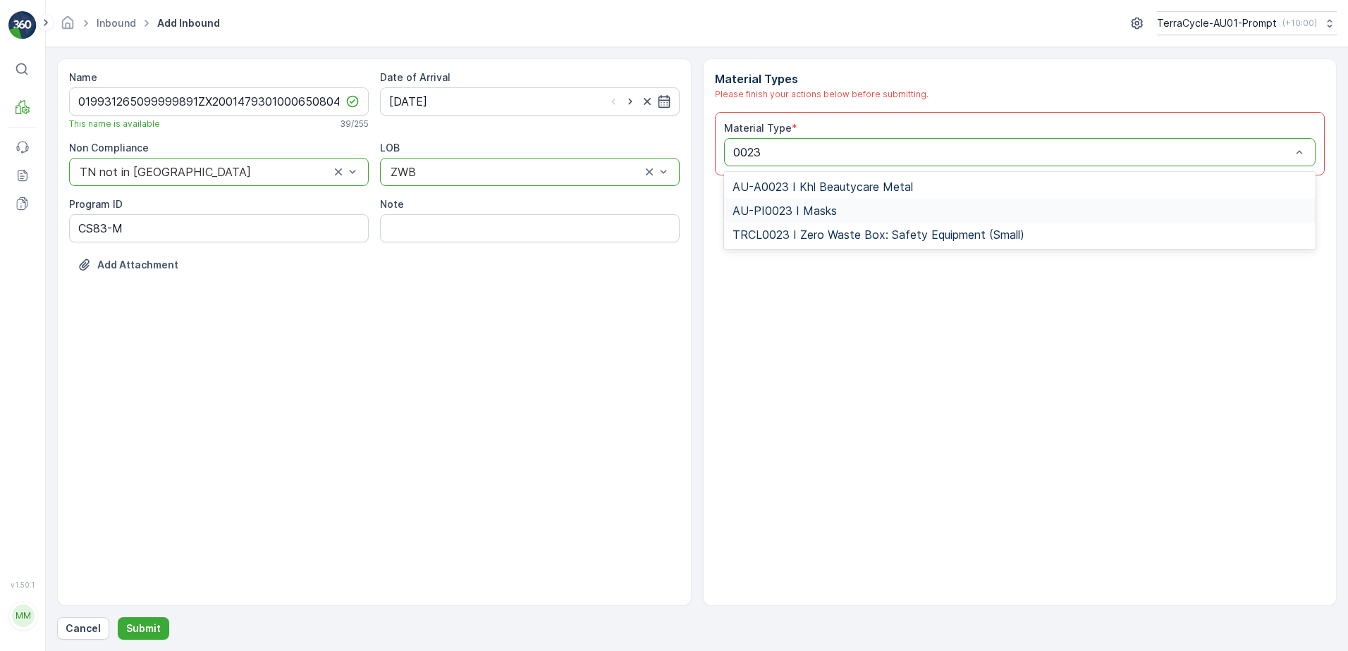
click at [837, 213] on div "AU-PI0023 I Masks" at bounding box center [1020, 210] width 575 height 13
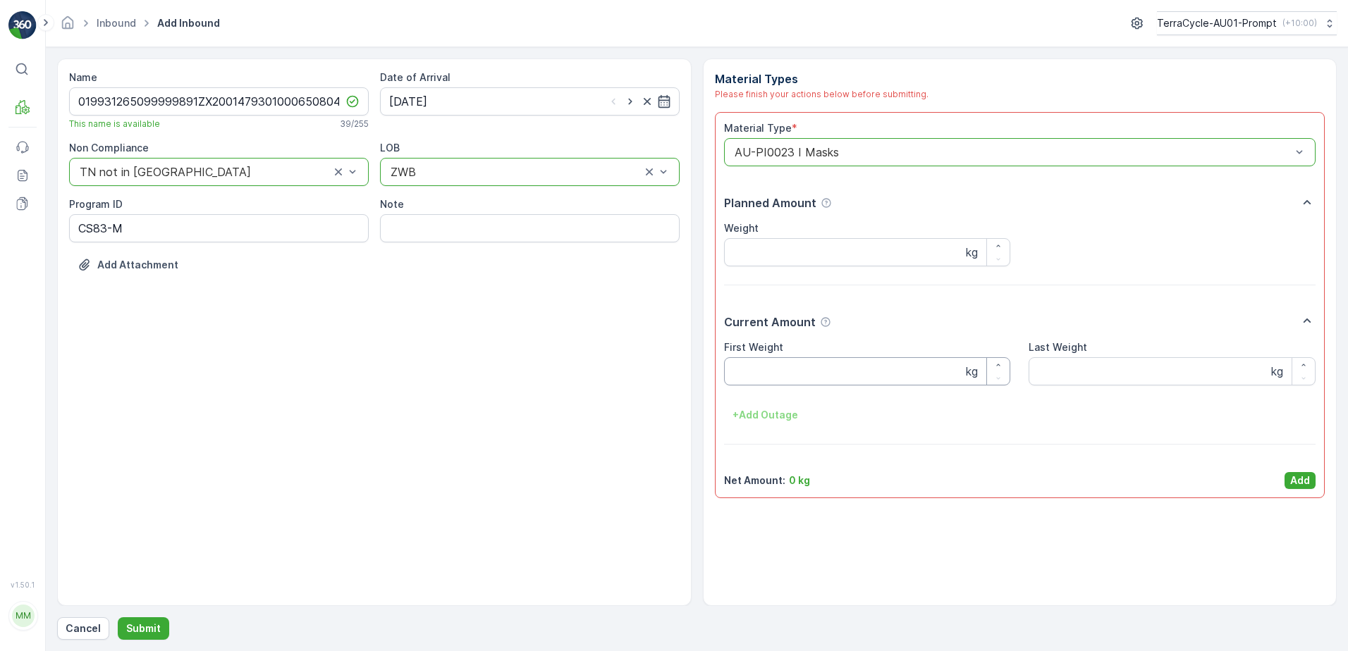
click at [833, 376] on Weight "First Weight" at bounding box center [867, 371] width 287 height 28
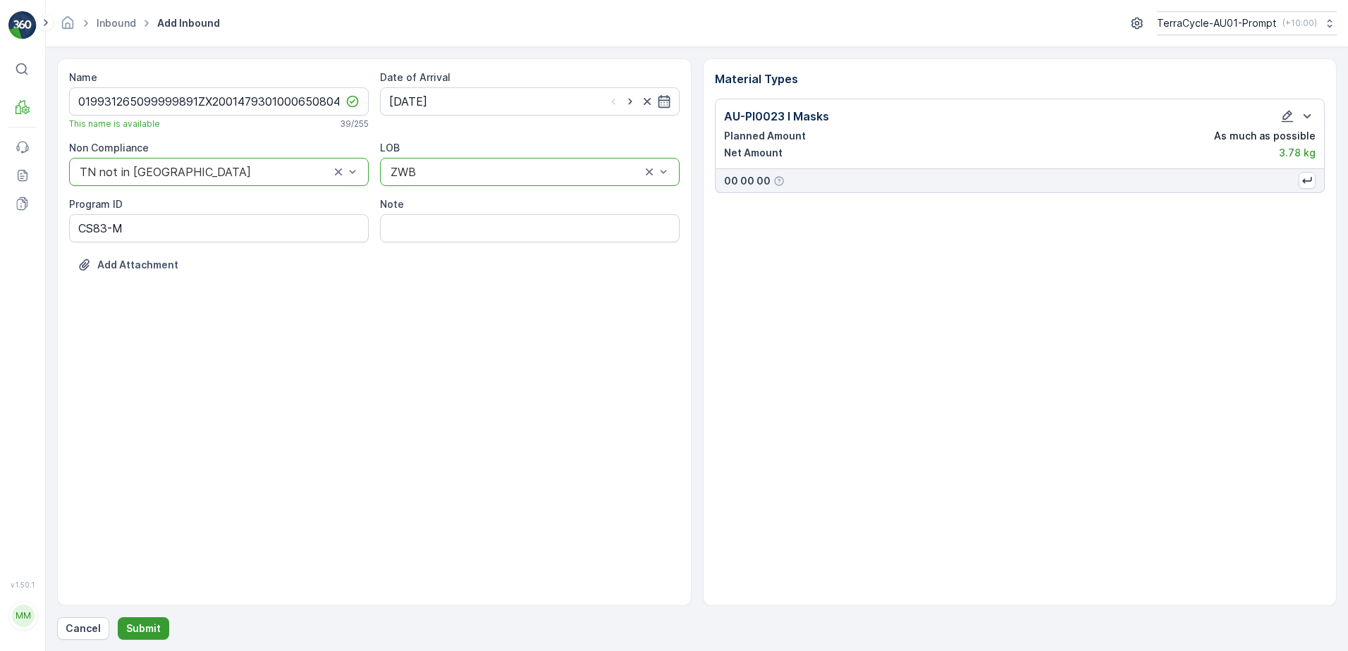
click at [136, 625] on p "Submit" at bounding box center [143, 629] width 35 height 14
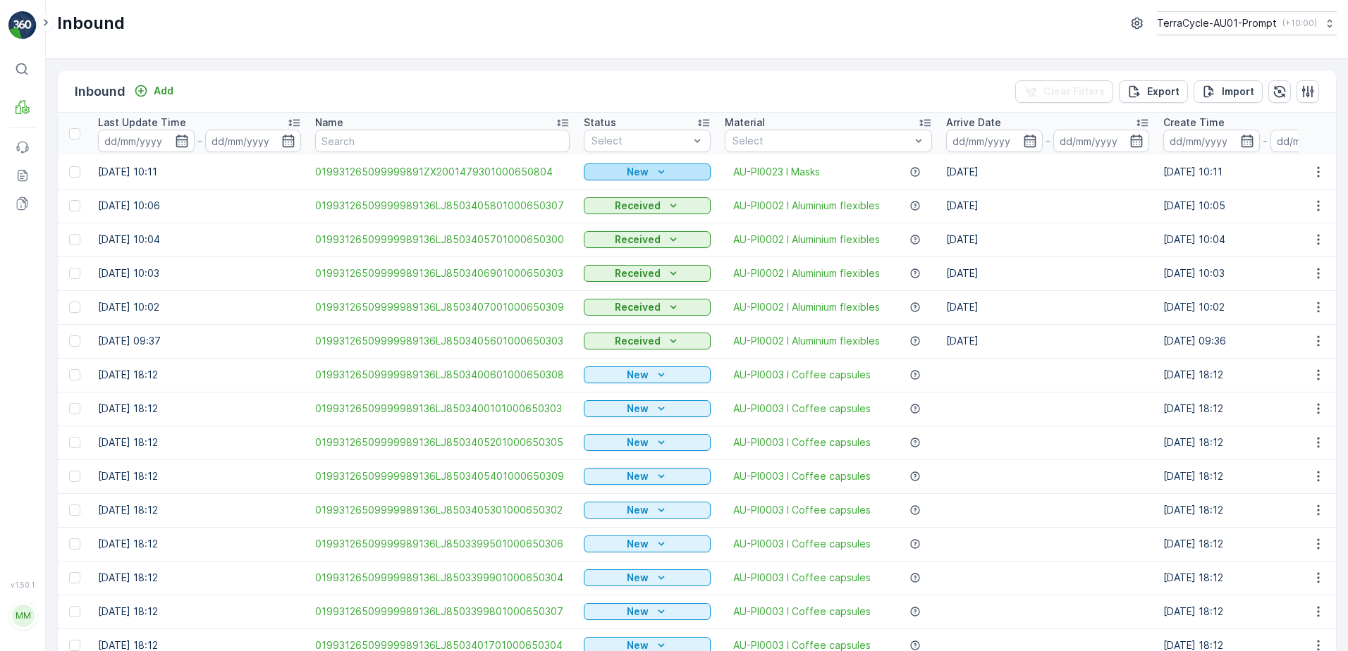
click at [641, 168] on p "New" at bounding box center [638, 172] width 22 height 14
click at [620, 212] on span "Scanned" at bounding box center [608, 213] width 42 height 14
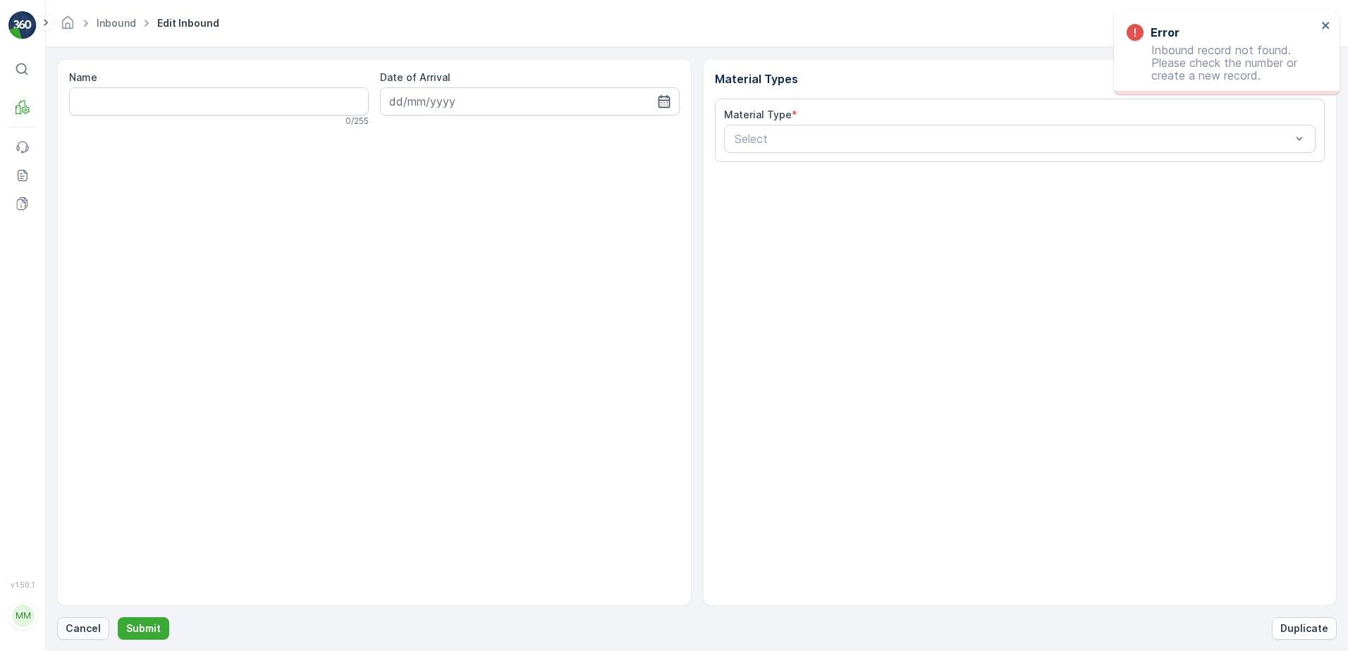
click at [80, 626] on p "Cancel" at bounding box center [83, 629] width 35 height 14
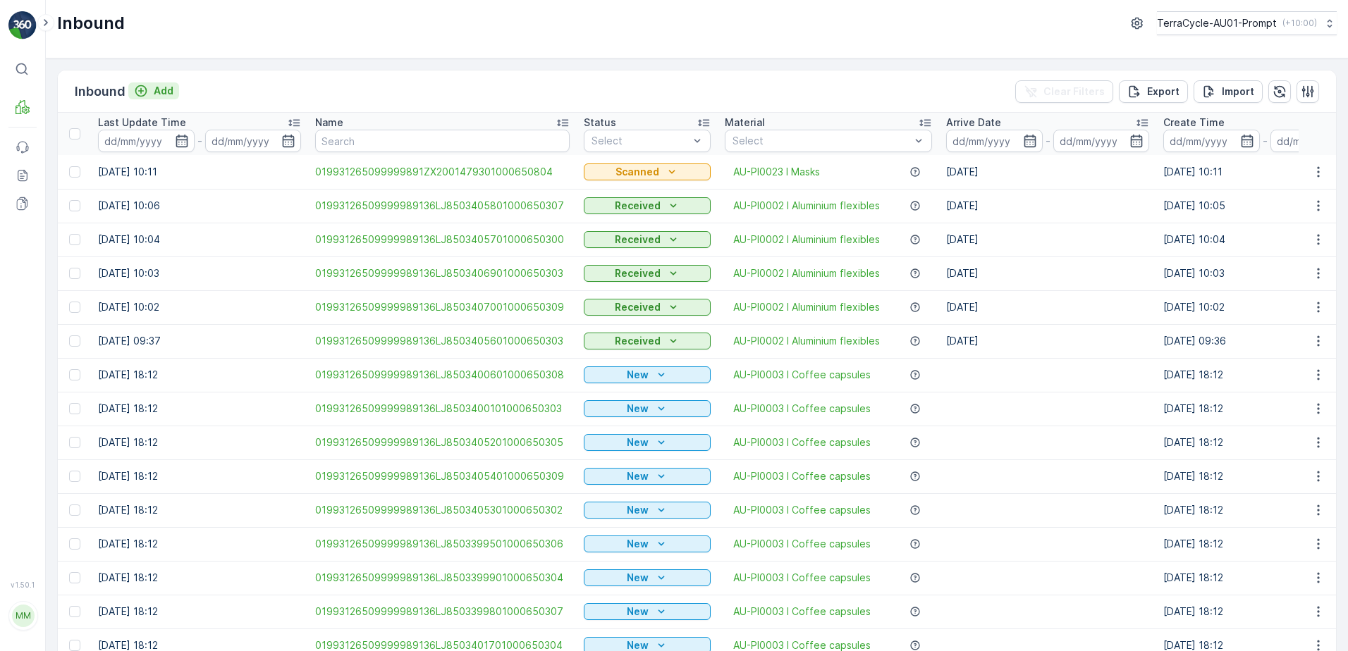
click at [164, 97] on p "Add" at bounding box center [164, 91] width 20 height 14
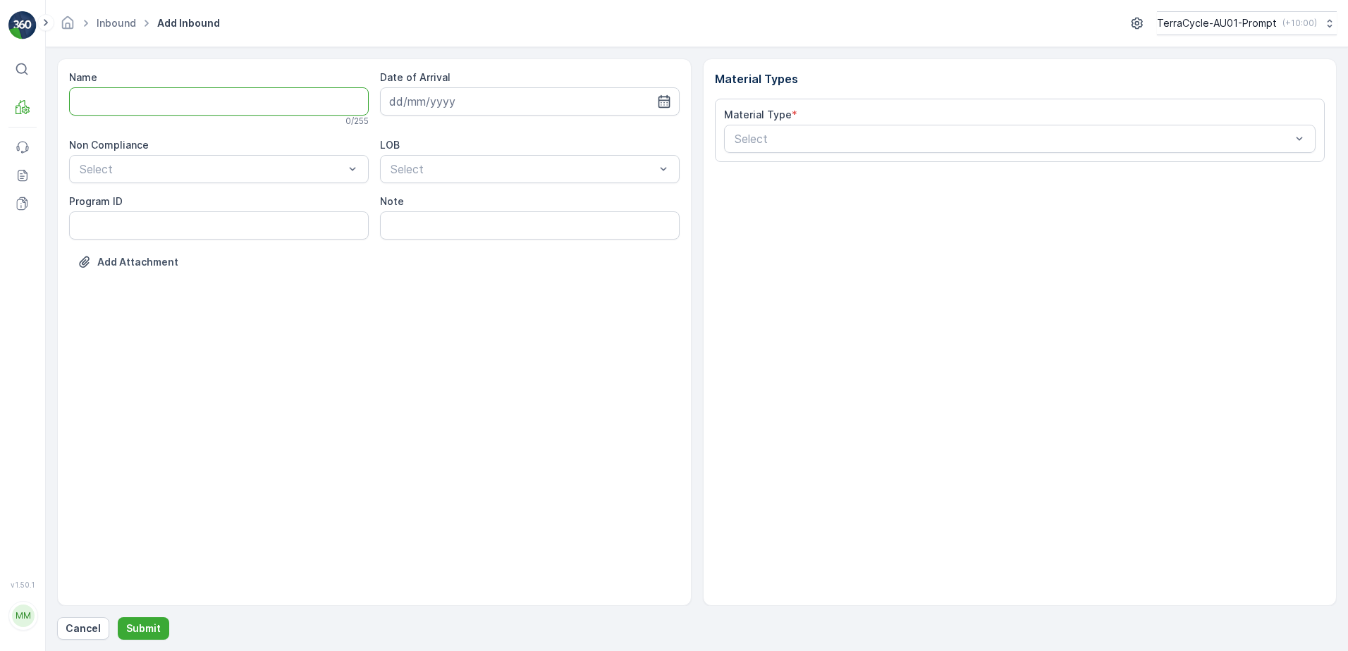
click at [166, 102] on input "Name" at bounding box center [219, 101] width 300 height 28
type input "019931265099999891ZX2001636601000650808"
click at [118, 618] on button "Submit" at bounding box center [143, 629] width 51 height 23
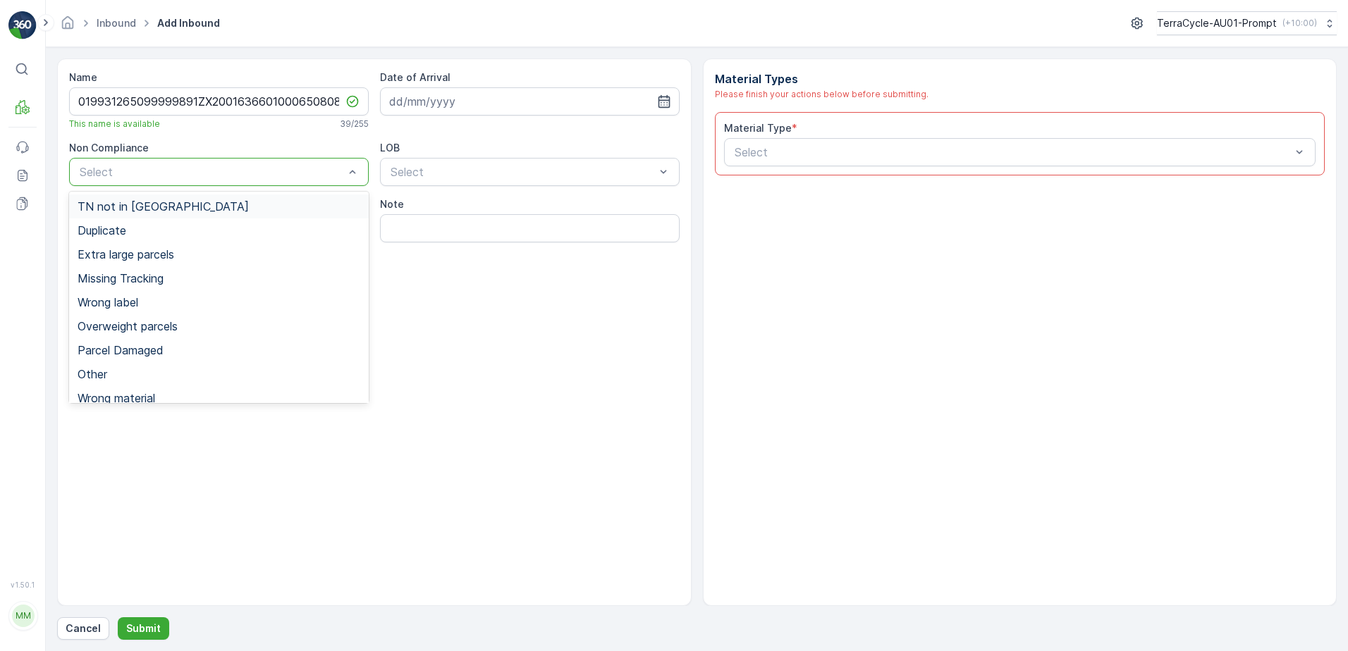
click at [151, 207] on span "TN not in Evreka" at bounding box center [163, 206] width 171 height 13
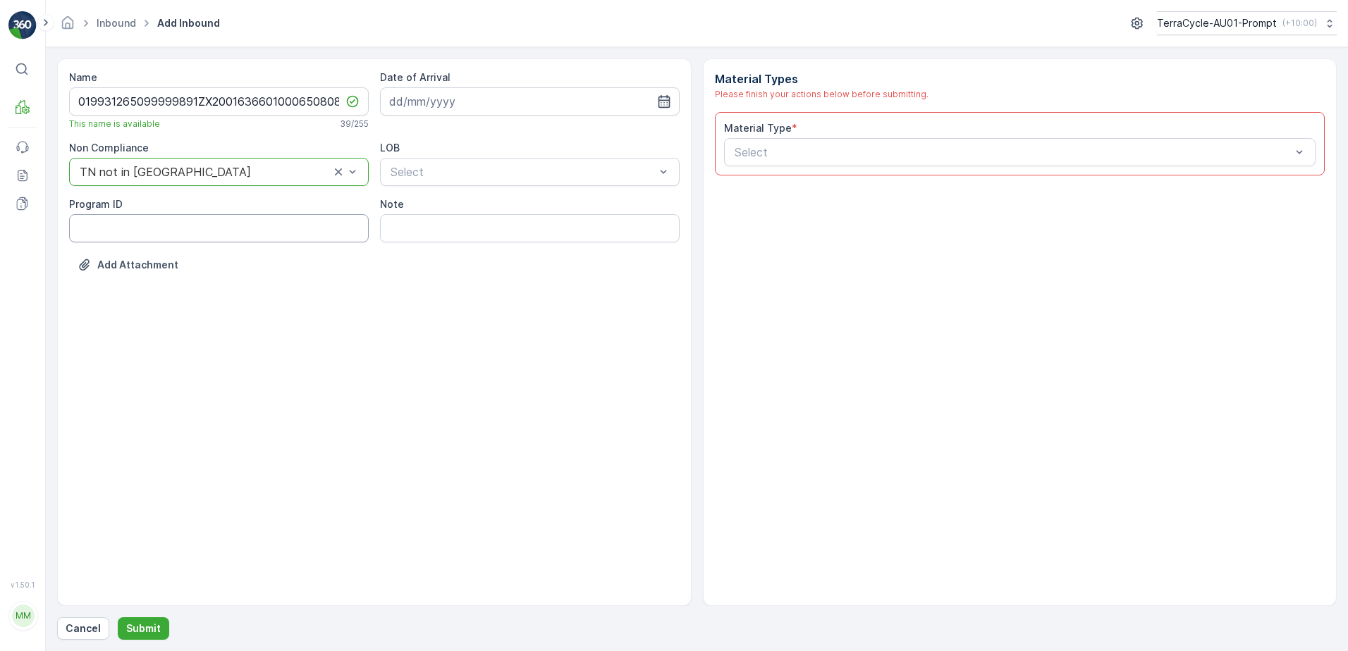
click at [145, 226] on ID "Program ID" at bounding box center [219, 228] width 300 height 28
type ID "CS129-M"
drag, startPoint x: 533, startPoint y: 84, endPoint x: 547, endPoint y: 102, distance: 23.1
click at [547, 102] on div "Date of Arrival" at bounding box center [530, 93] width 300 height 45
click at [548, 102] on input at bounding box center [530, 101] width 300 height 28
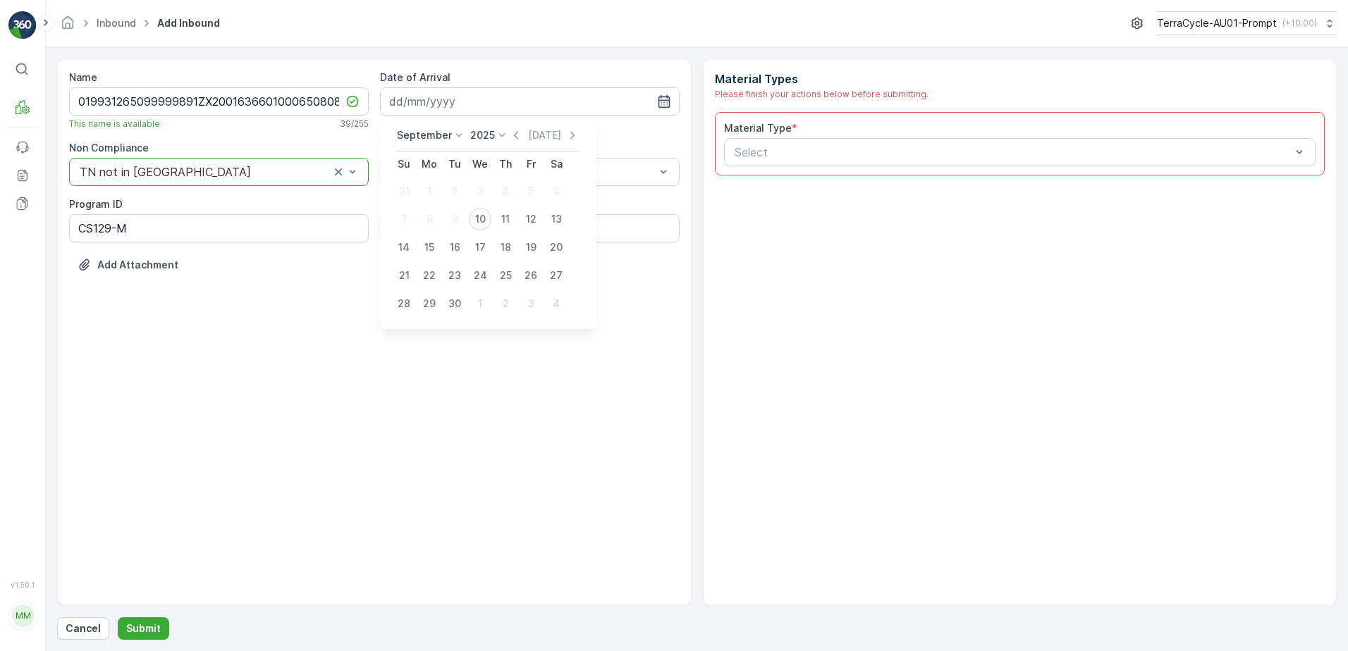
click at [482, 225] on div "10" at bounding box center [480, 219] width 23 height 23
type input "10.09.2025"
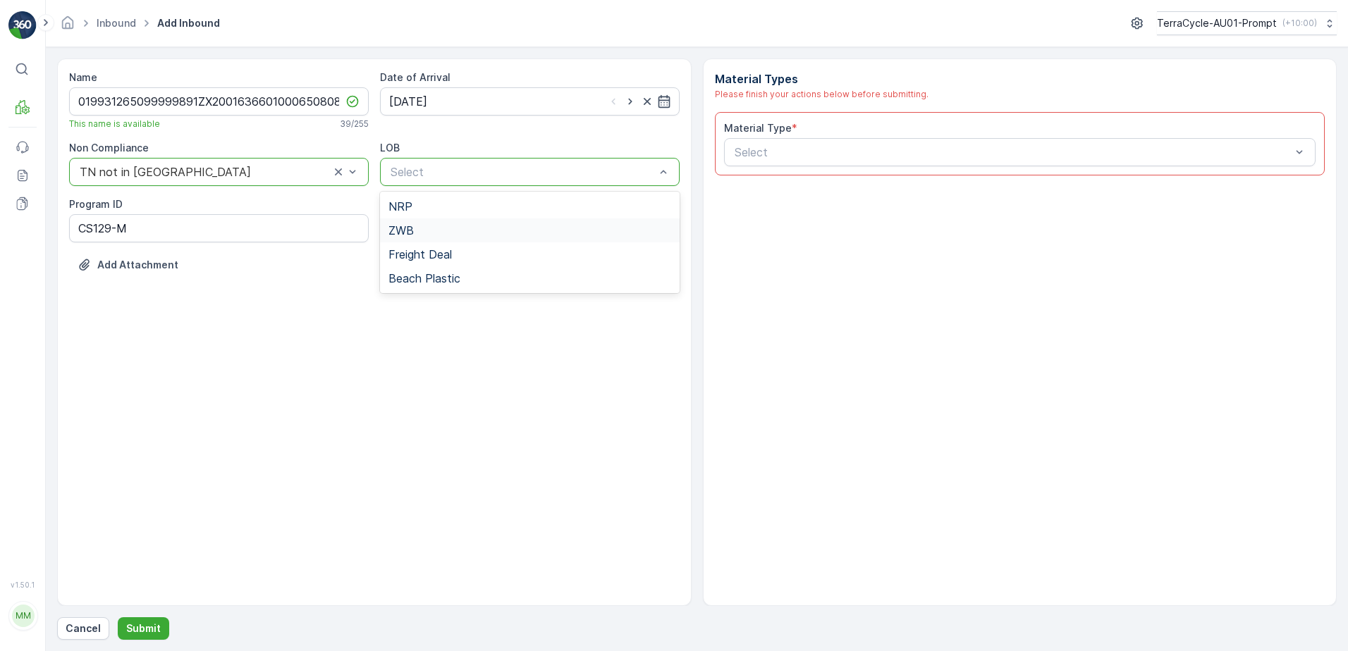
drag, startPoint x: 454, startPoint y: 236, endPoint x: 807, endPoint y: 219, distance: 352.9
click at [457, 235] on div "ZWB" at bounding box center [529, 230] width 283 height 13
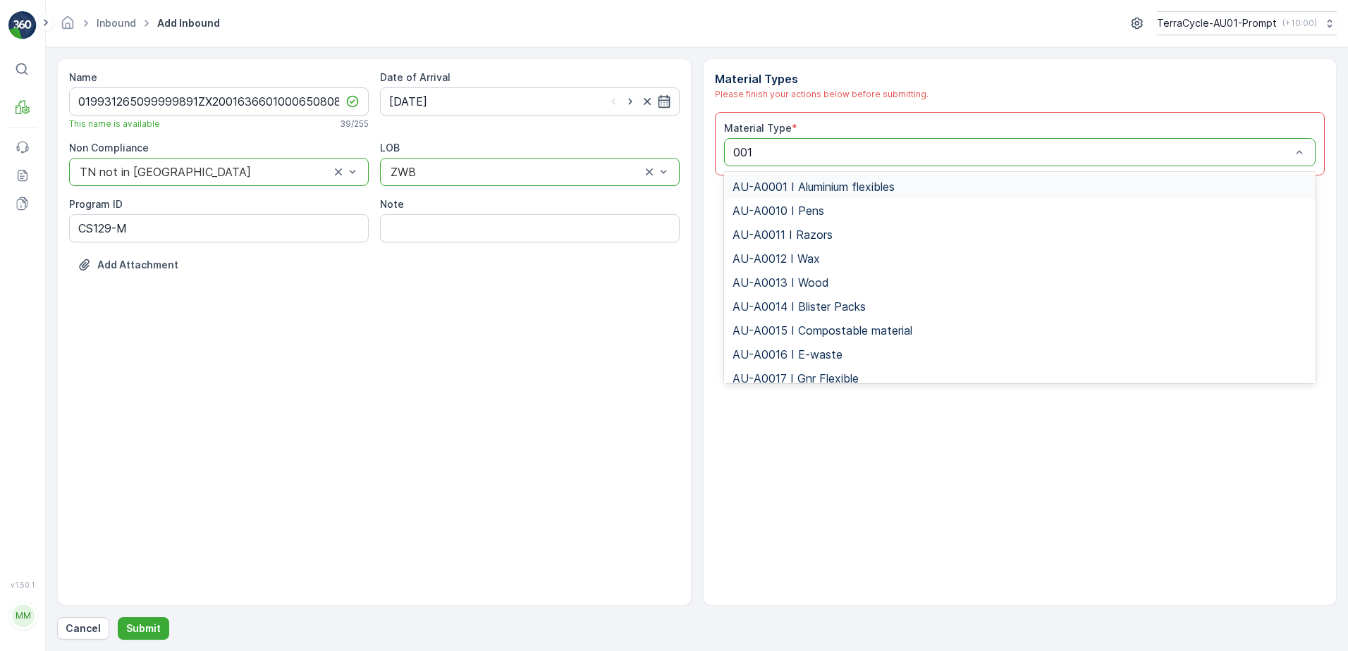
type input "0017"
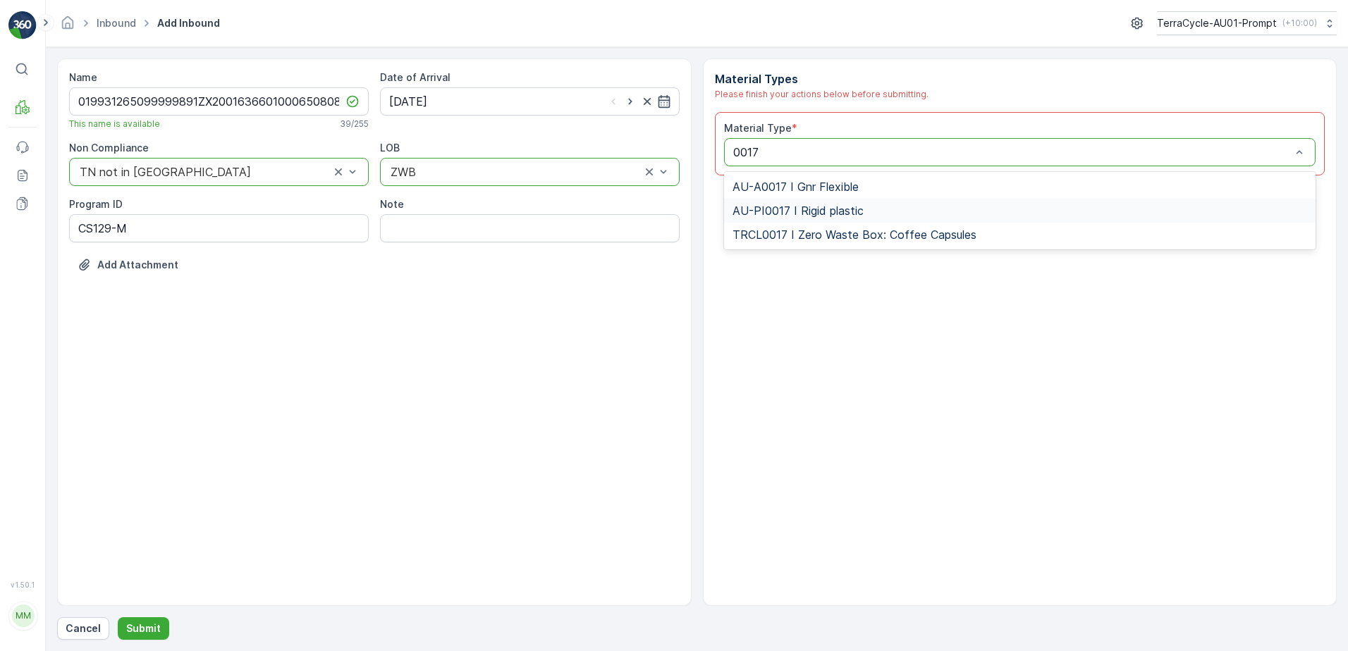
click at [854, 212] on span "AU-PI0017 I Rigid plastic" at bounding box center [798, 210] width 131 height 13
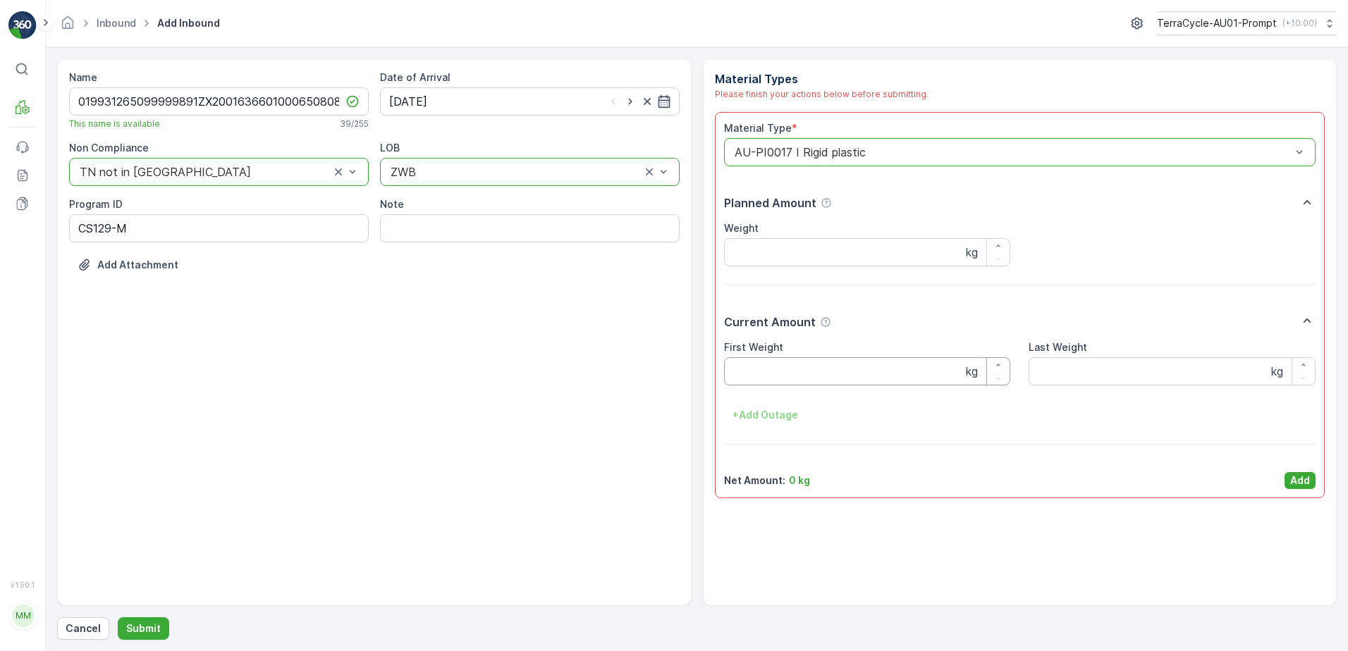
click at [802, 384] on Weight "First Weight" at bounding box center [867, 371] width 287 height 28
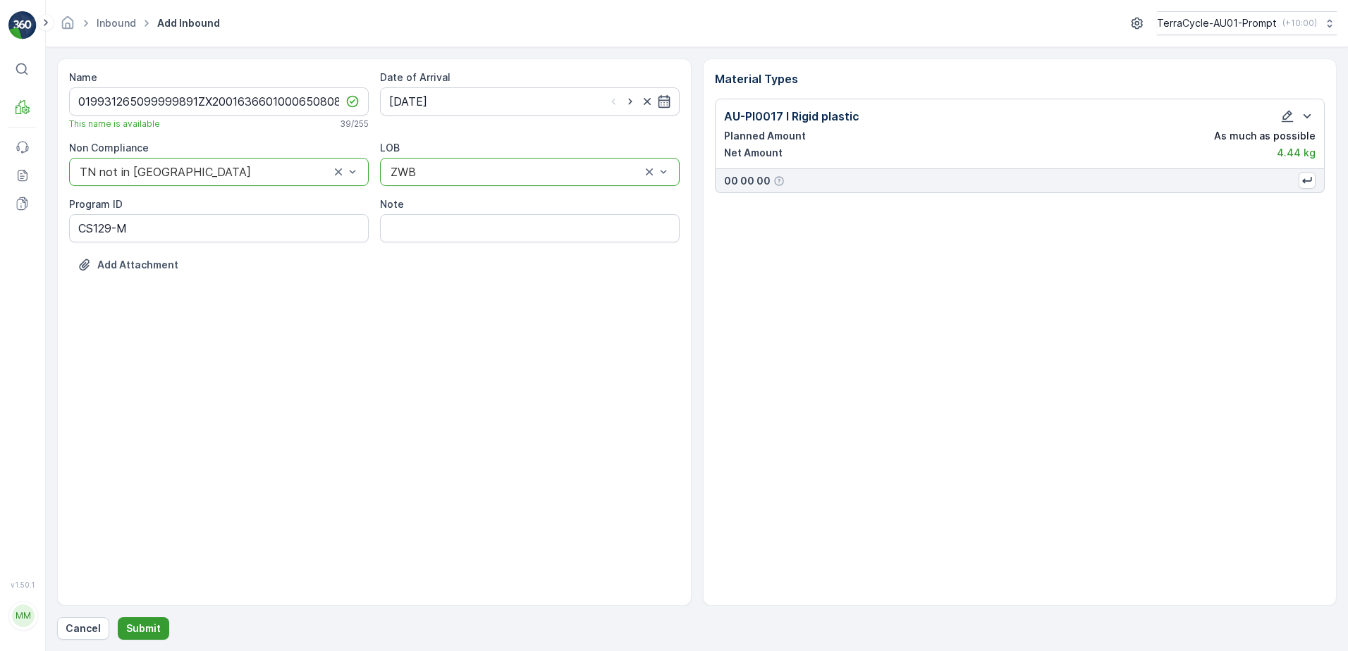
click at [136, 627] on p "Submit" at bounding box center [143, 629] width 35 height 14
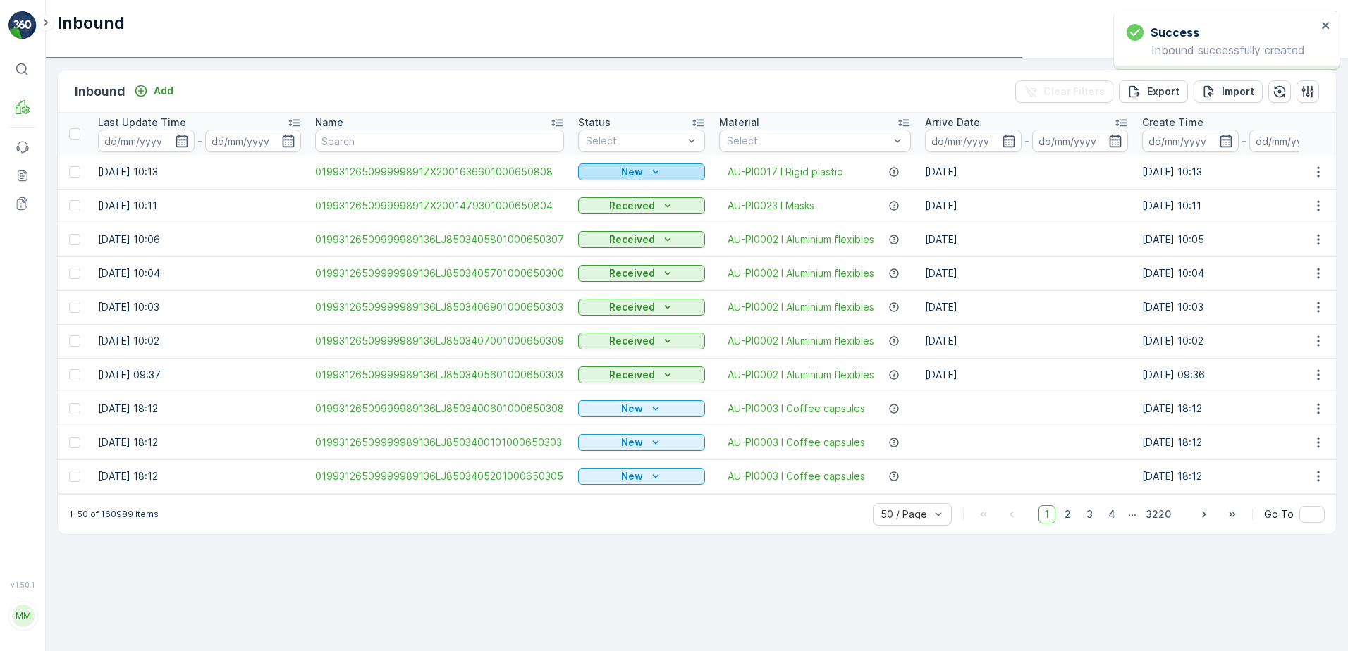
click at [597, 173] on div "New" at bounding box center [642, 172] width 116 height 14
click at [587, 213] on span "Scanned" at bounding box center [603, 213] width 42 height 14
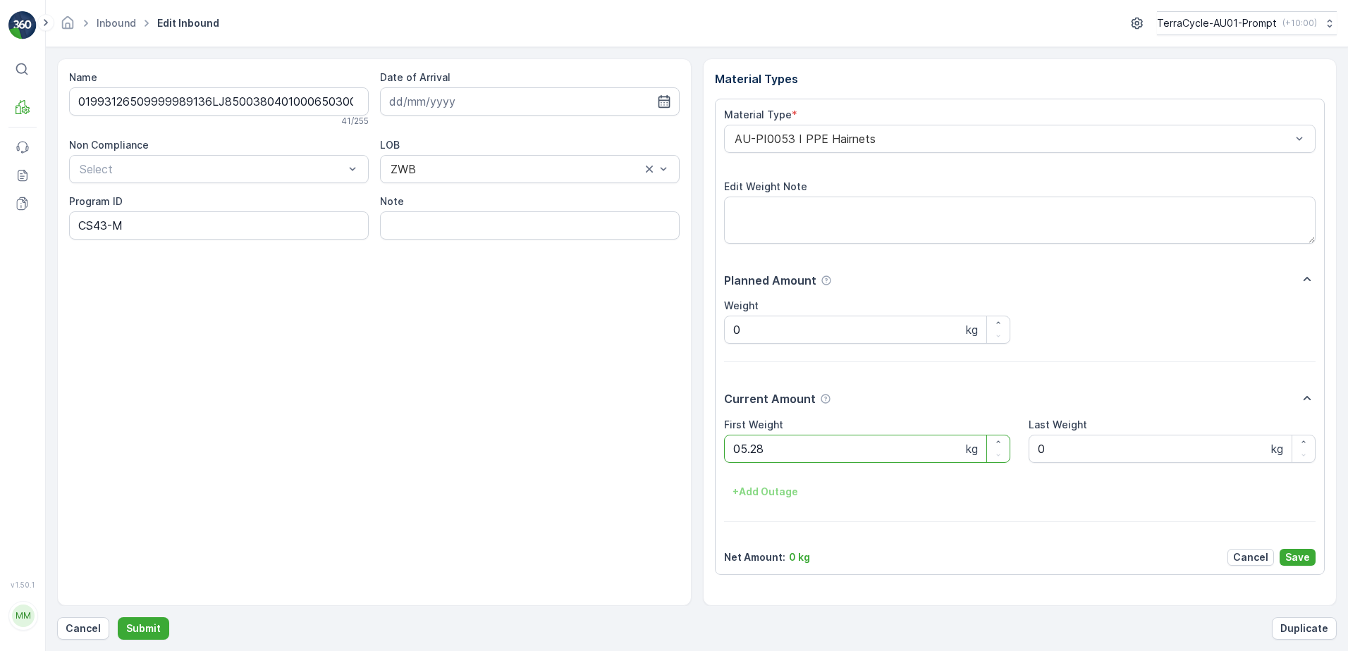
click at [118, 618] on button "Submit" at bounding box center [143, 629] width 51 height 23
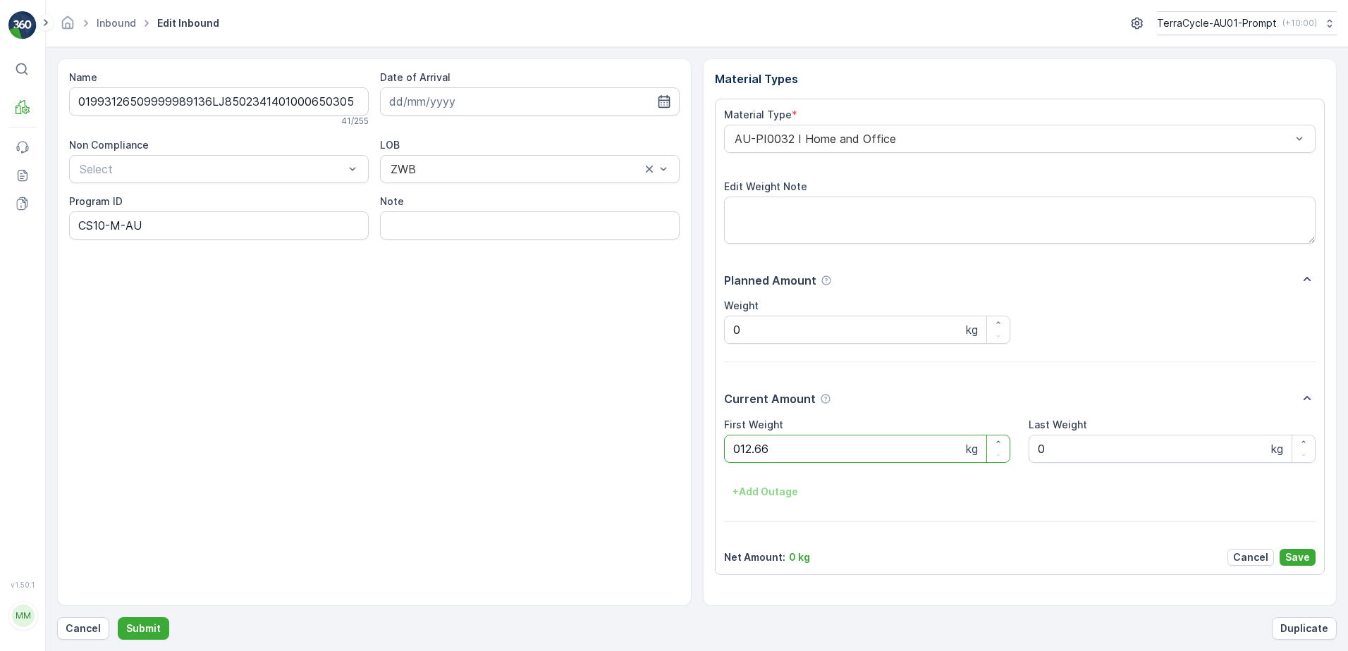
click at [118, 618] on button "Submit" at bounding box center [143, 629] width 51 height 23
click at [125, 223] on ID "CS90-S" at bounding box center [219, 226] width 300 height 28
type ID "CS90-M"
click at [758, 448] on Weight "0" at bounding box center [867, 449] width 287 height 28
click at [118, 618] on button "Submit" at bounding box center [143, 629] width 51 height 23
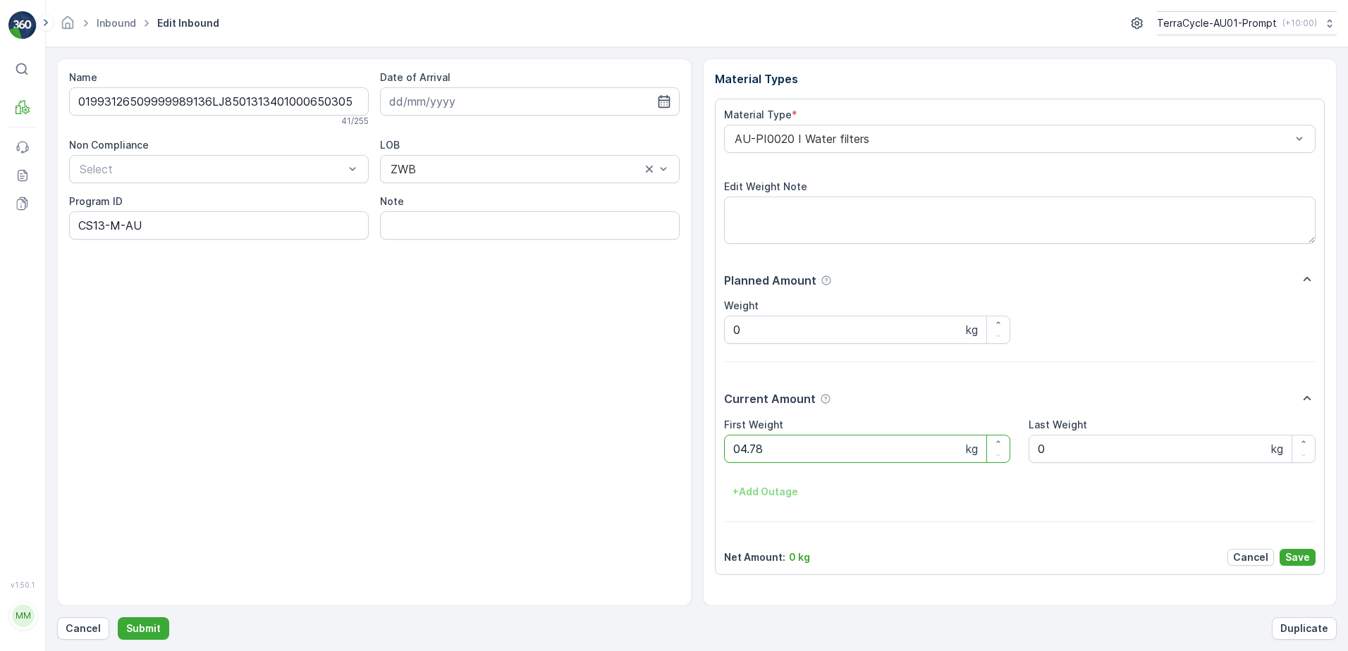
click at [118, 618] on button "Submit" at bounding box center [143, 629] width 51 height 23
click at [161, 620] on button "Submit" at bounding box center [143, 629] width 51 height 23
click at [118, 618] on button "Submit" at bounding box center [143, 629] width 51 height 23
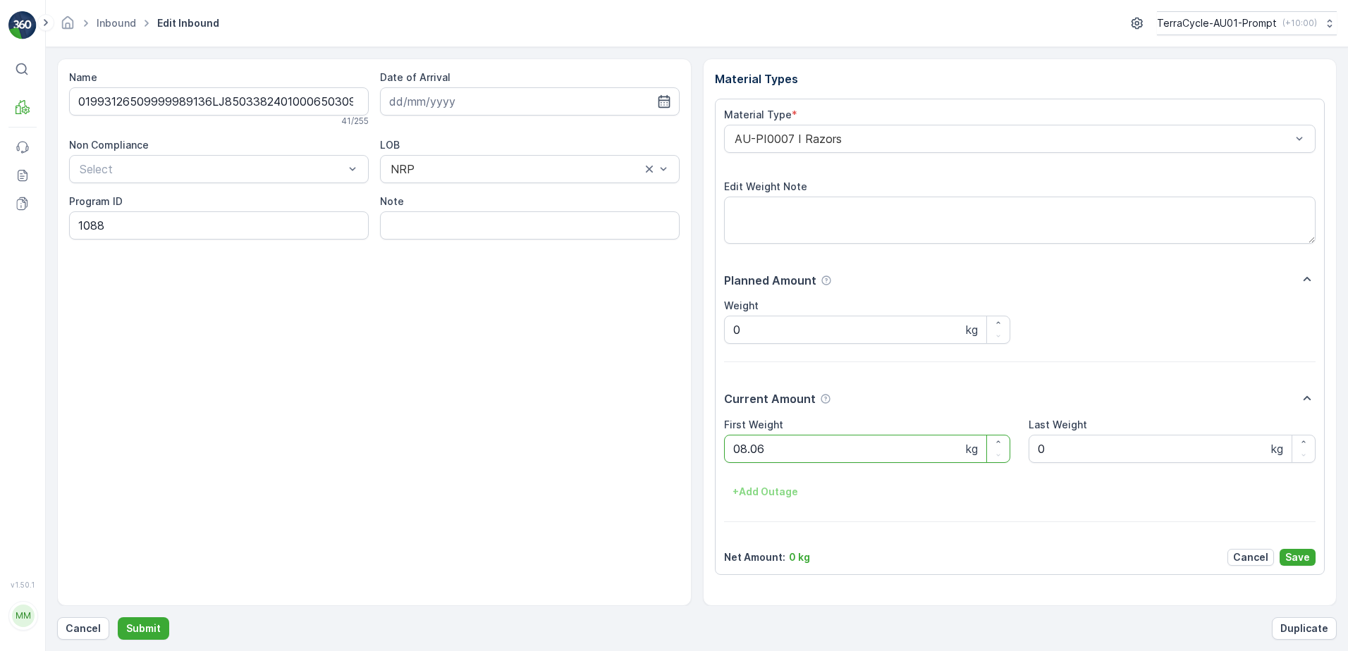
click at [118, 618] on button "Submit" at bounding box center [143, 629] width 51 height 23
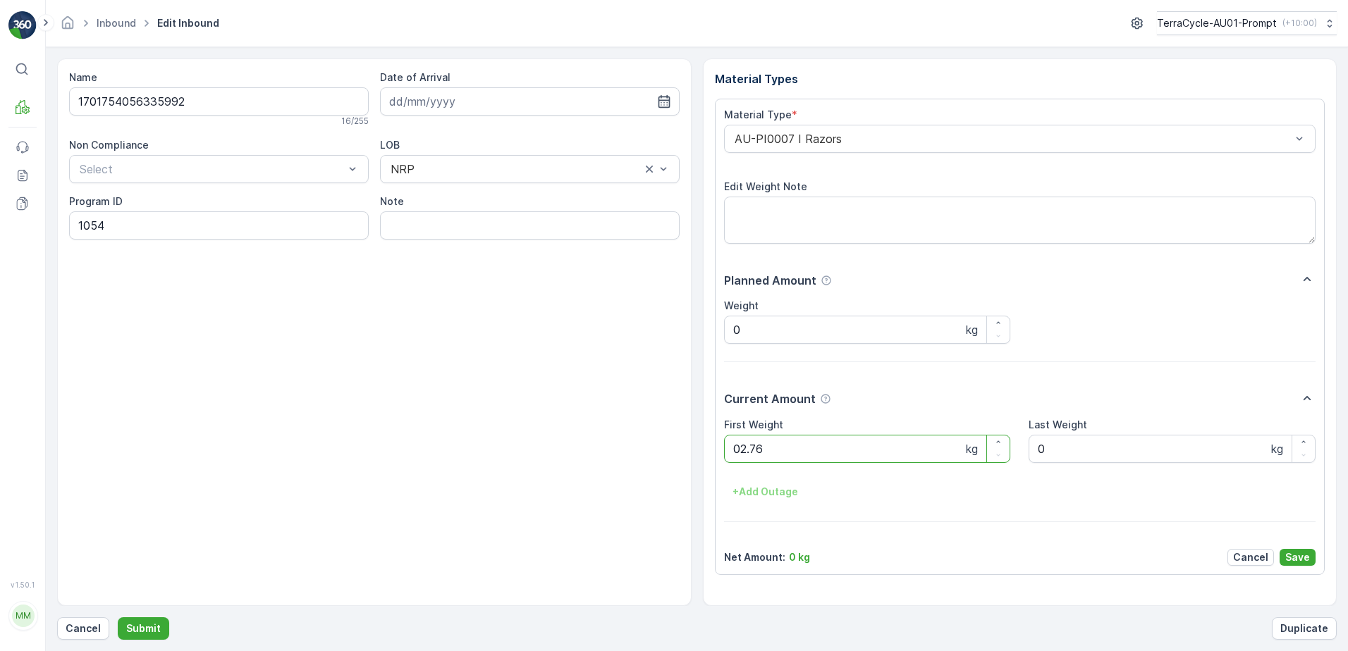
click at [118, 618] on button "Submit" at bounding box center [143, 629] width 51 height 23
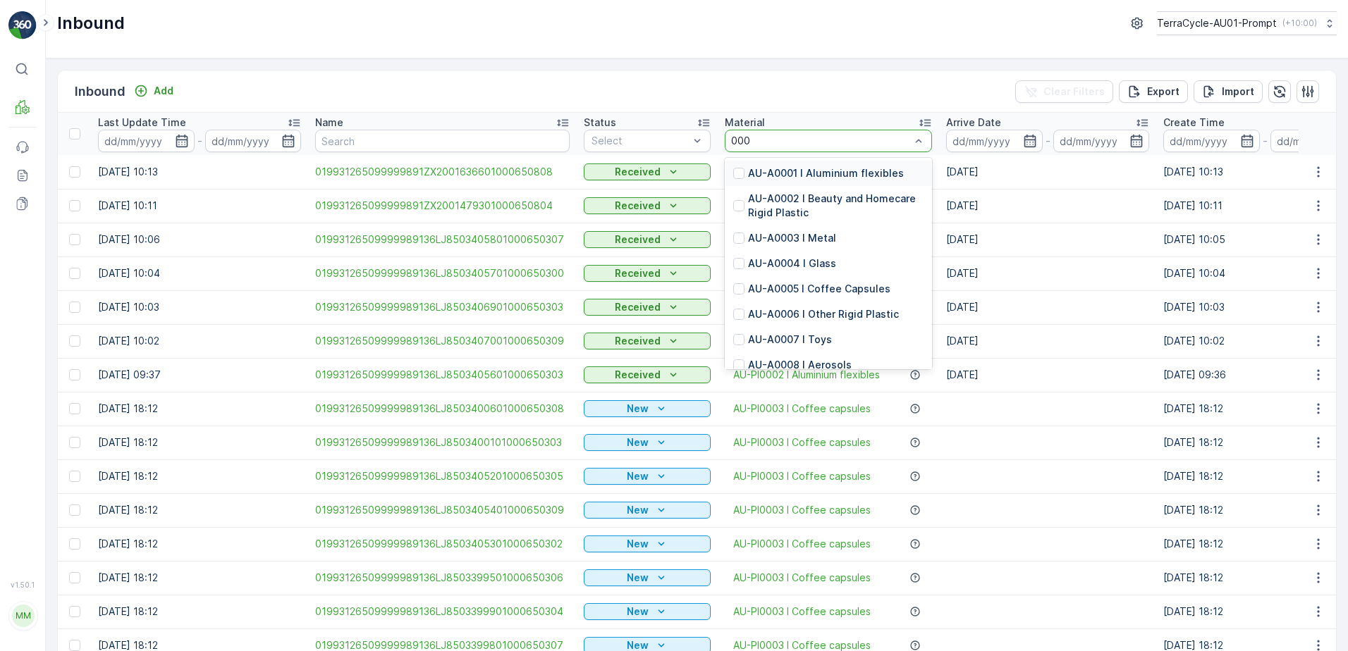
type input "0007"
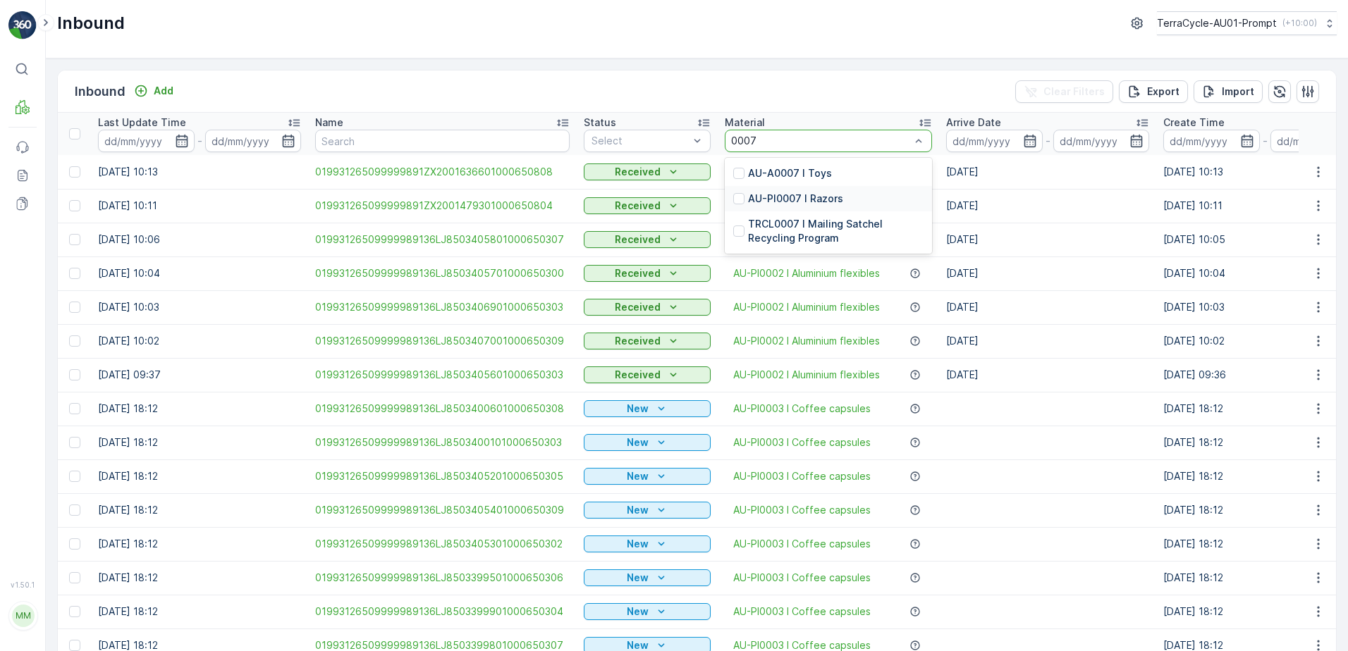
click at [824, 196] on p "AU-PI0007 I Razors" at bounding box center [795, 199] width 95 height 14
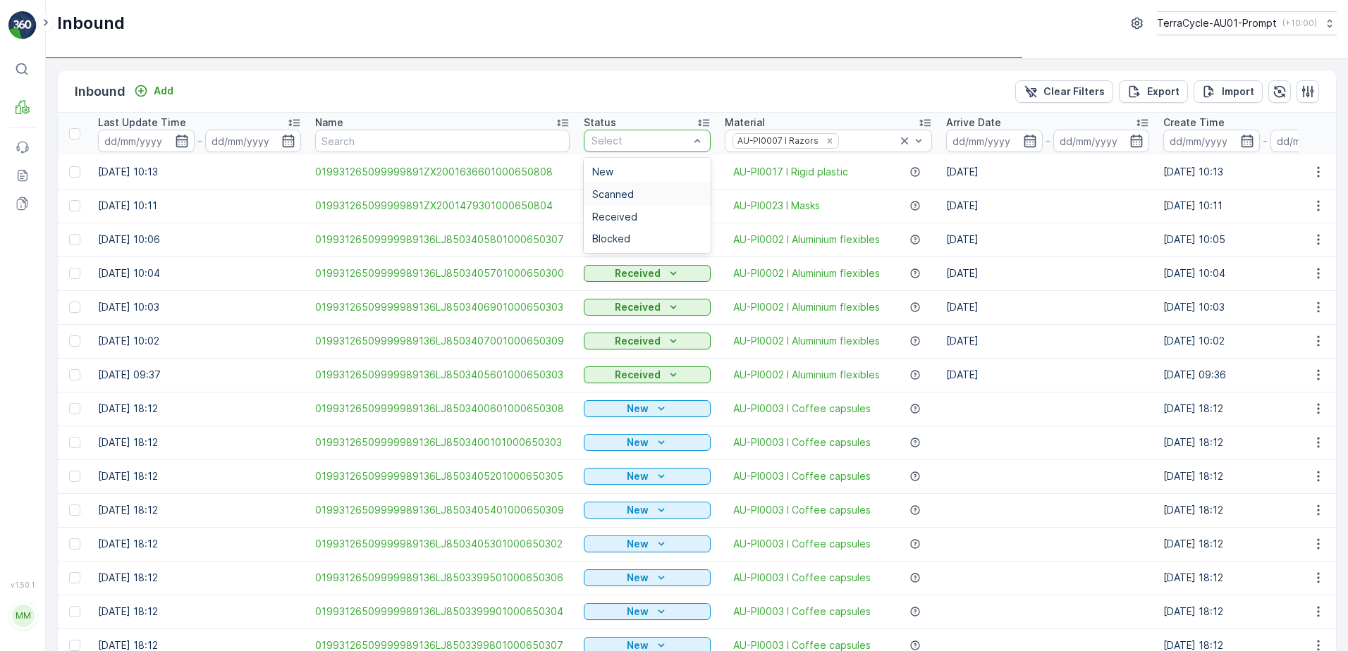
drag, startPoint x: 615, startPoint y: 201, endPoint x: 630, endPoint y: 193, distance: 17.3
click at [625, 195] on div "Scanned" at bounding box center [647, 194] width 127 height 23
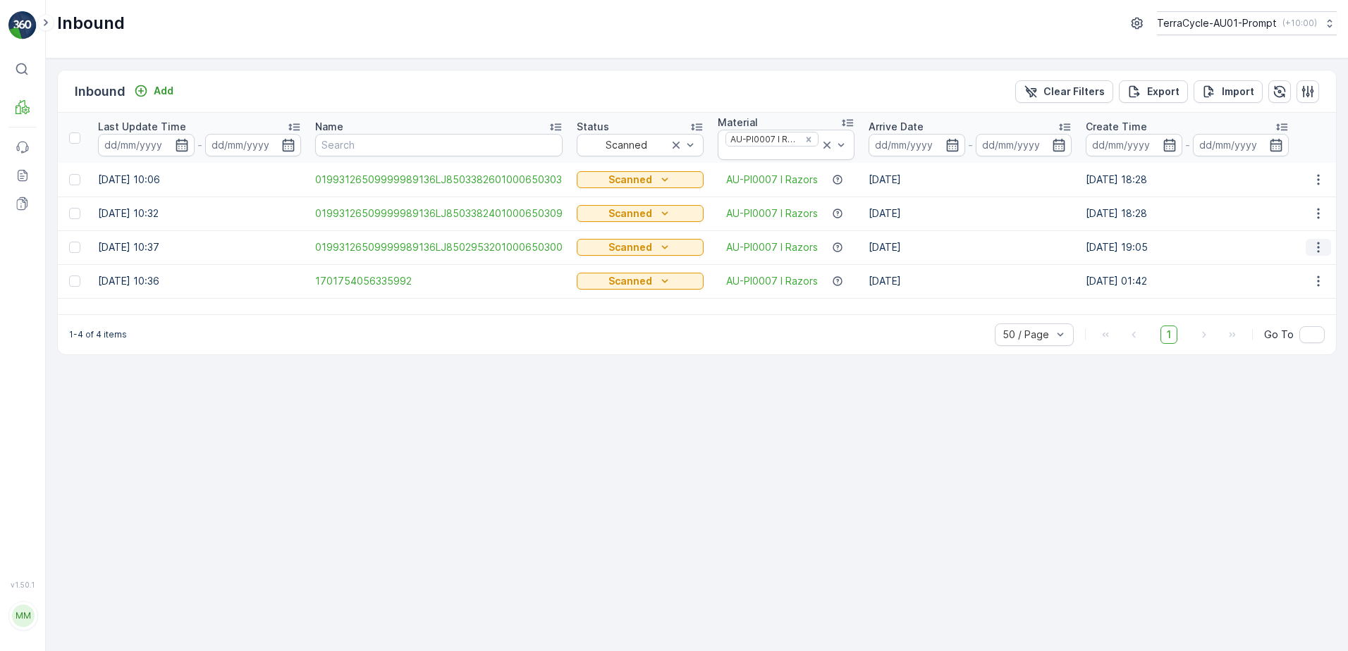
click at [1316, 247] on icon "button" at bounding box center [1318, 247] width 14 height 14
click at [1278, 351] on span "Print QR" at bounding box center [1261, 348] width 39 height 14
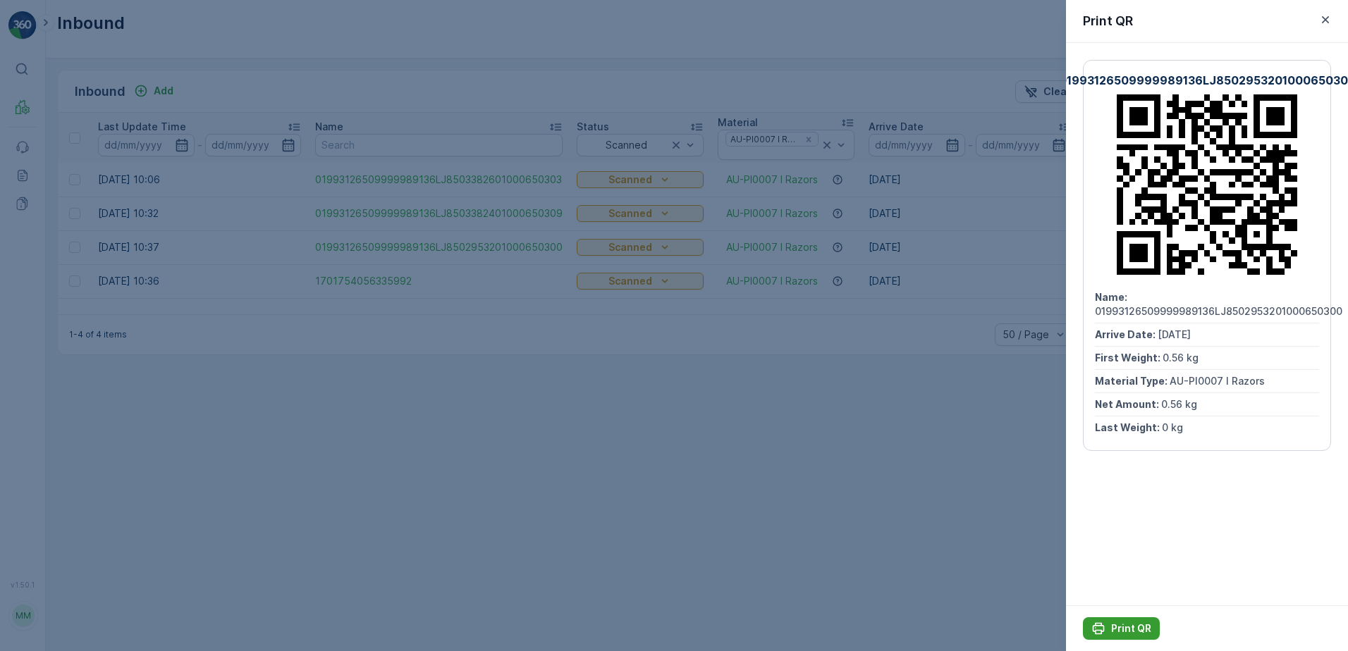
click at [1125, 627] on p "Print QR" at bounding box center [1131, 629] width 40 height 14
click at [1323, 19] on icon "button" at bounding box center [1325, 20] width 14 height 14
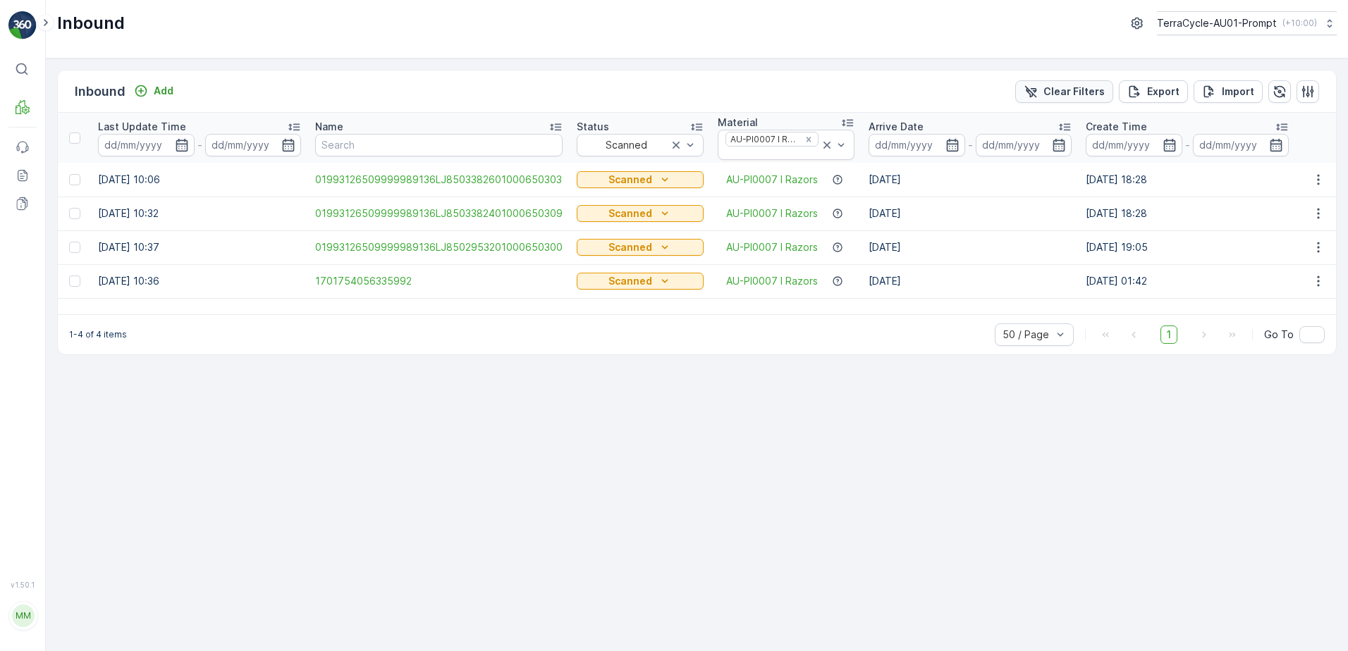
click at [1057, 92] on p "Clear Filters" at bounding box center [1073, 92] width 61 height 14
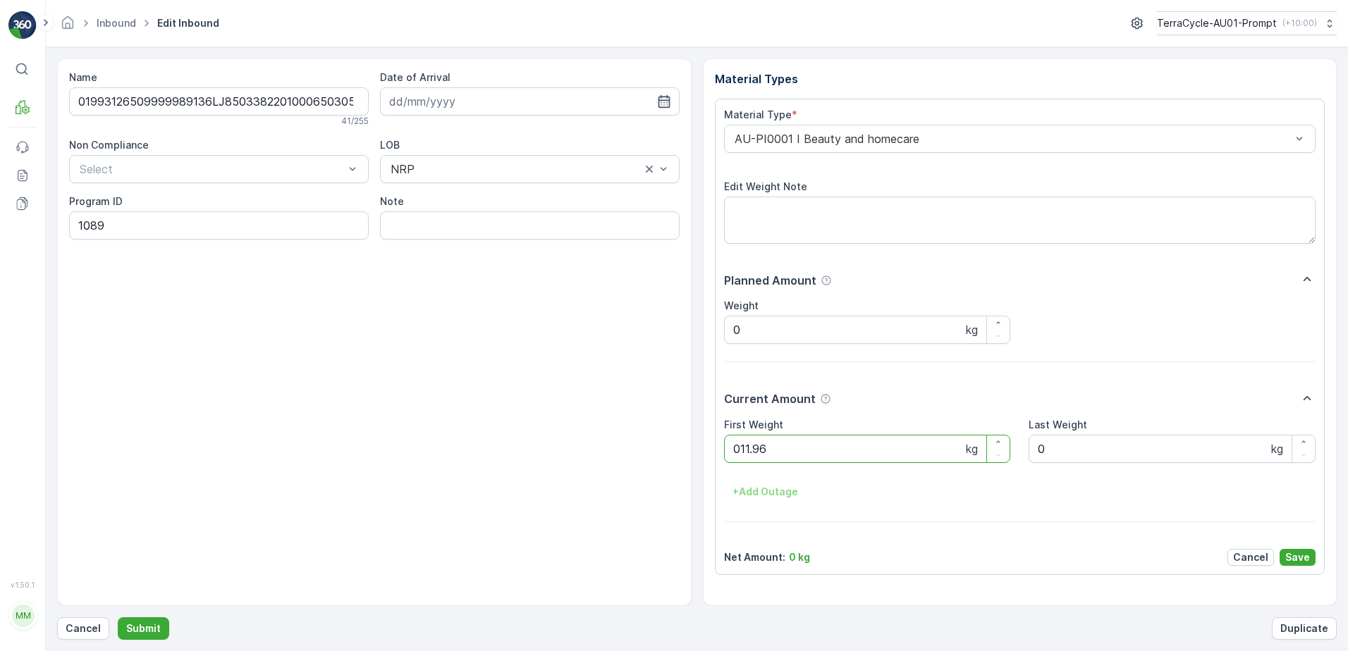
click at [118, 618] on button "Submit" at bounding box center [143, 629] width 51 height 23
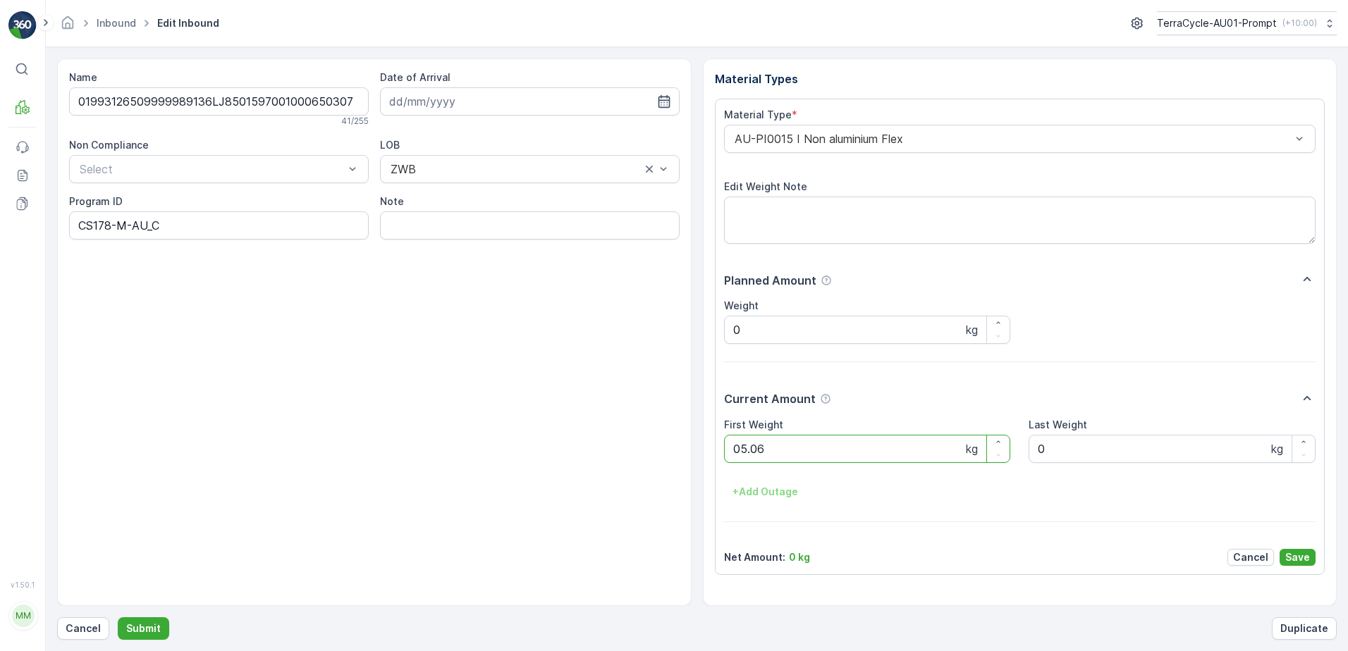
click at [118, 618] on button "Submit" at bounding box center [143, 629] width 51 height 23
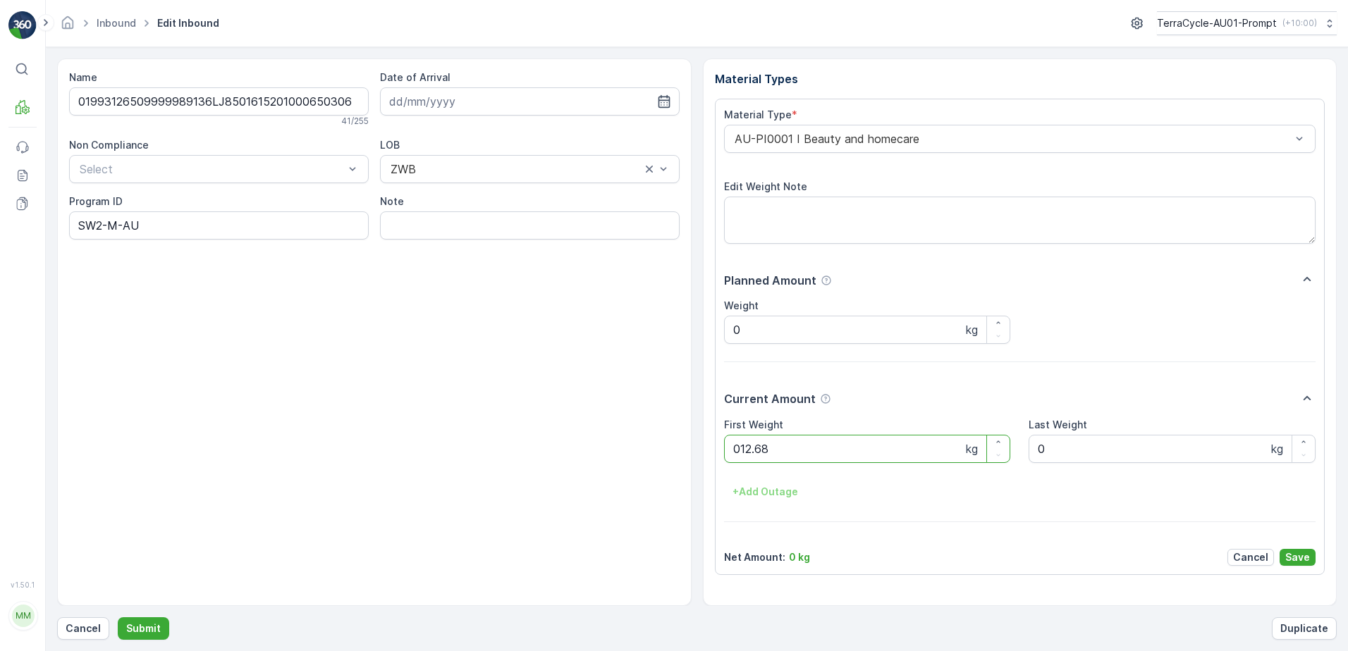
click at [118, 618] on button "Submit" at bounding box center [143, 629] width 51 height 23
